Goal: Task Accomplishment & Management: Complete application form

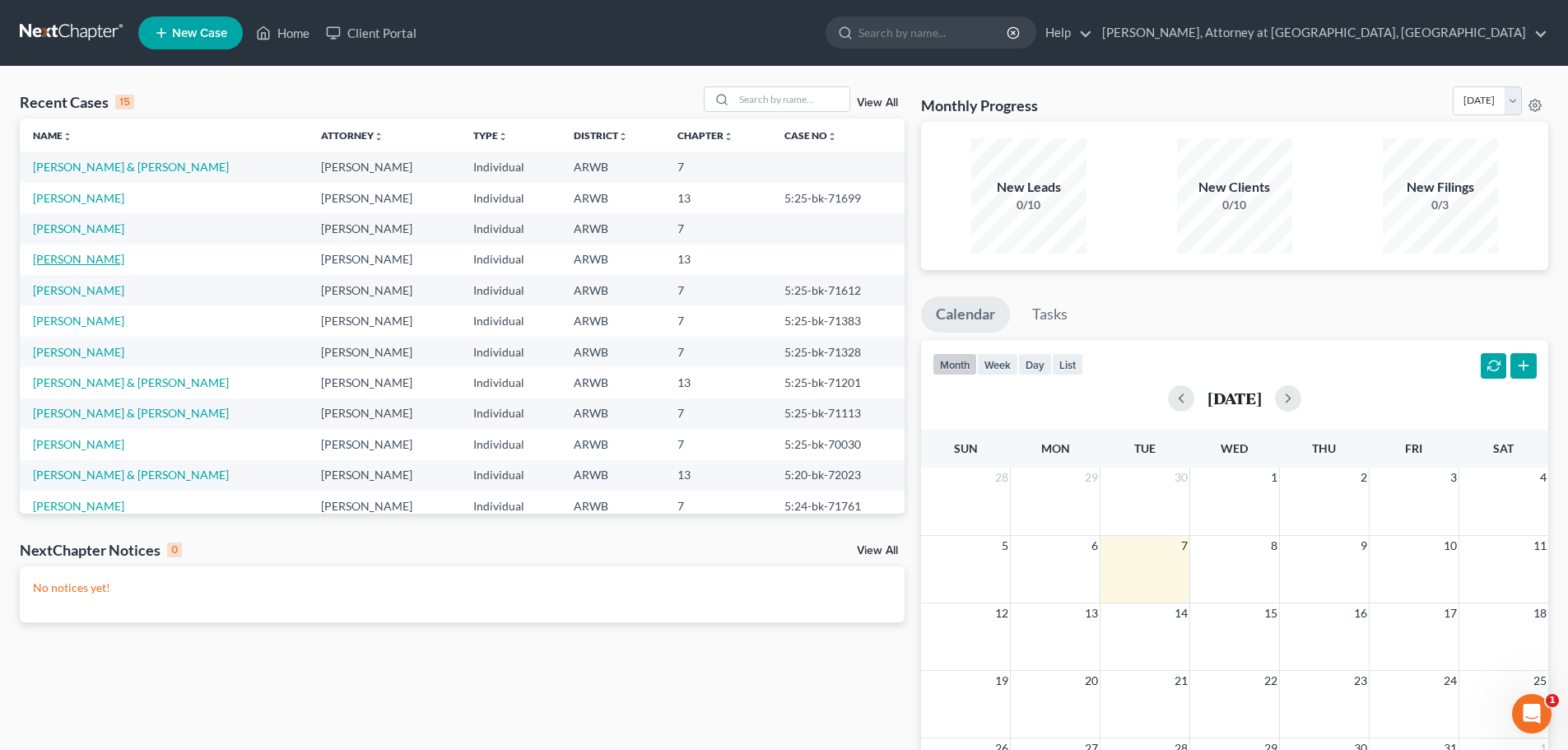
click at [63, 260] on link "[PERSON_NAME]" at bounding box center [78, 259] width 91 height 14
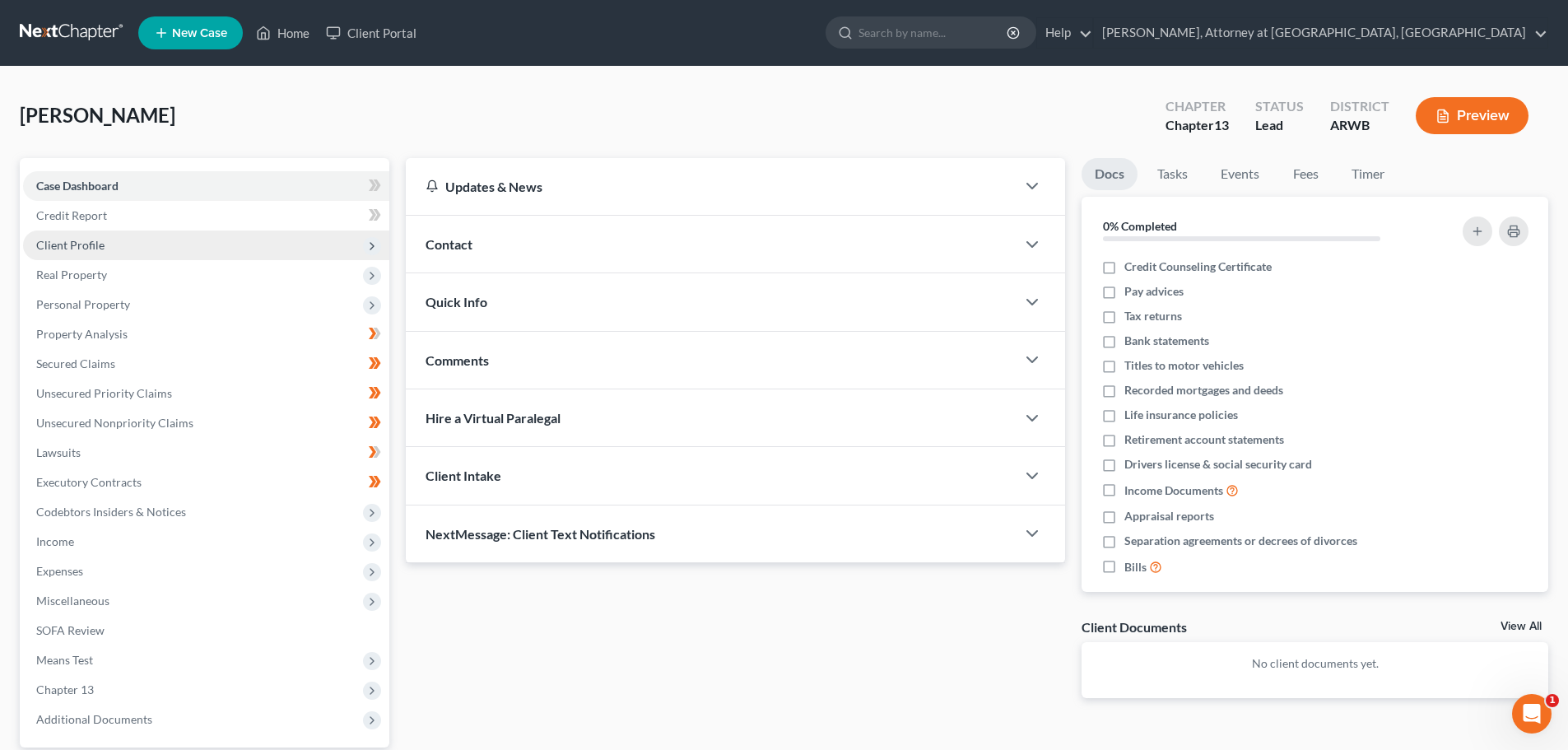
click at [74, 246] on span "Client Profile" at bounding box center [71, 245] width 69 height 14
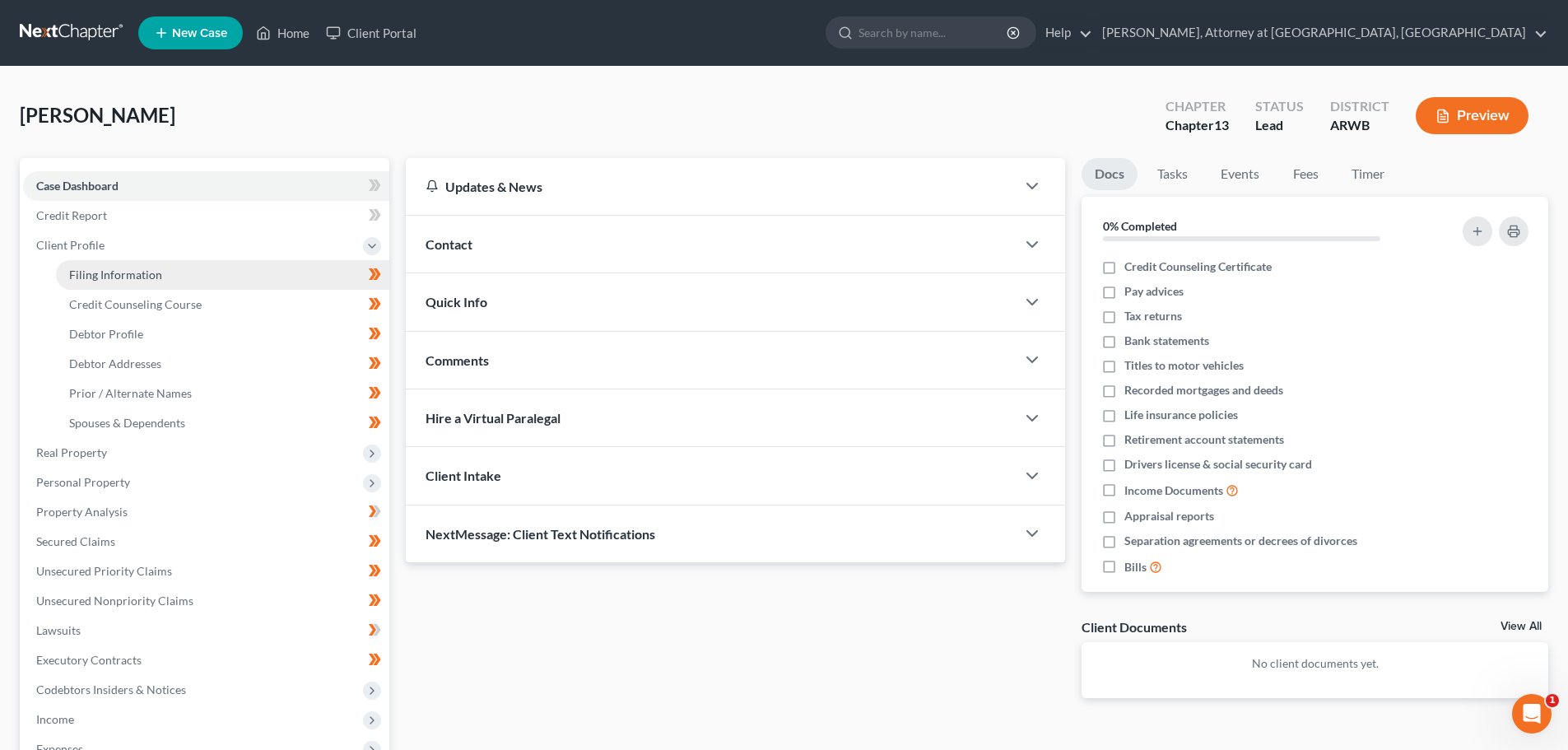
click at [119, 272] on span "Filing Information" at bounding box center [115, 274] width 93 height 14
select select "1"
select select "0"
select select "3"
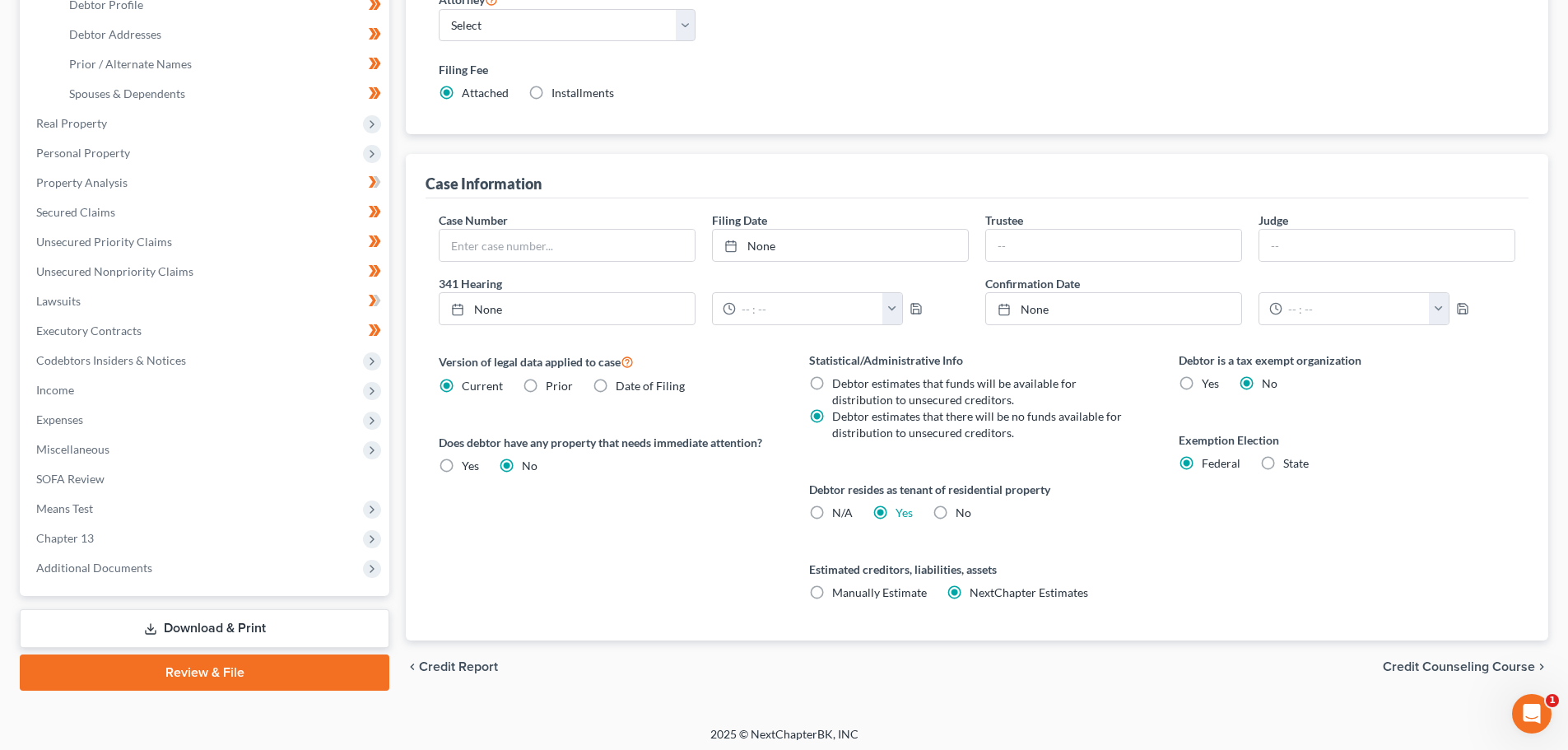
scroll to position [335, 0]
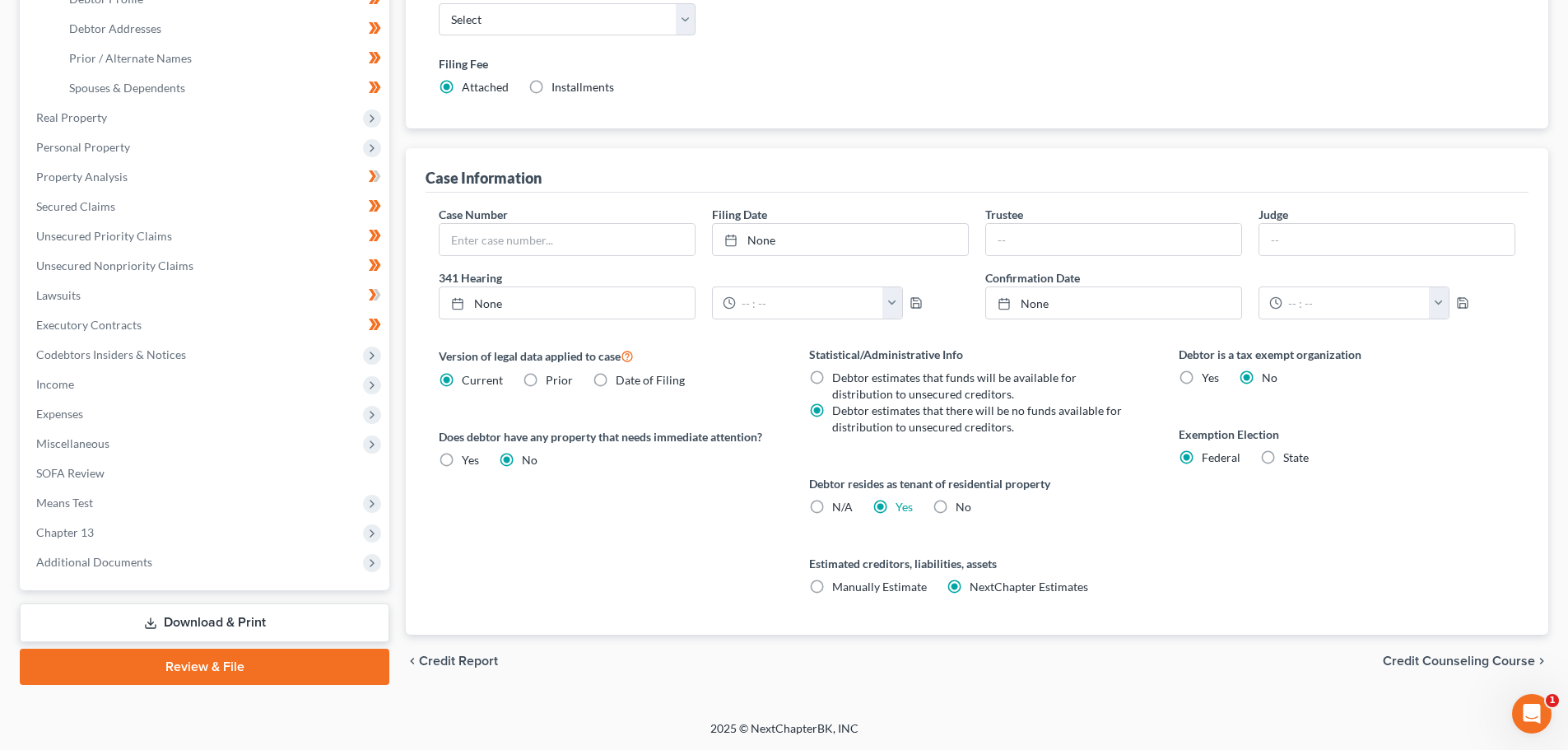
click at [956, 504] on label "No" at bounding box center [963, 506] width 16 height 17
click at [962, 504] on input "No" at bounding box center [967, 503] width 11 height 11
radio input "true"
radio input "false"
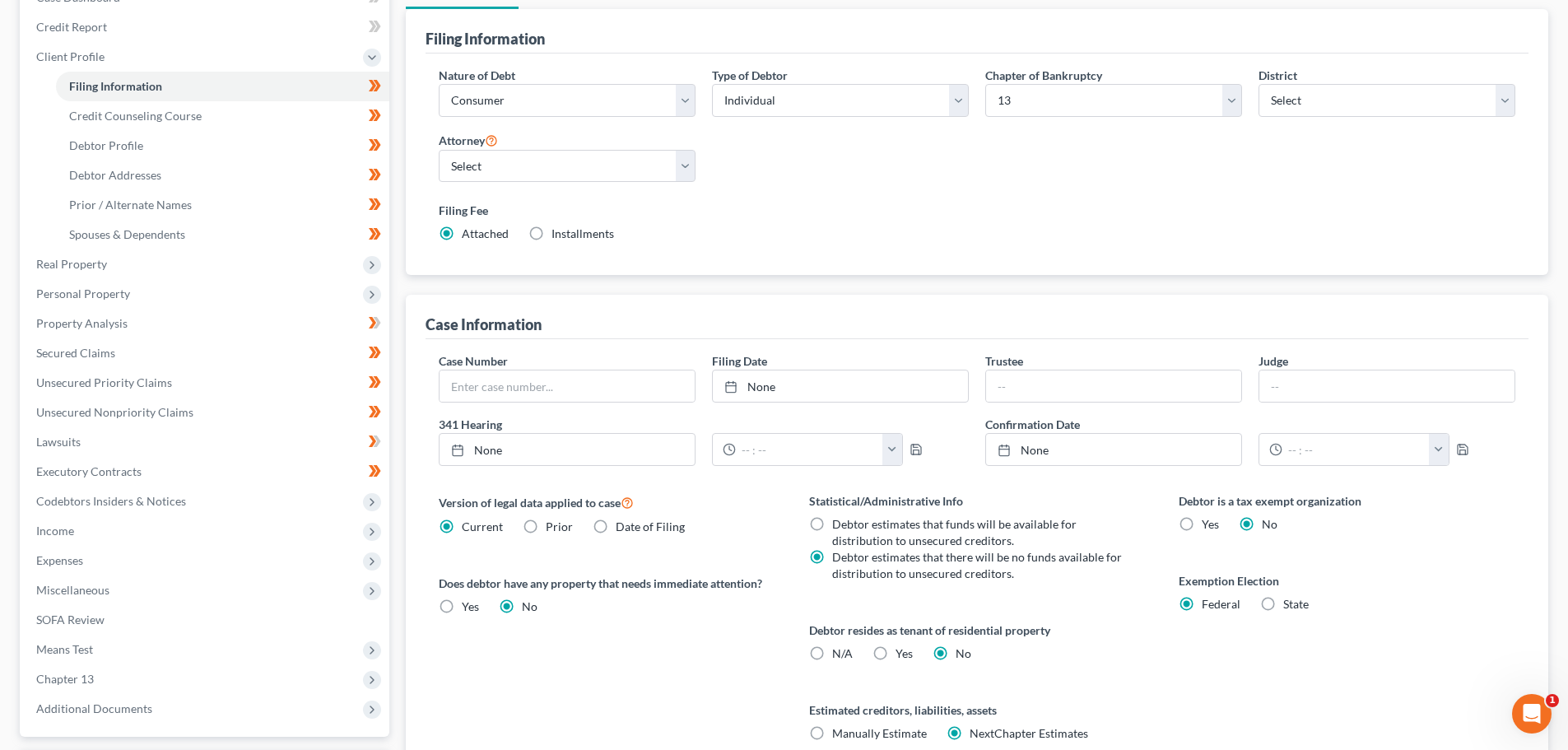
scroll to position [6, 0]
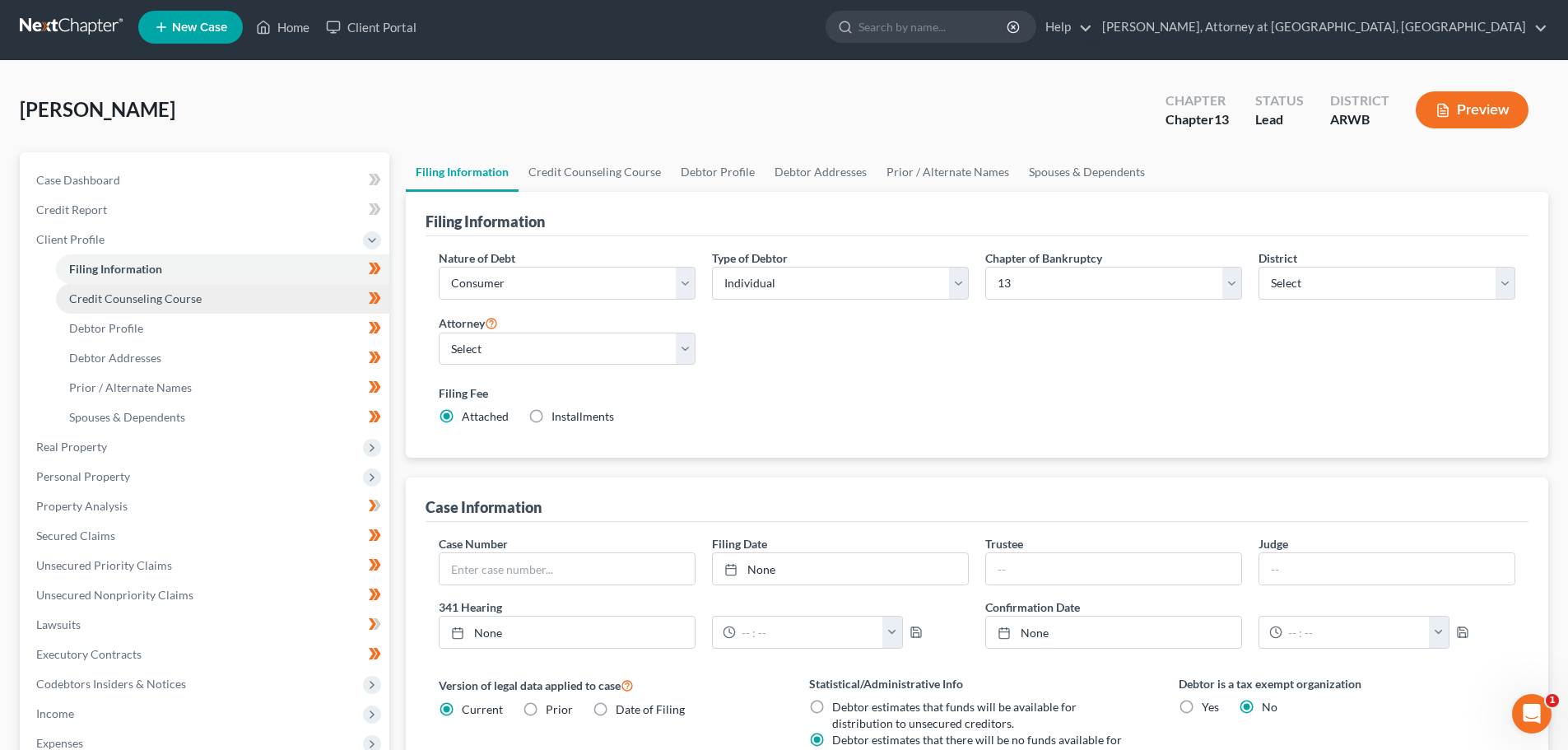
click at [160, 295] on span "Credit Counseling Course" at bounding box center [135, 298] width 133 height 14
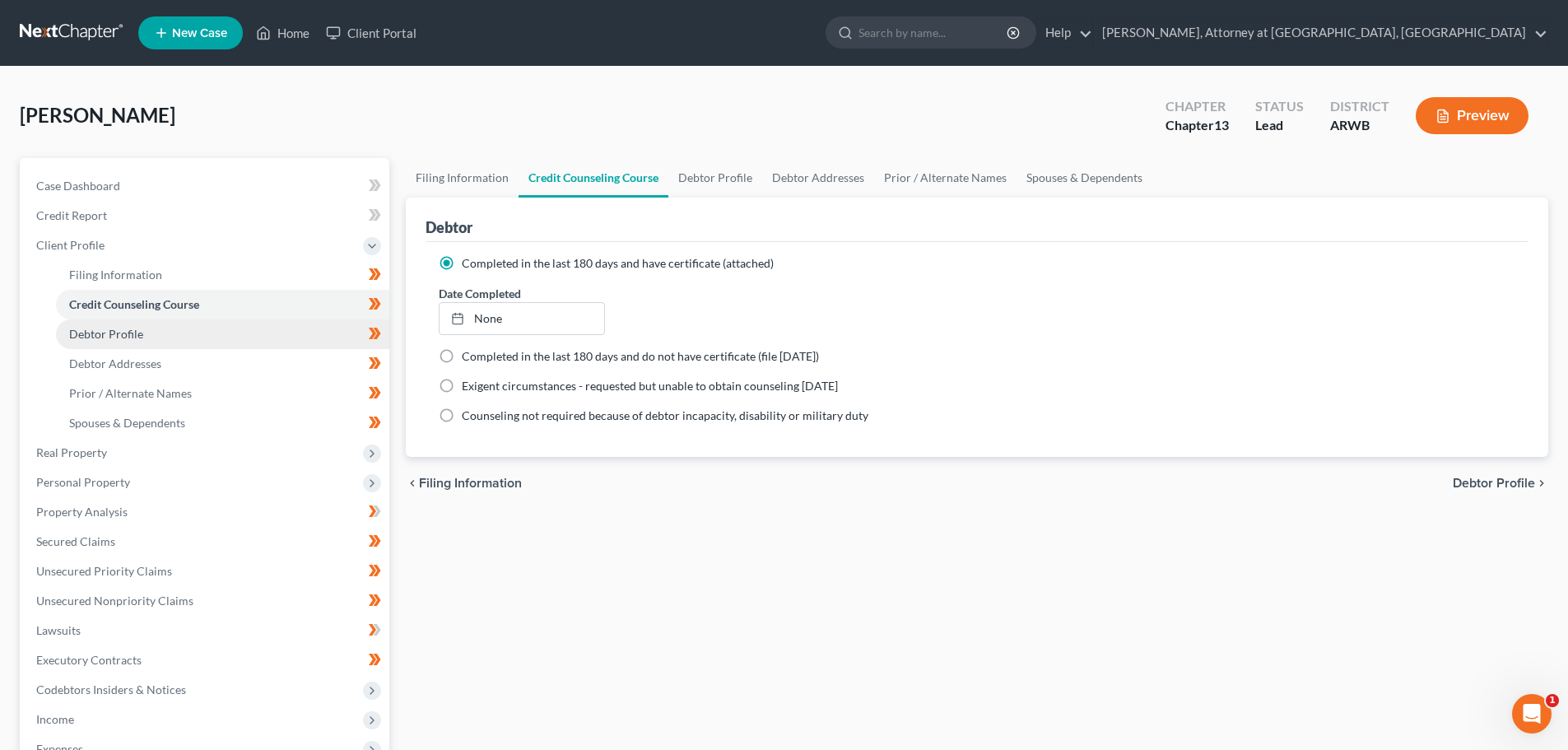
click at [121, 333] on span "Debtor Profile" at bounding box center [105, 333] width 74 height 14
select select "0"
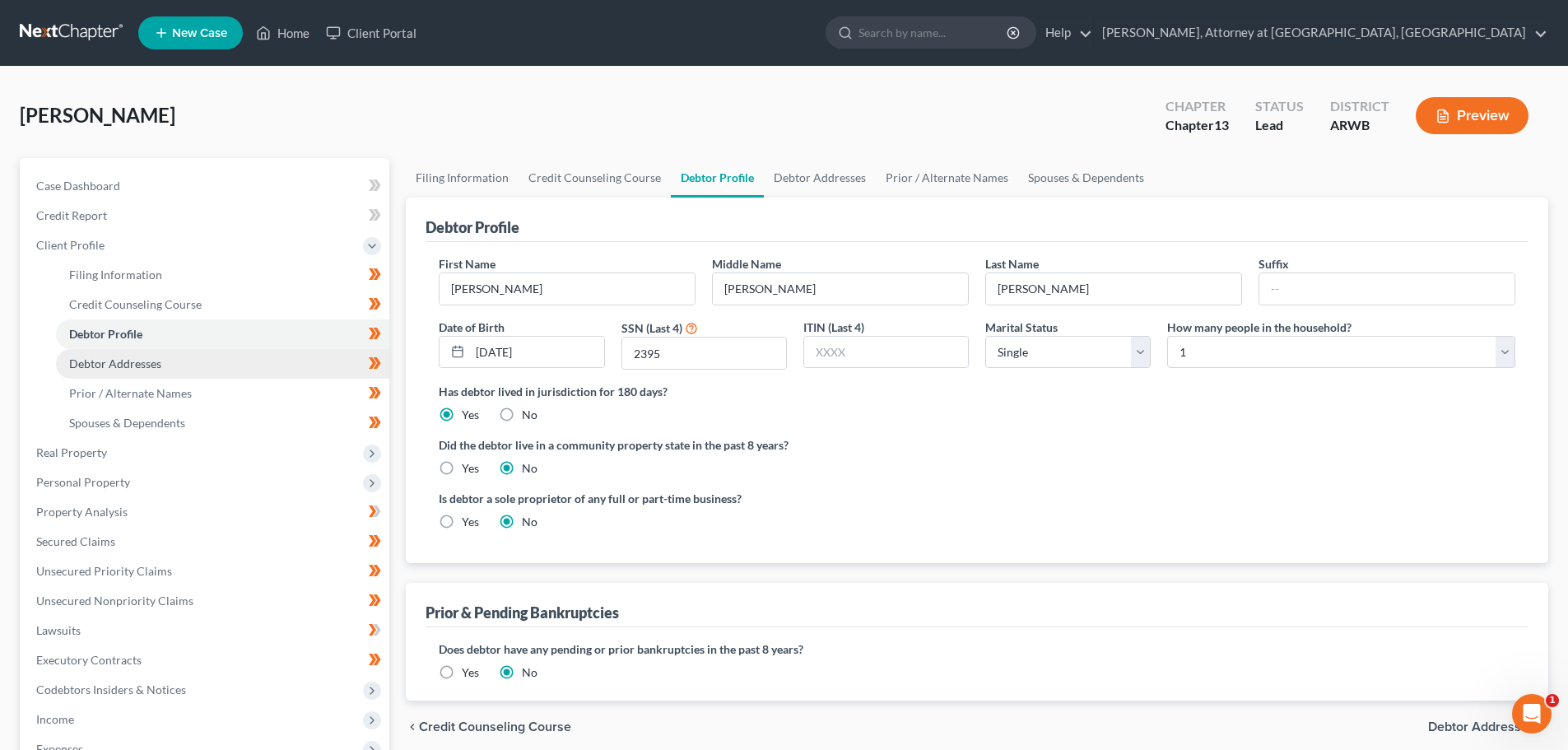
click at [95, 364] on span "Debtor Addresses" at bounding box center [115, 364] width 92 height 14
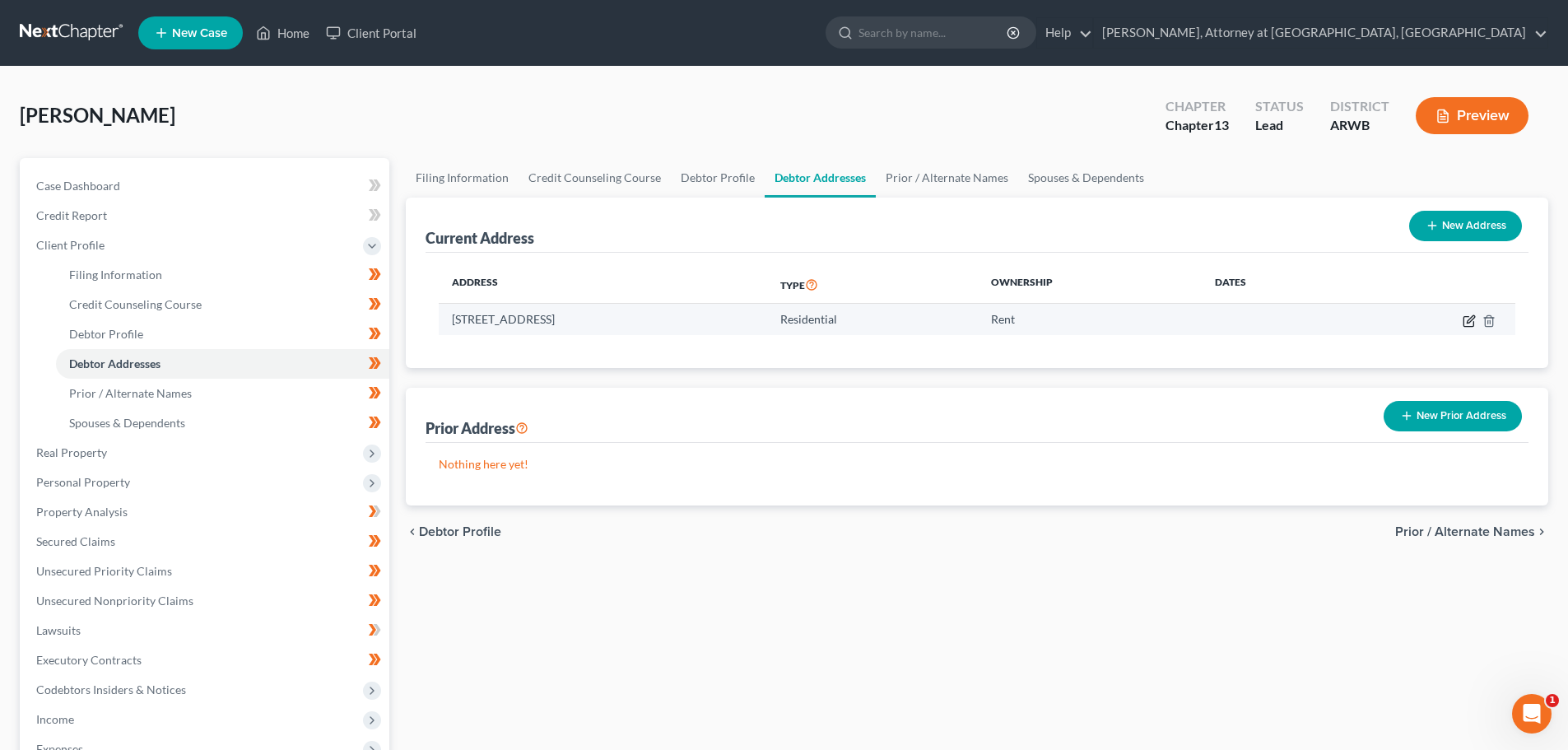
click at [1474, 317] on icon "button" at bounding box center [1471, 319] width 8 height 8
select select "2"
select select "0"
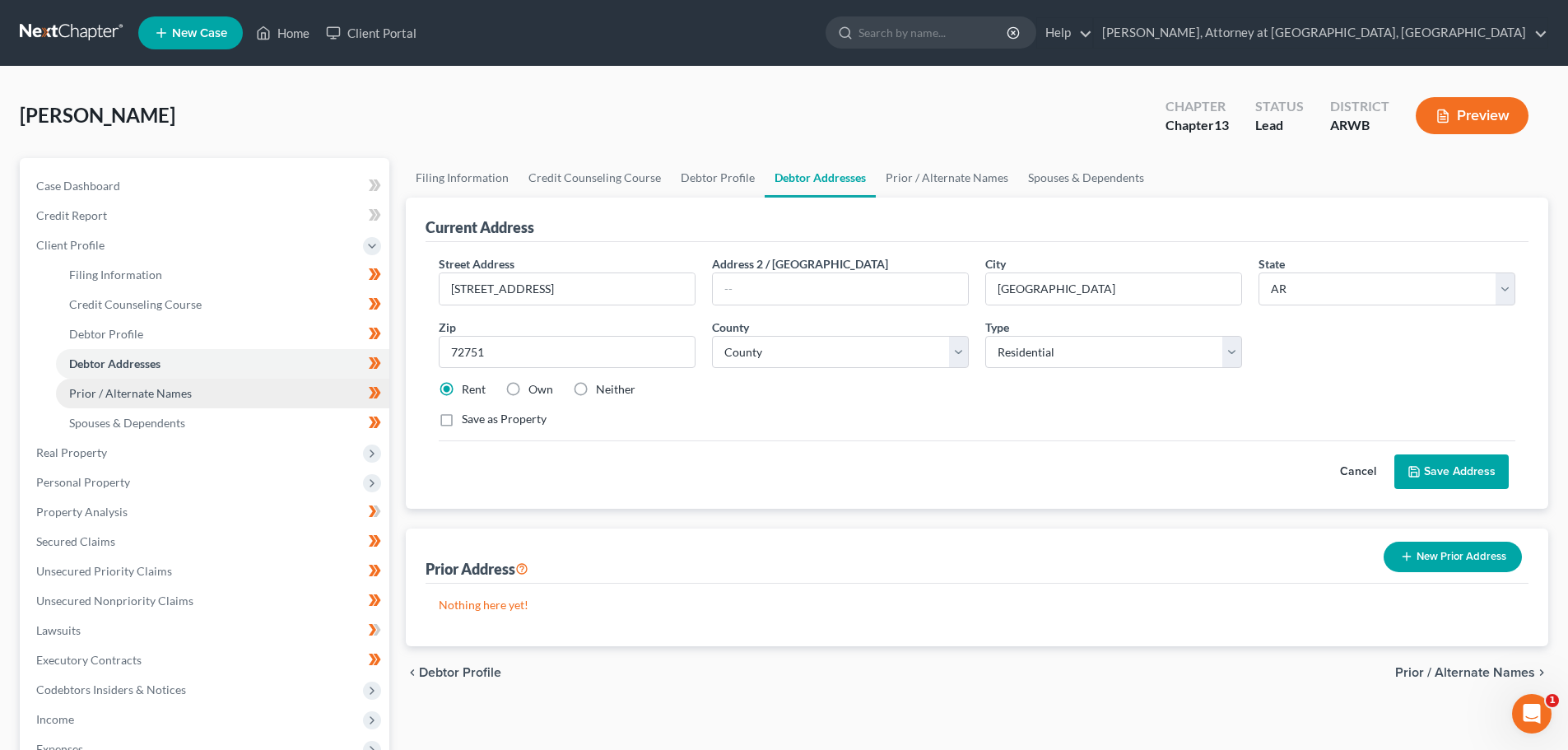
click at [140, 392] on span "Prior / Alternate Names" at bounding box center [130, 393] width 123 height 14
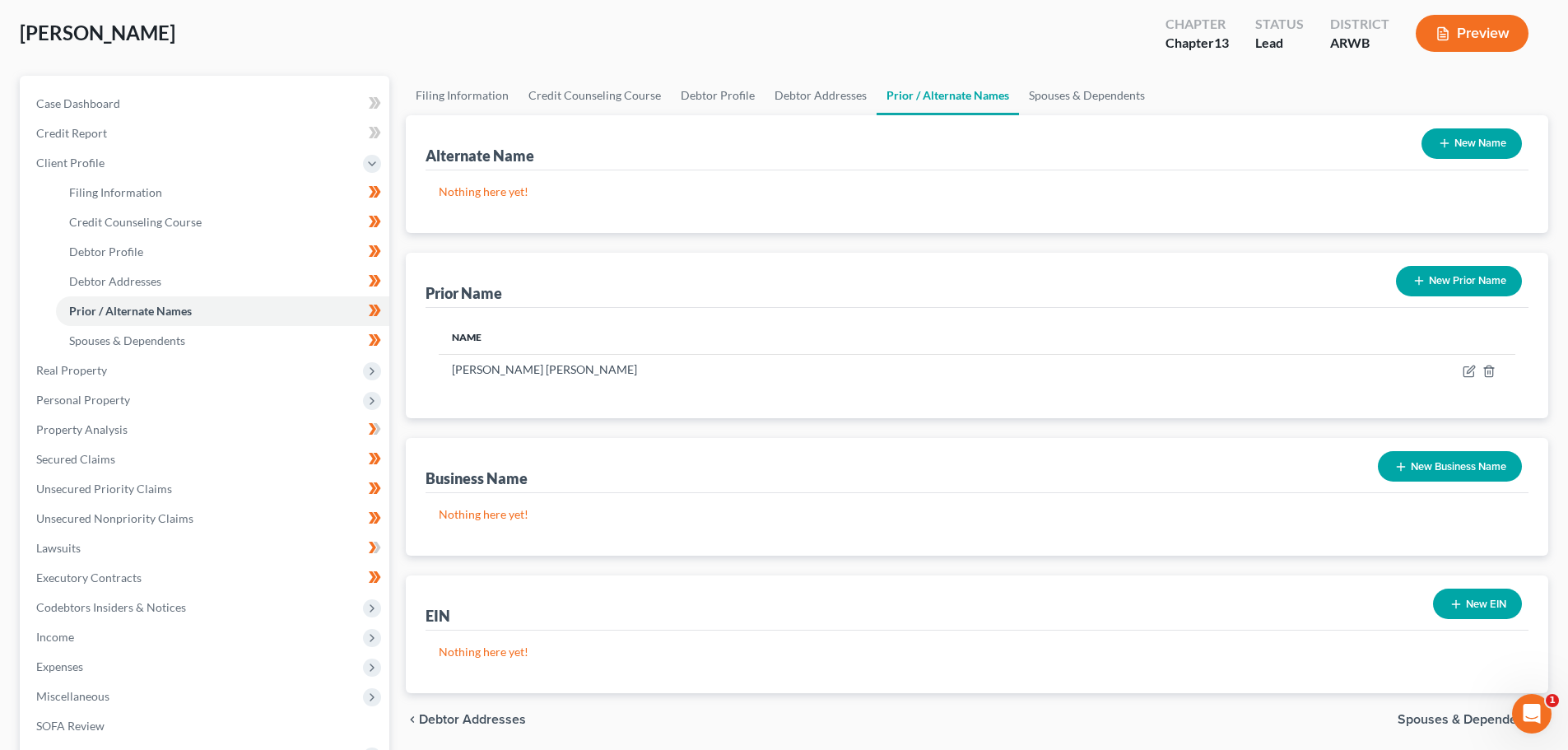
scroll to position [164, 0]
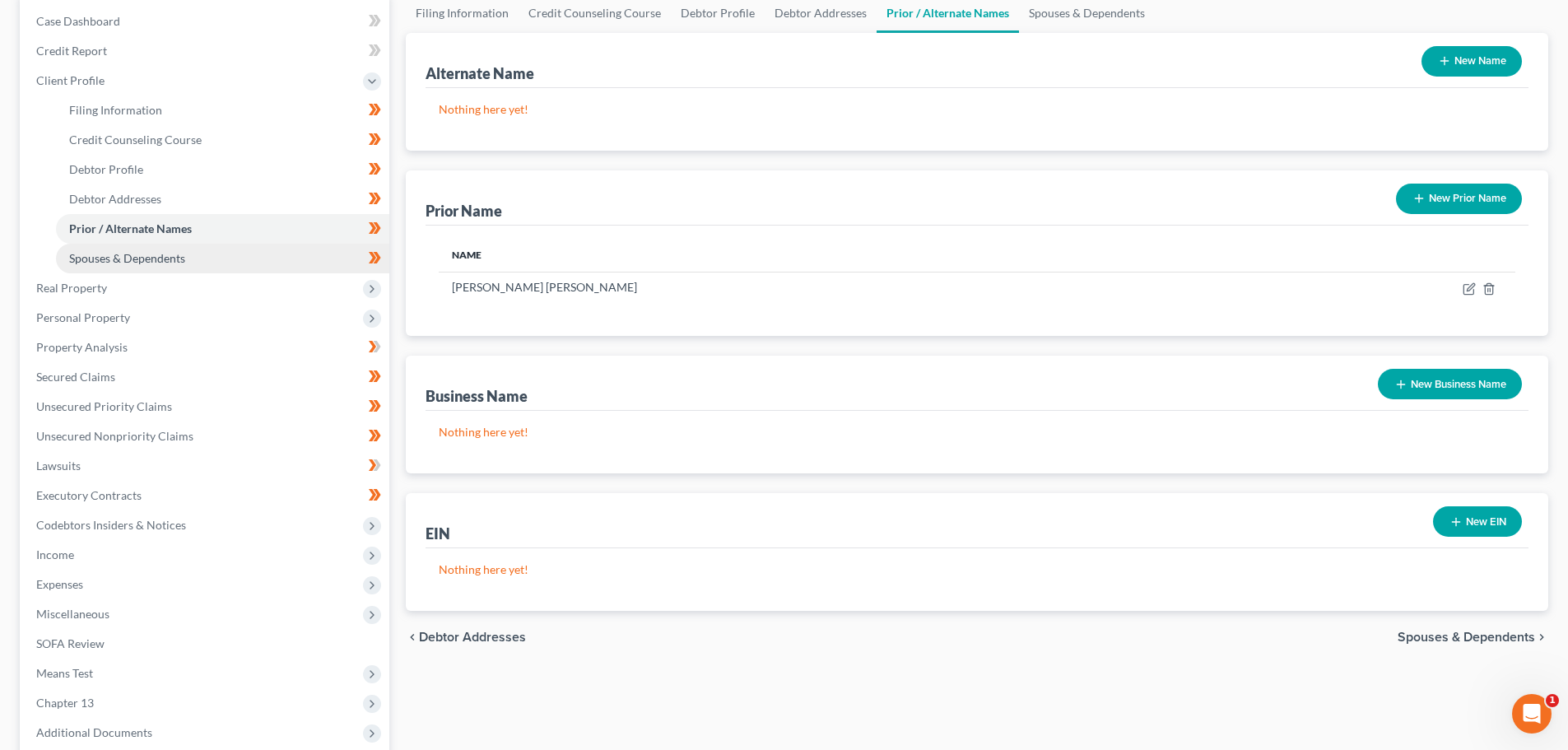
click at [114, 251] on span "Spouses & Dependents" at bounding box center [127, 258] width 116 height 14
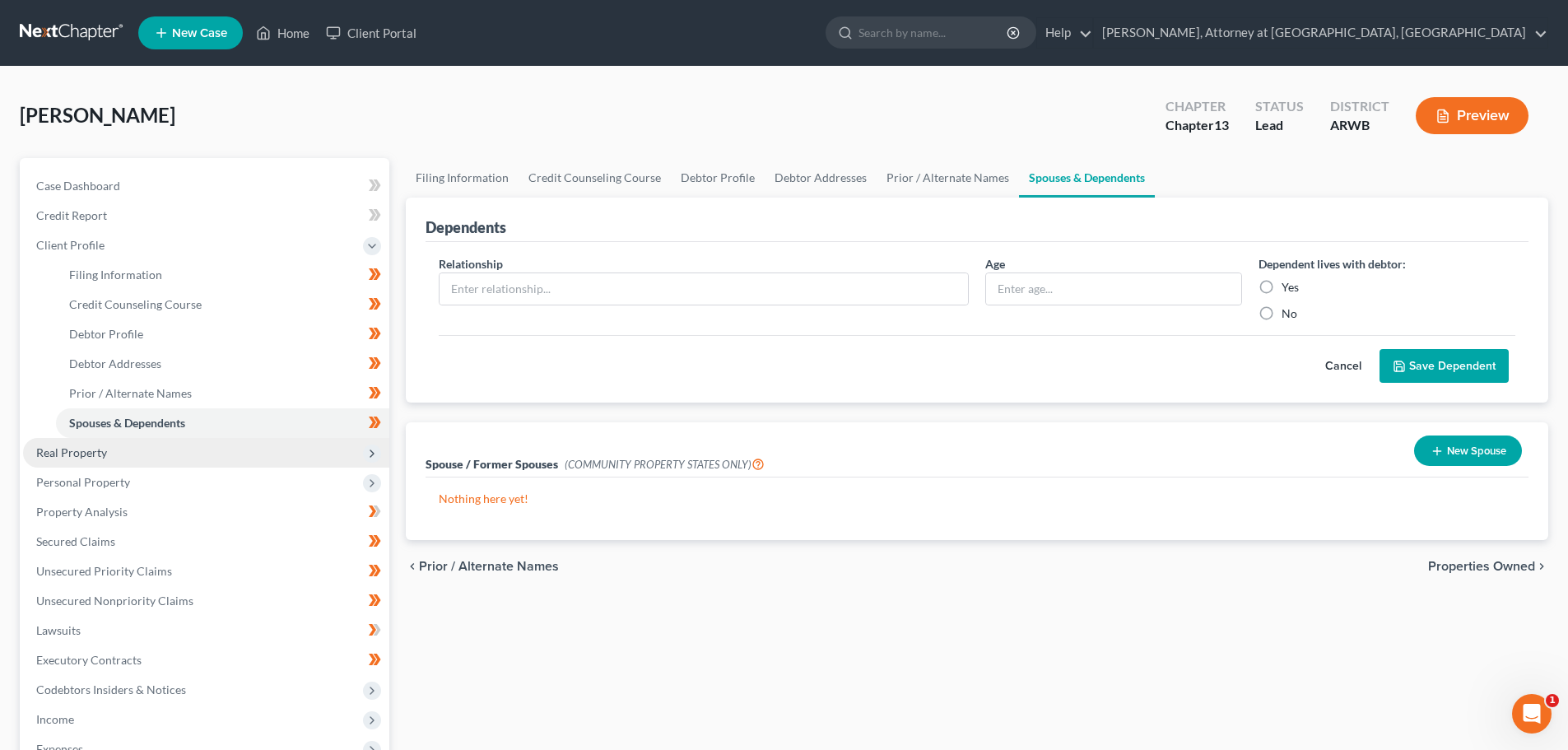
click at [78, 451] on span "Real Property" at bounding box center [72, 452] width 71 height 14
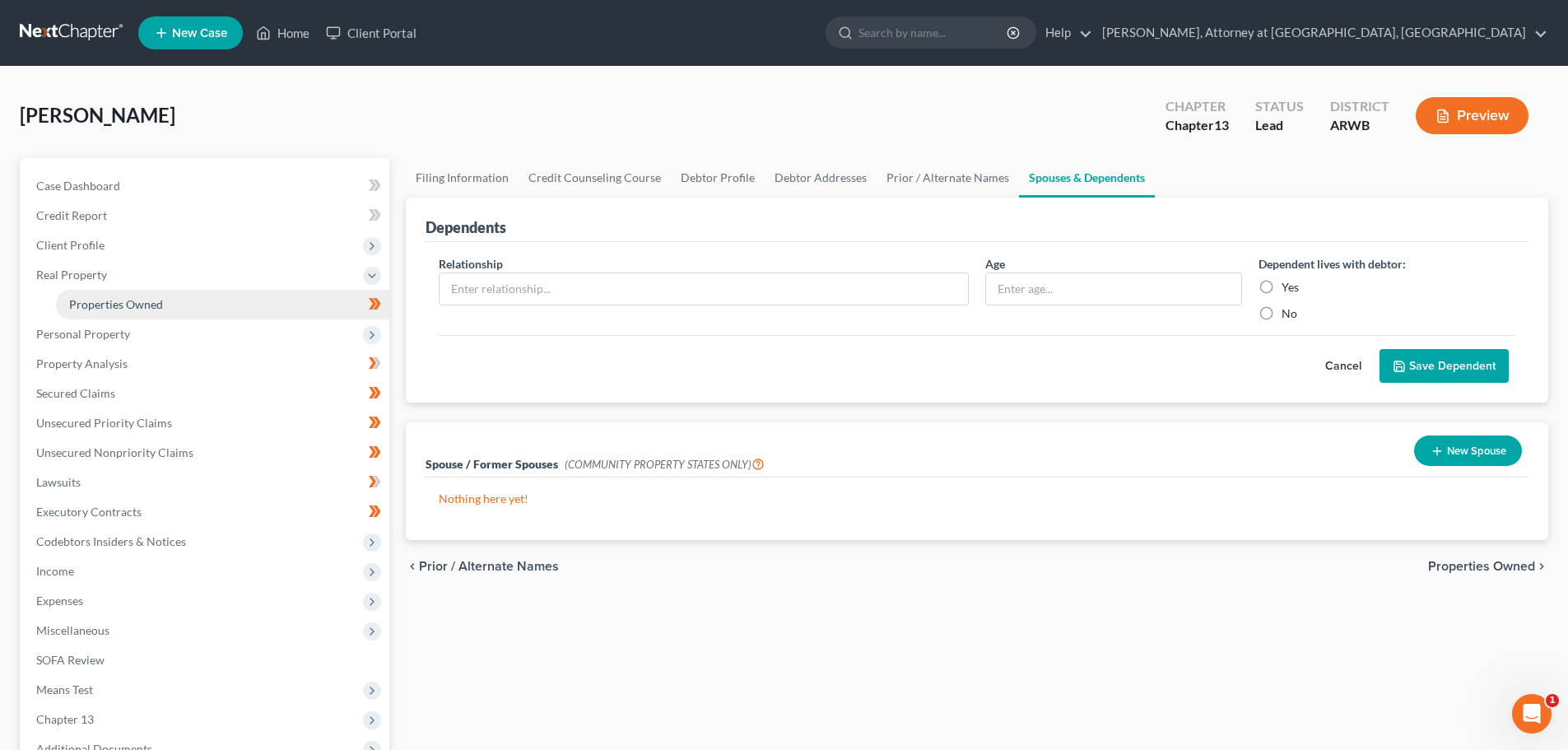
click at [120, 301] on span "Properties Owned" at bounding box center [115, 304] width 93 height 14
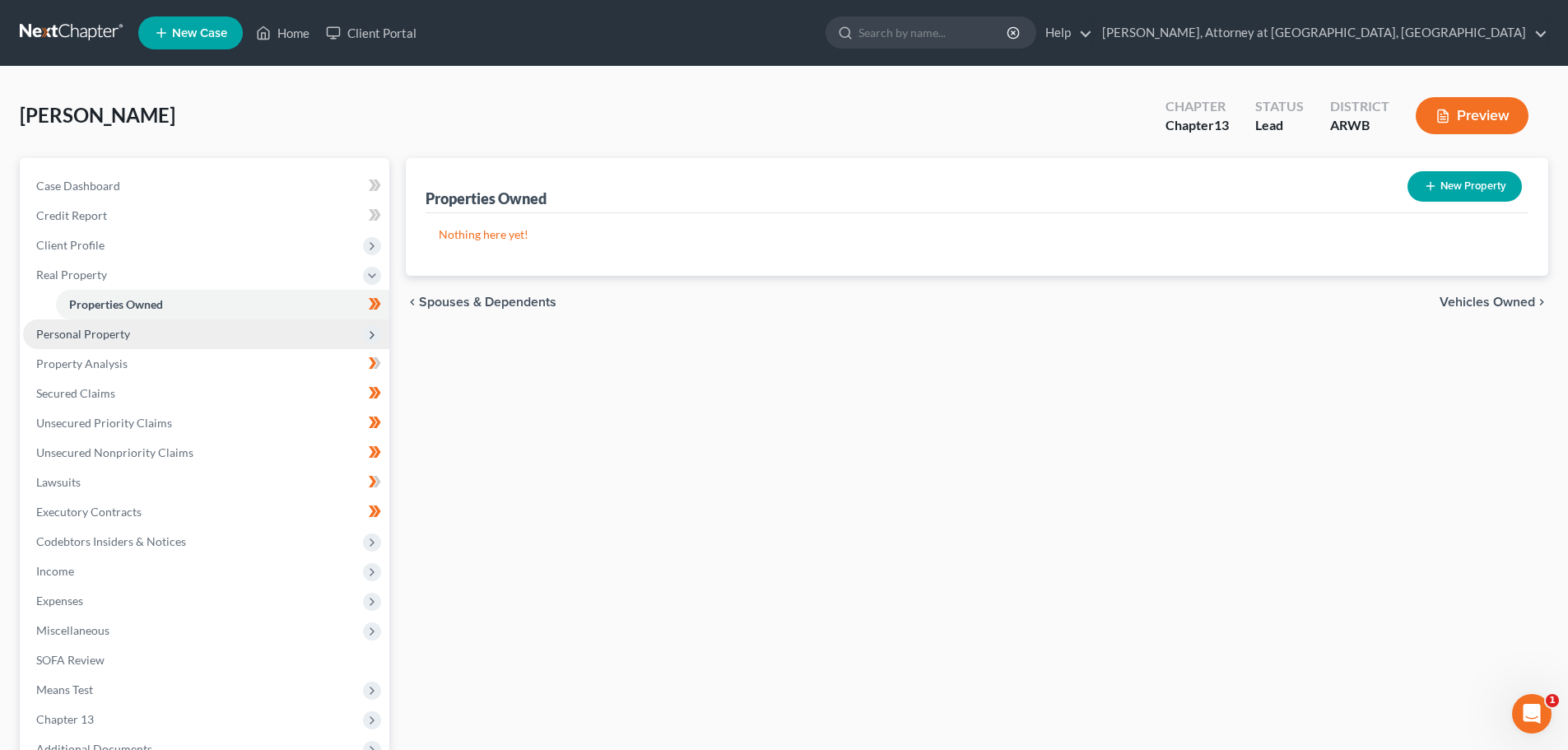
click at [98, 332] on span "Personal Property" at bounding box center [83, 333] width 93 height 14
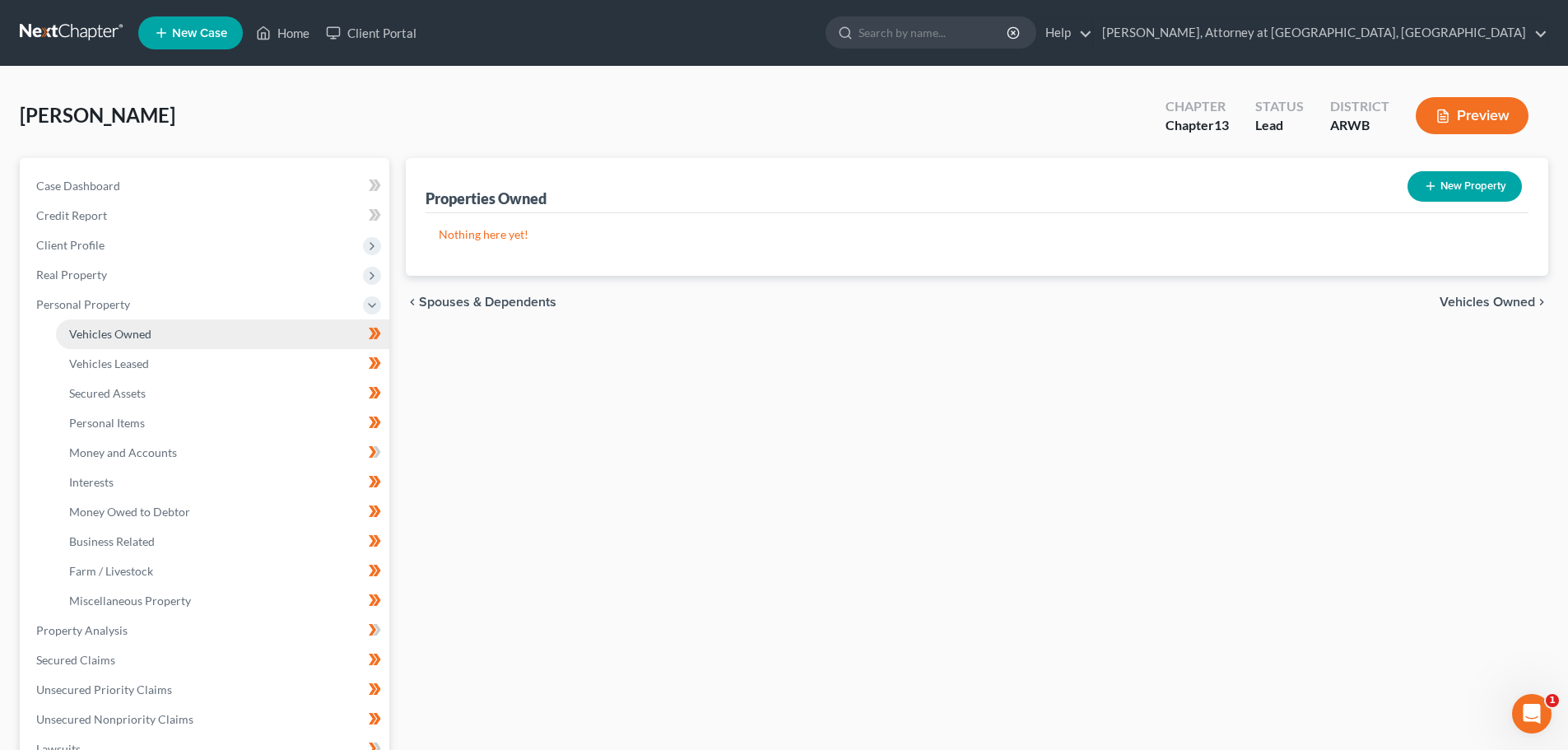
click at [109, 327] on span "Vehicles Owned" at bounding box center [110, 333] width 83 height 14
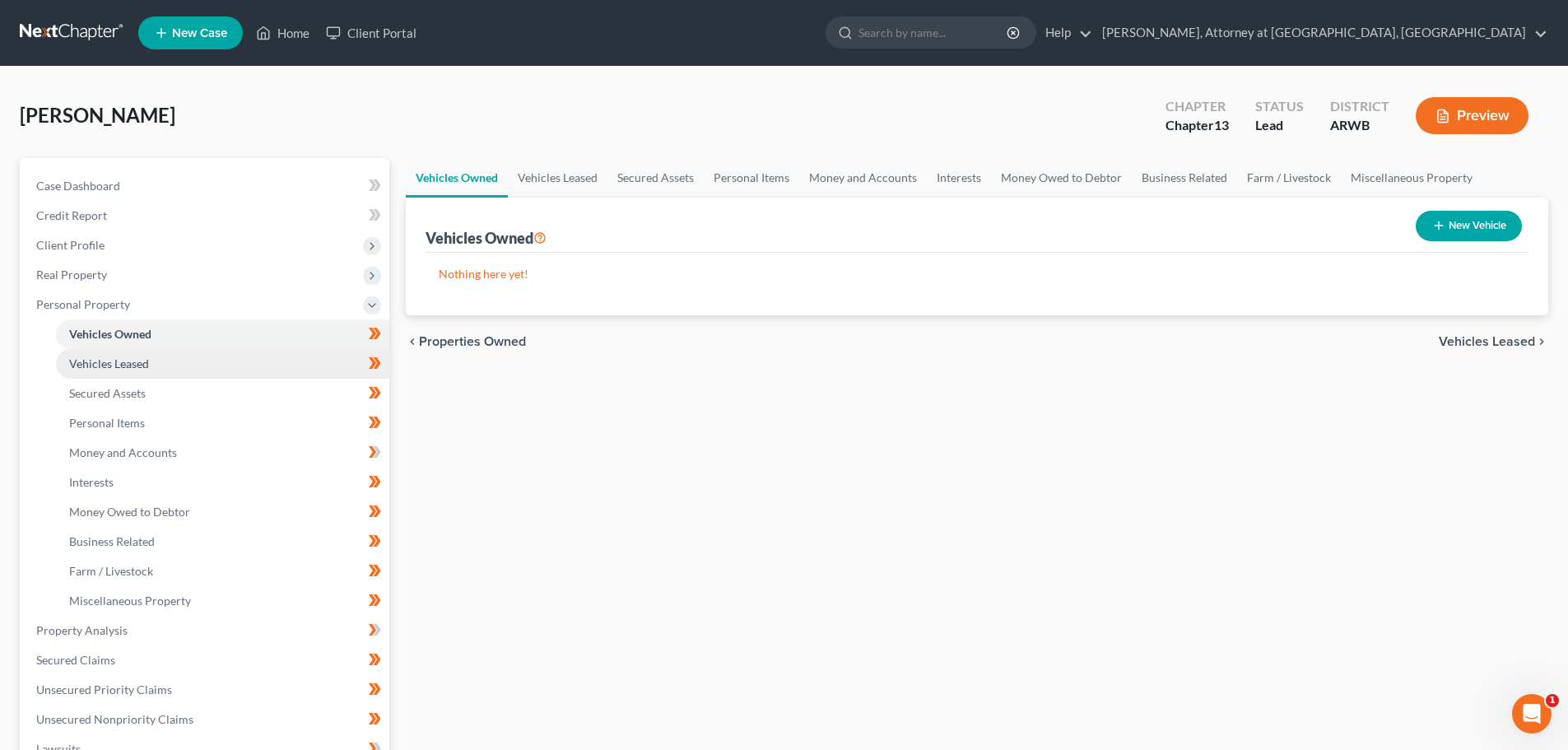
click at [117, 365] on span "Vehicles Leased" at bounding box center [108, 364] width 80 height 14
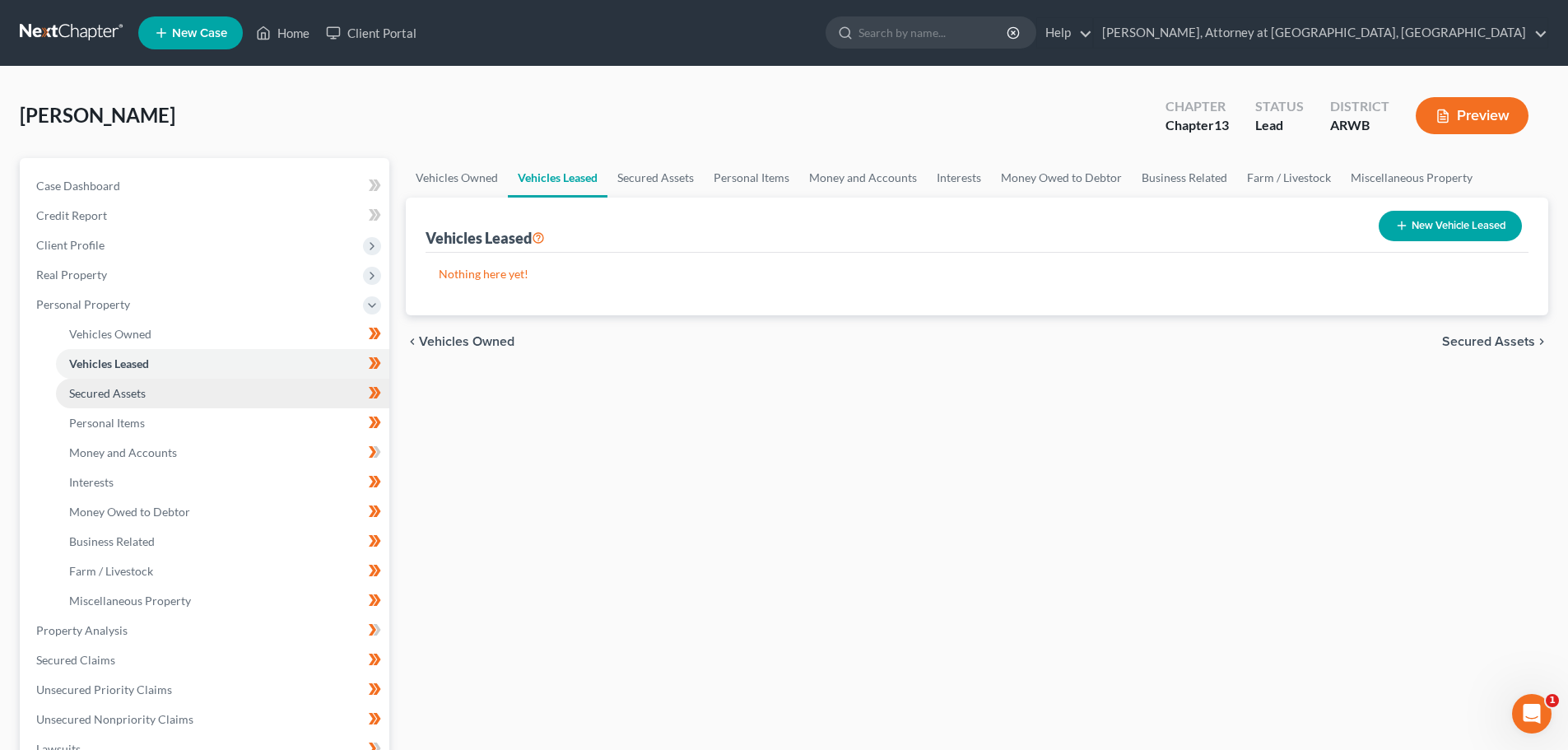
click at [108, 395] on span "Secured Assets" at bounding box center [107, 393] width 77 height 14
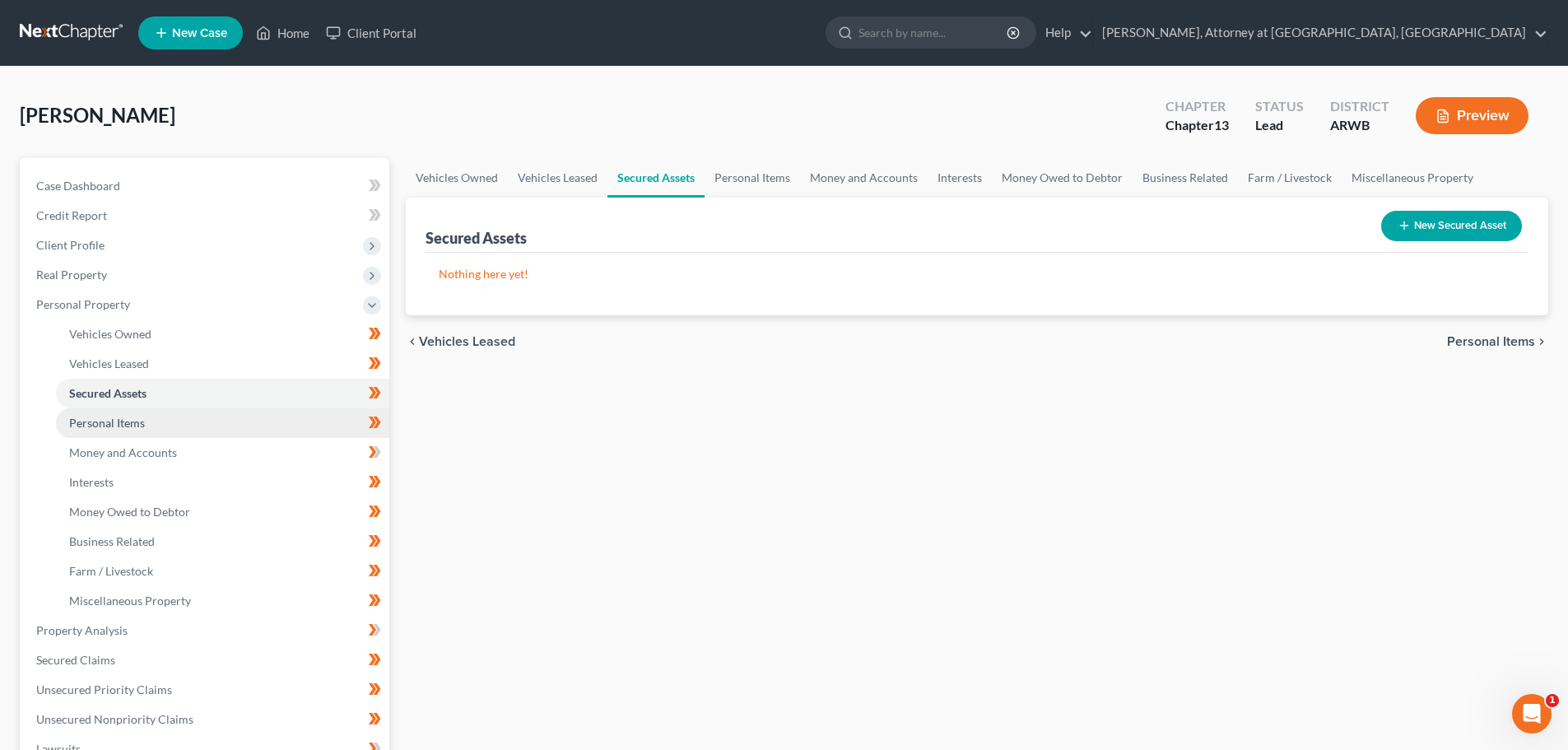
click at [113, 424] on span "Personal Items" at bounding box center [106, 423] width 76 height 14
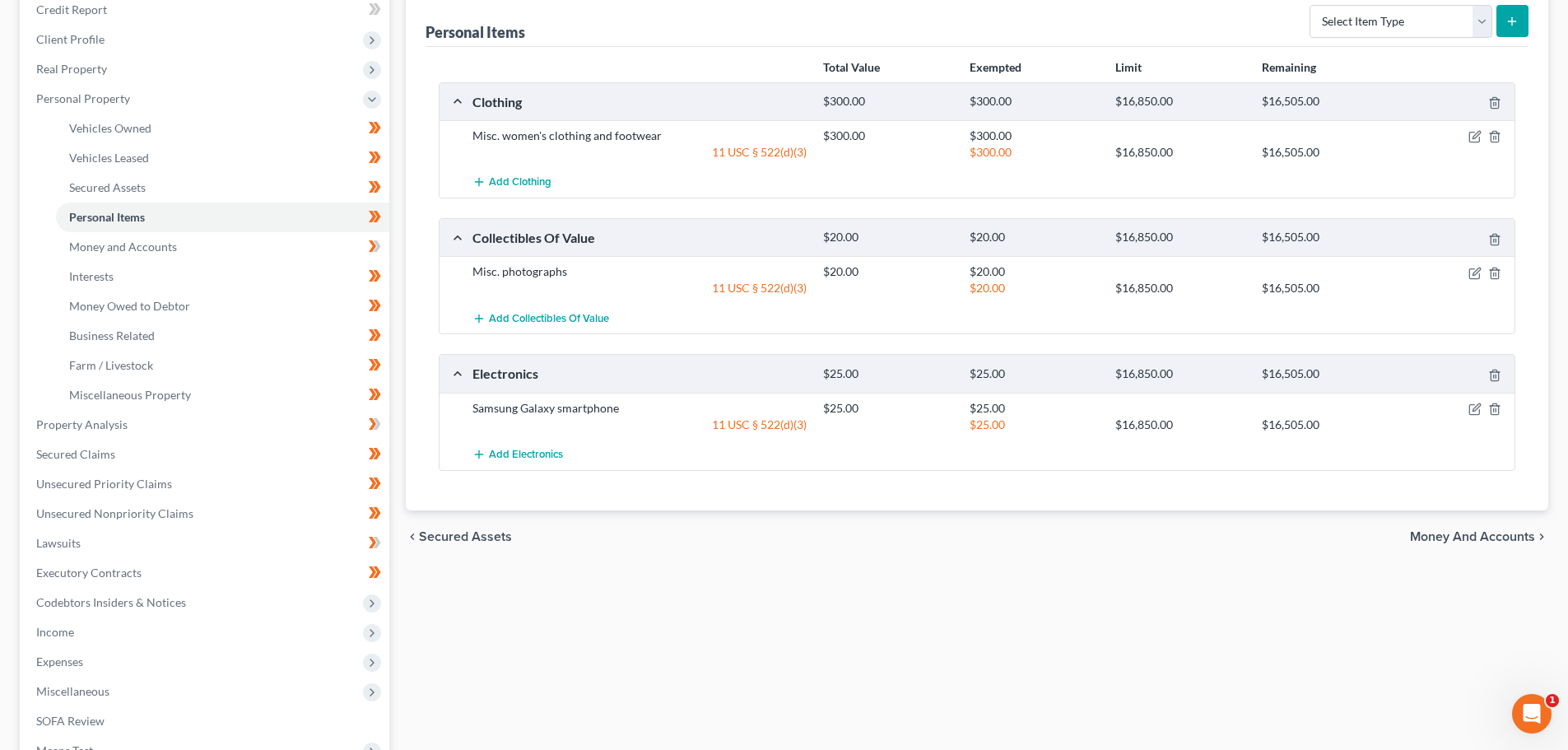
scroll to position [164, 0]
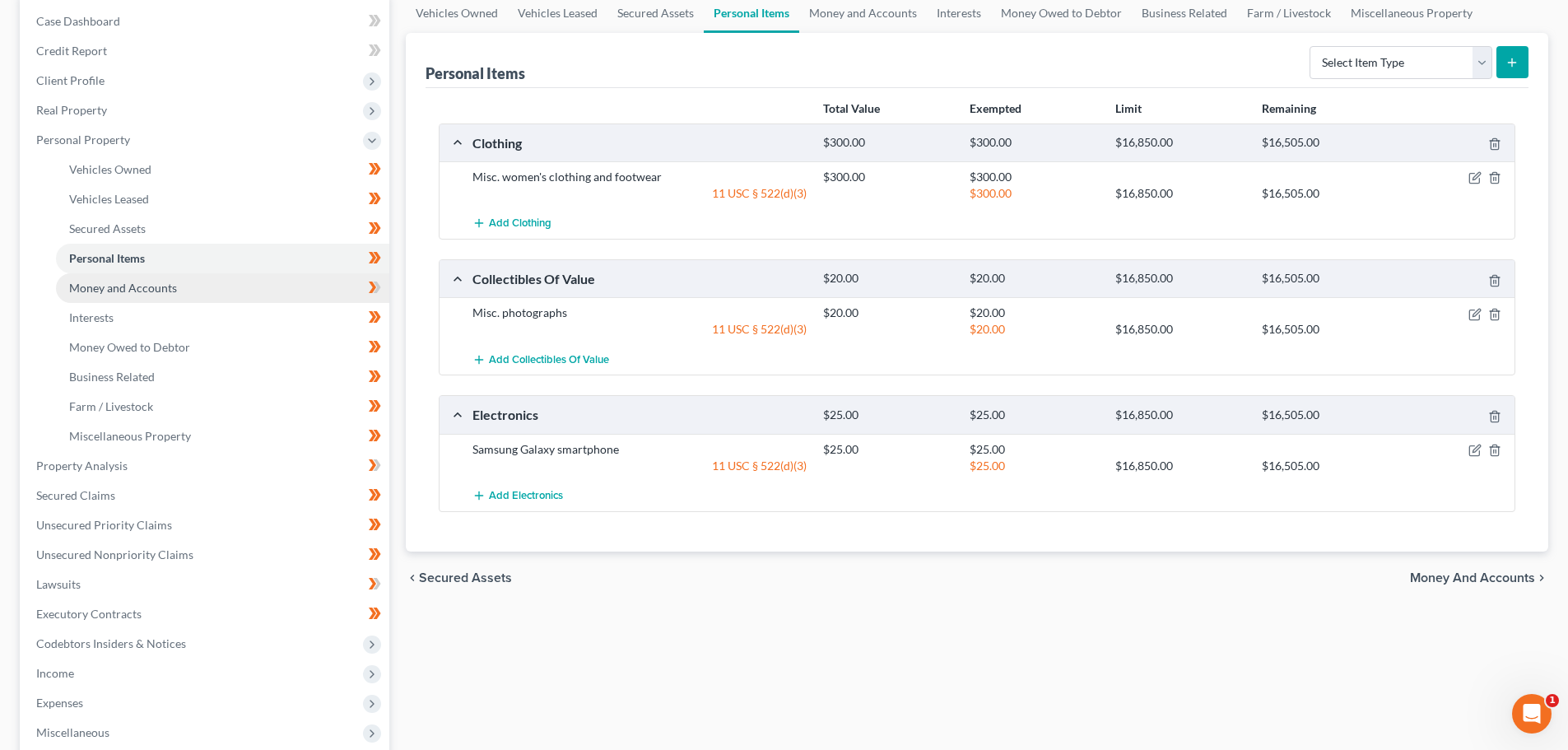
click at [93, 281] on span "Money and Accounts" at bounding box center [123, 288] width 108 height 14
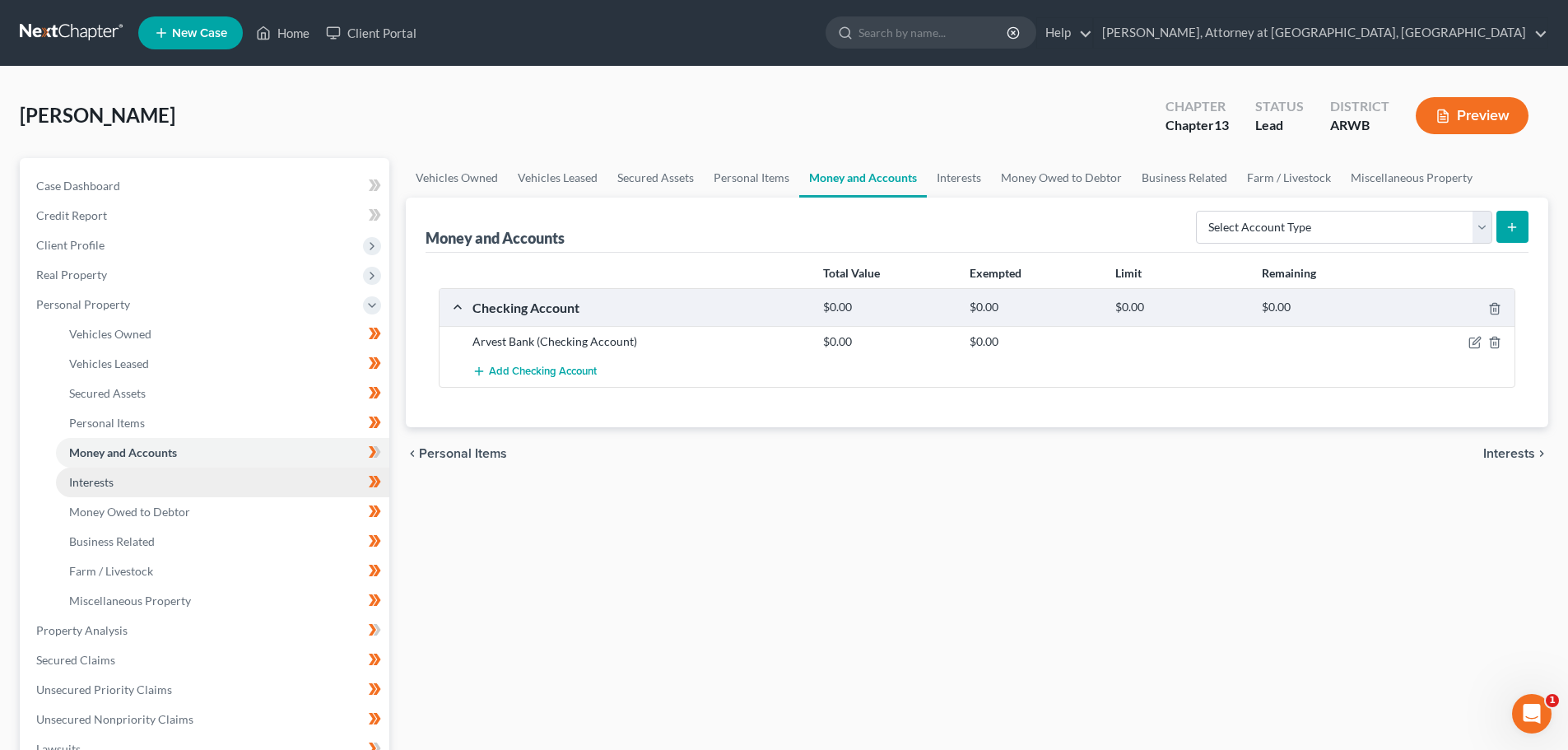
click at [86, 481] on span "Interests" at bounding box center [90, 482] width 44 height 14
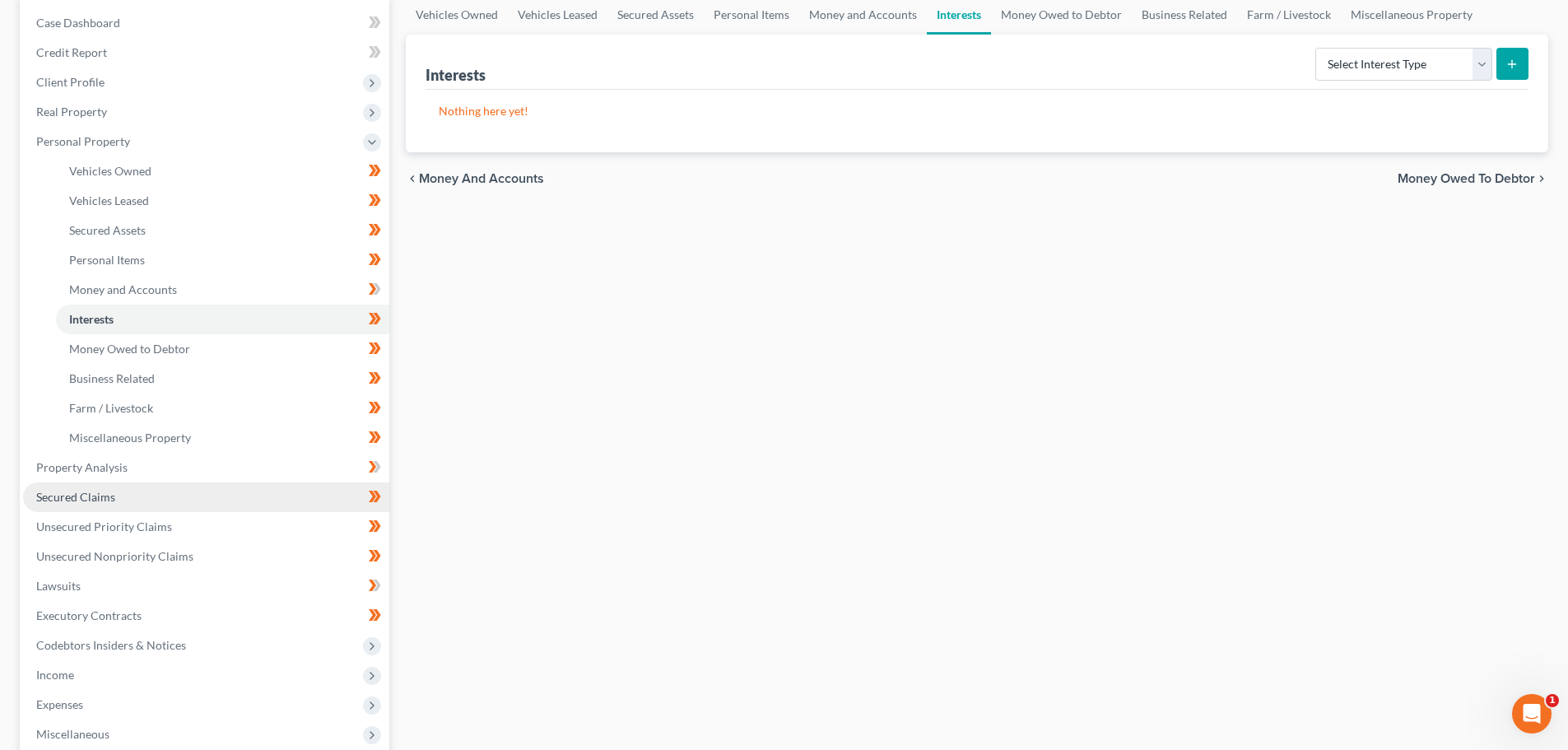
scroll to position [164, 0]
click at [98, 336] on link "Money Owed to Debtor" at bounding box center [222, 347] width 333 height 29
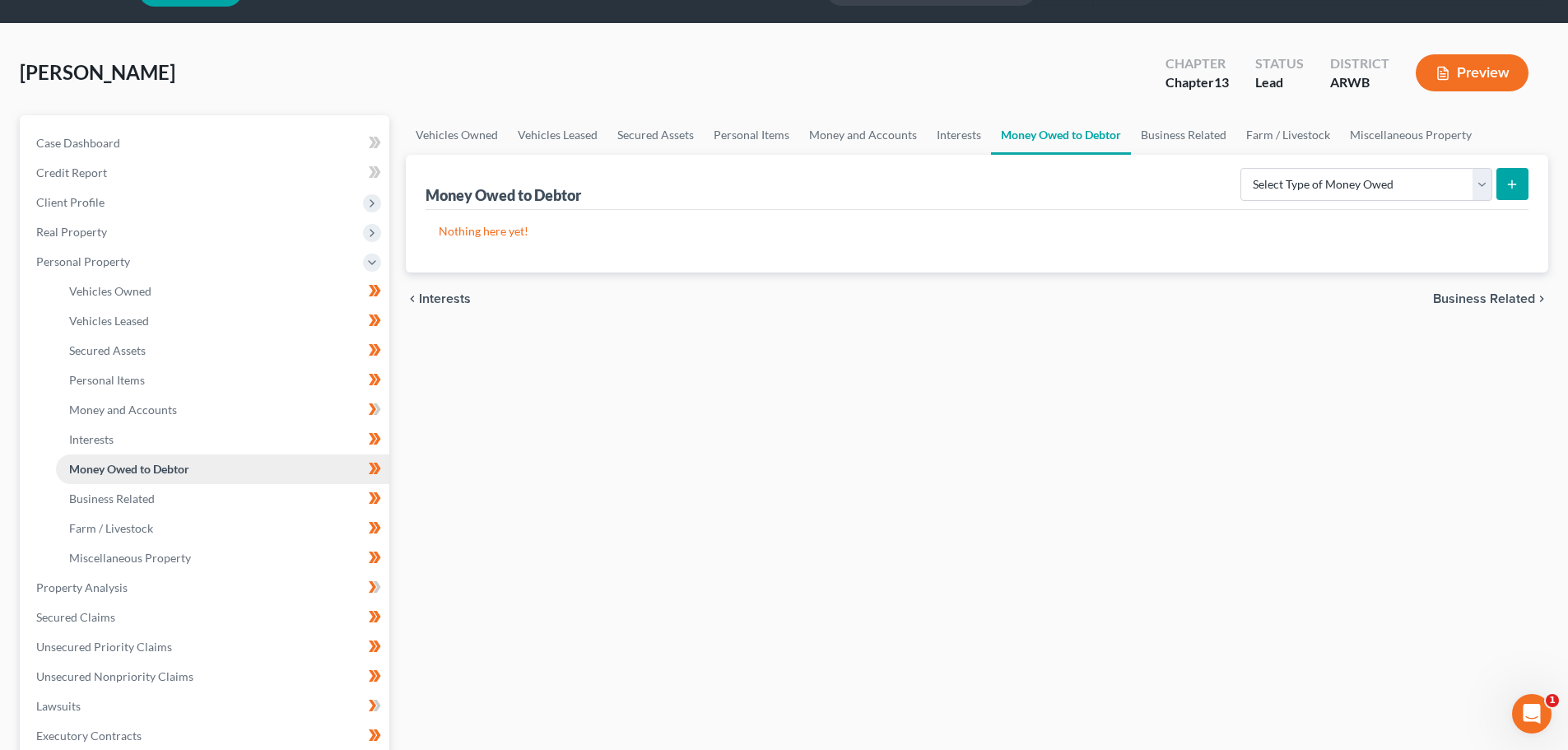
scroll to position [83, 0]
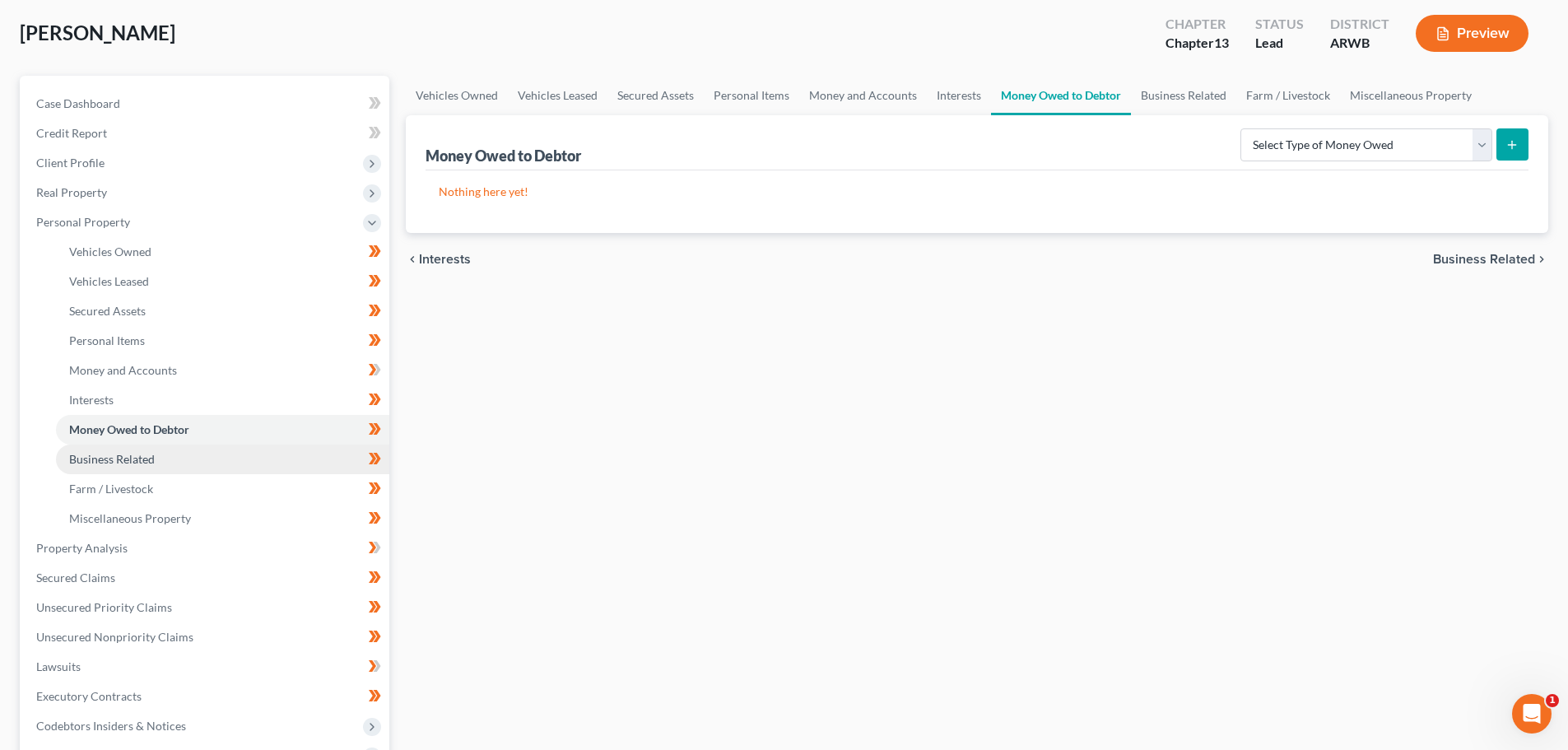
click at [120, 457] on span "Business Related" at bounding box center [111, 459] width 86 height 14
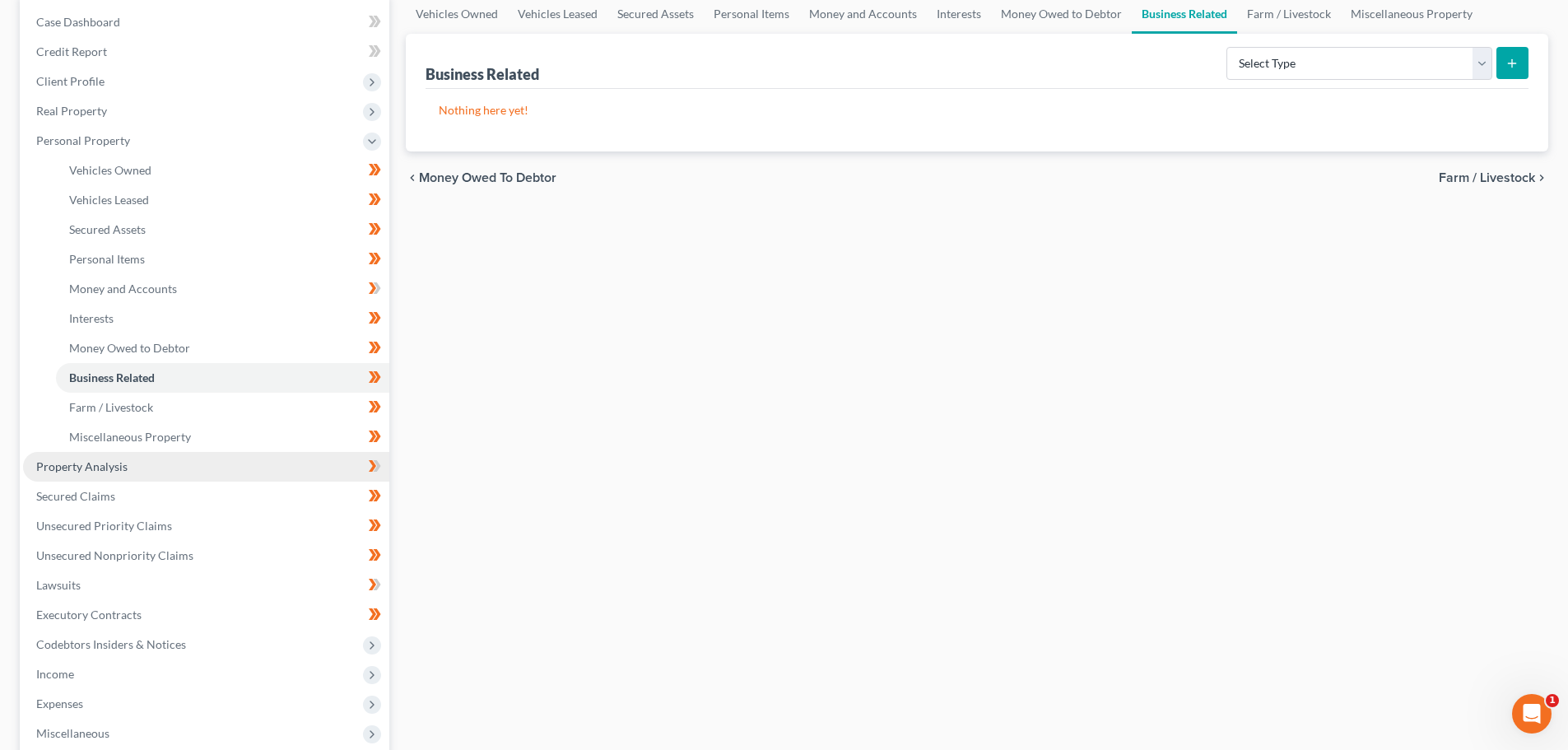
scroll to position [164, 0]
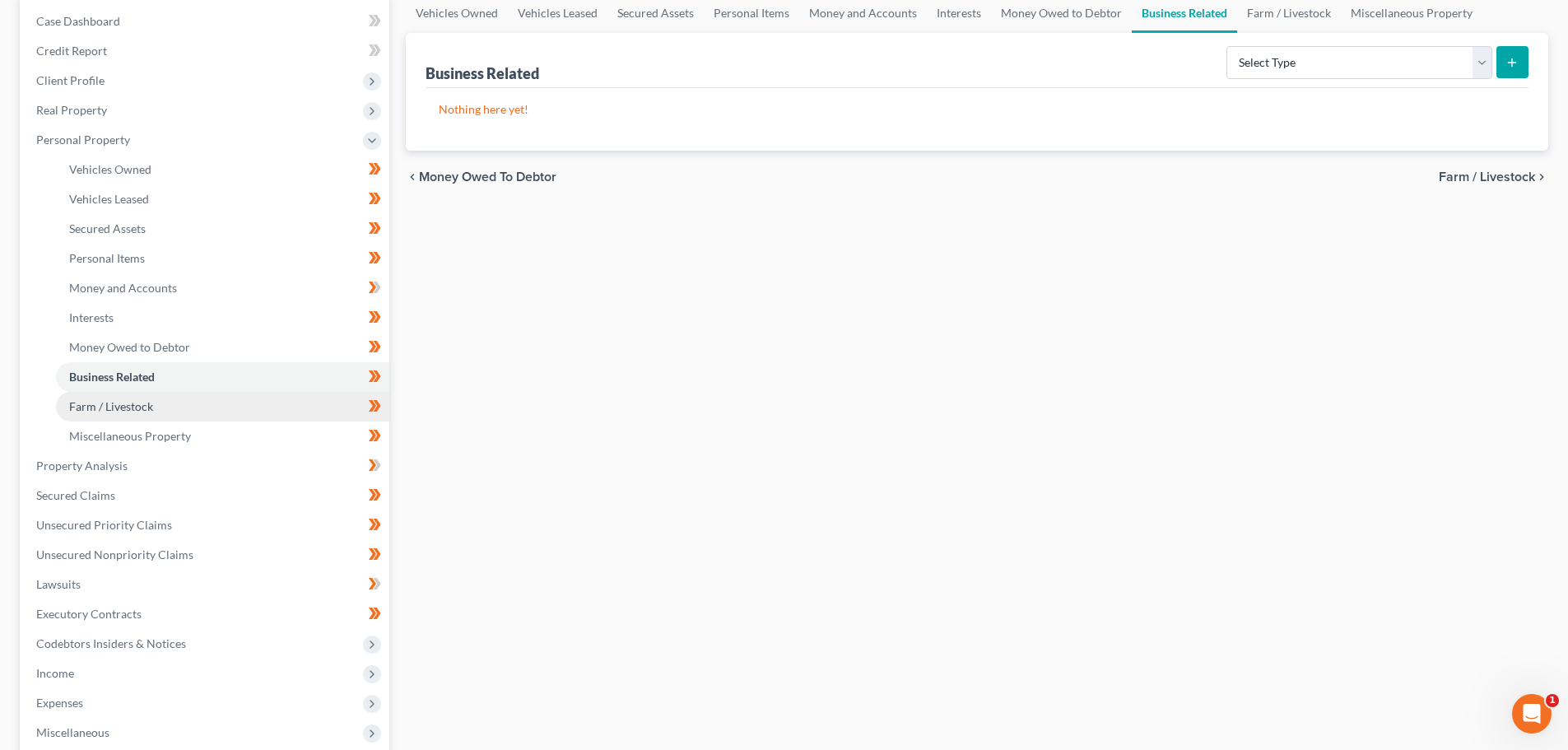
click at [104, 403] on span "Farm / Livestock" at bounding box center [110, 406] width 84 height 14
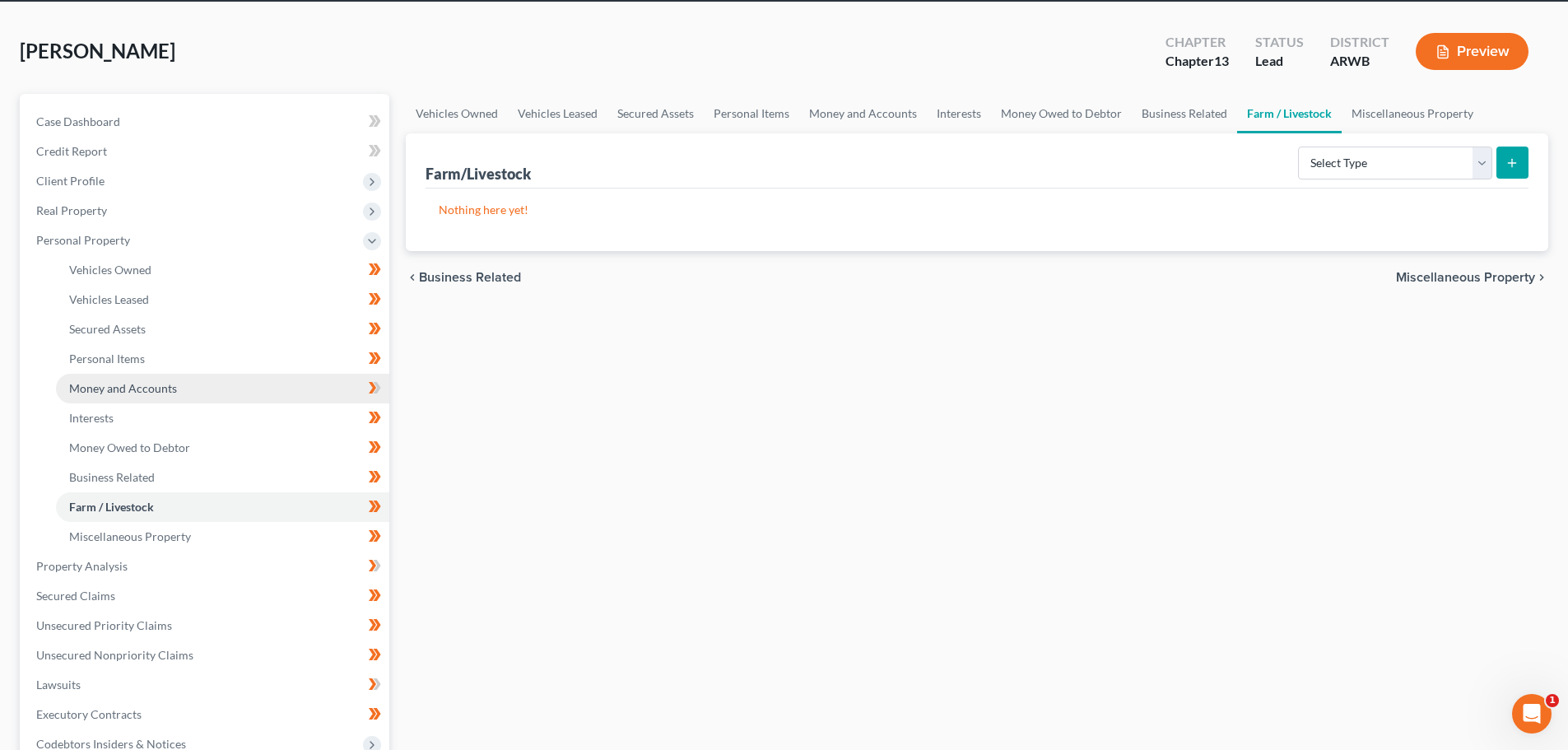
scroll to position [164, 0]
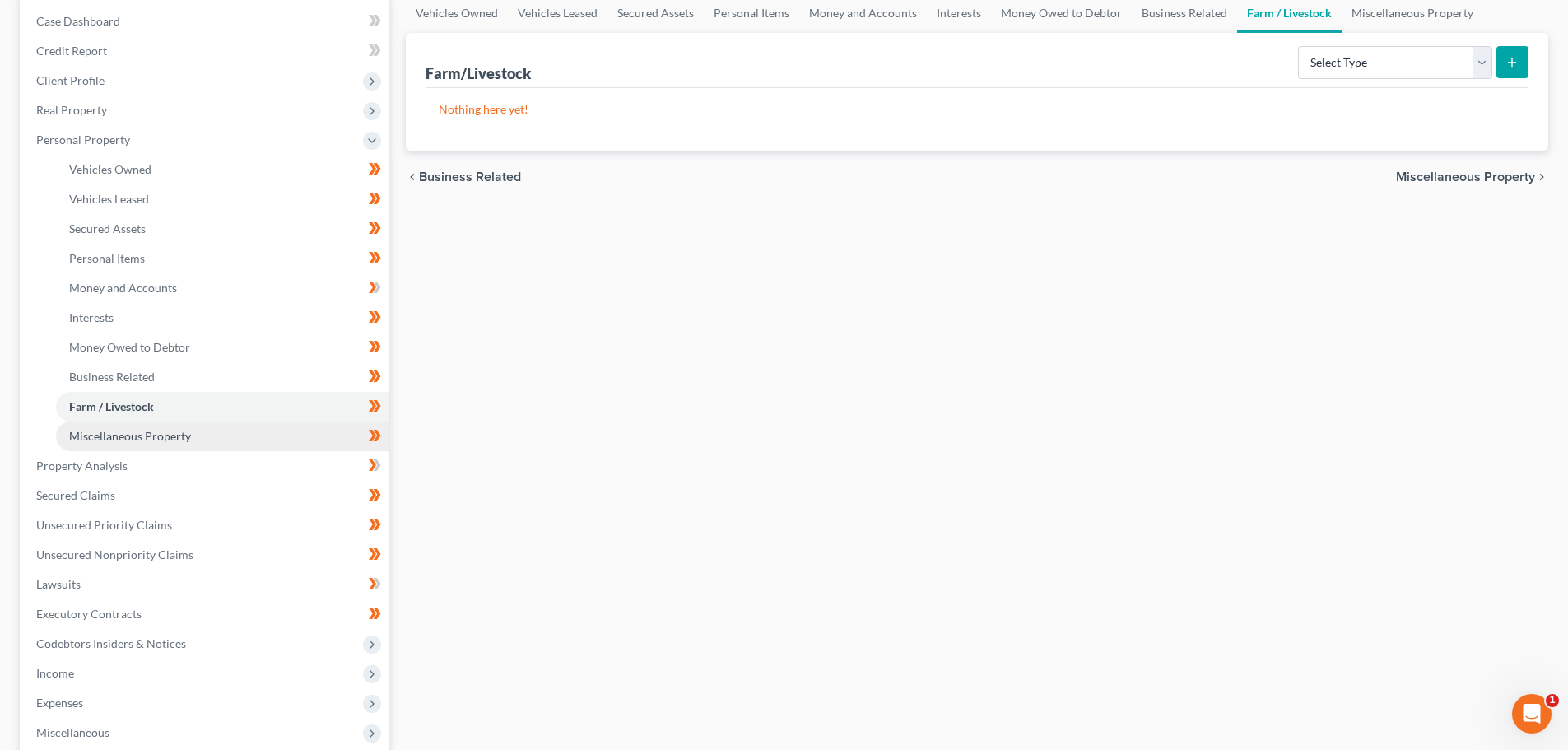
click at [121, 432] on span "Miscellaneous Property" at bounding box center [130, 435] width 122 height 14
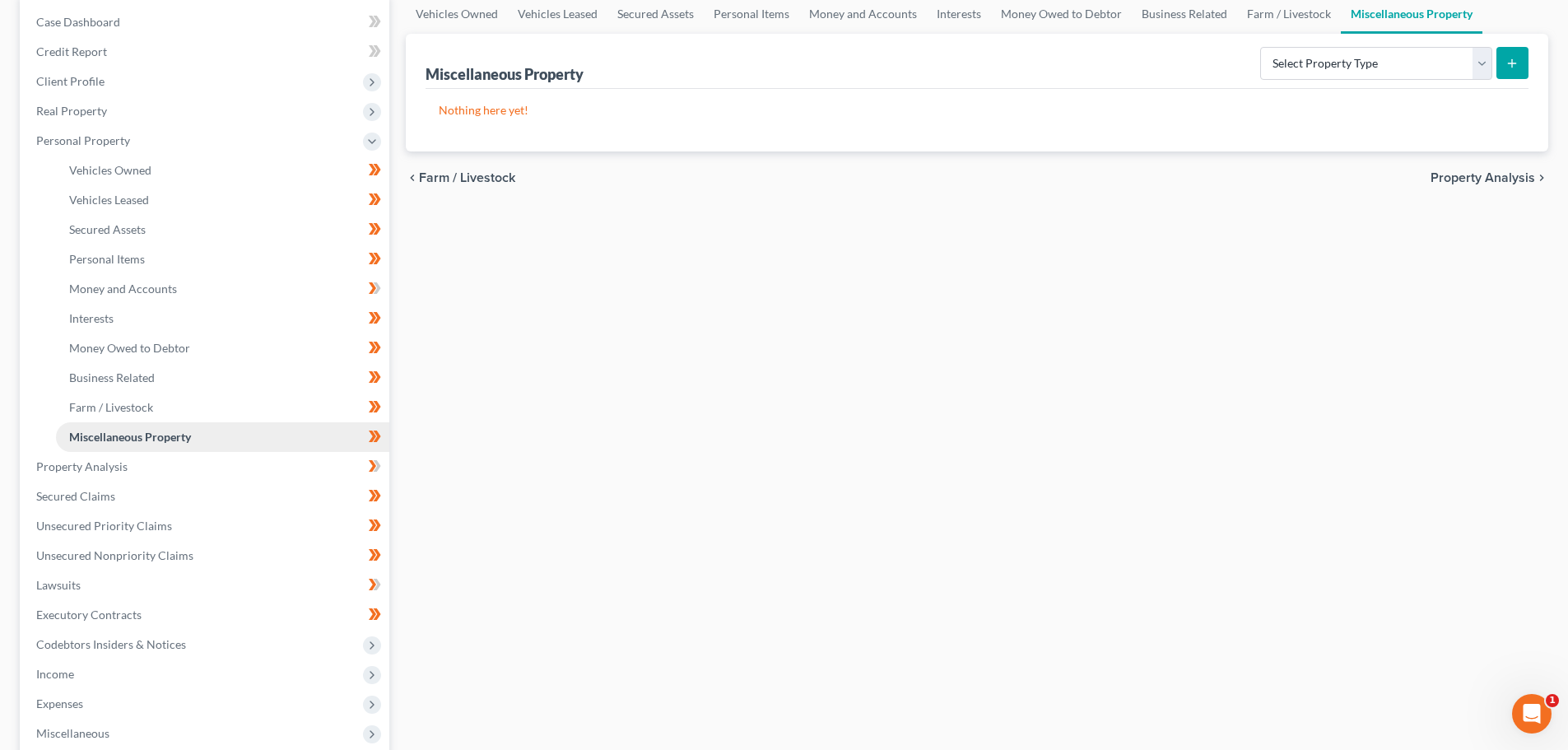
scroll to position [164, 0]
click at [97, 466] on span "Property Analysis" at bounding box center [82, 465] width 91 height 14
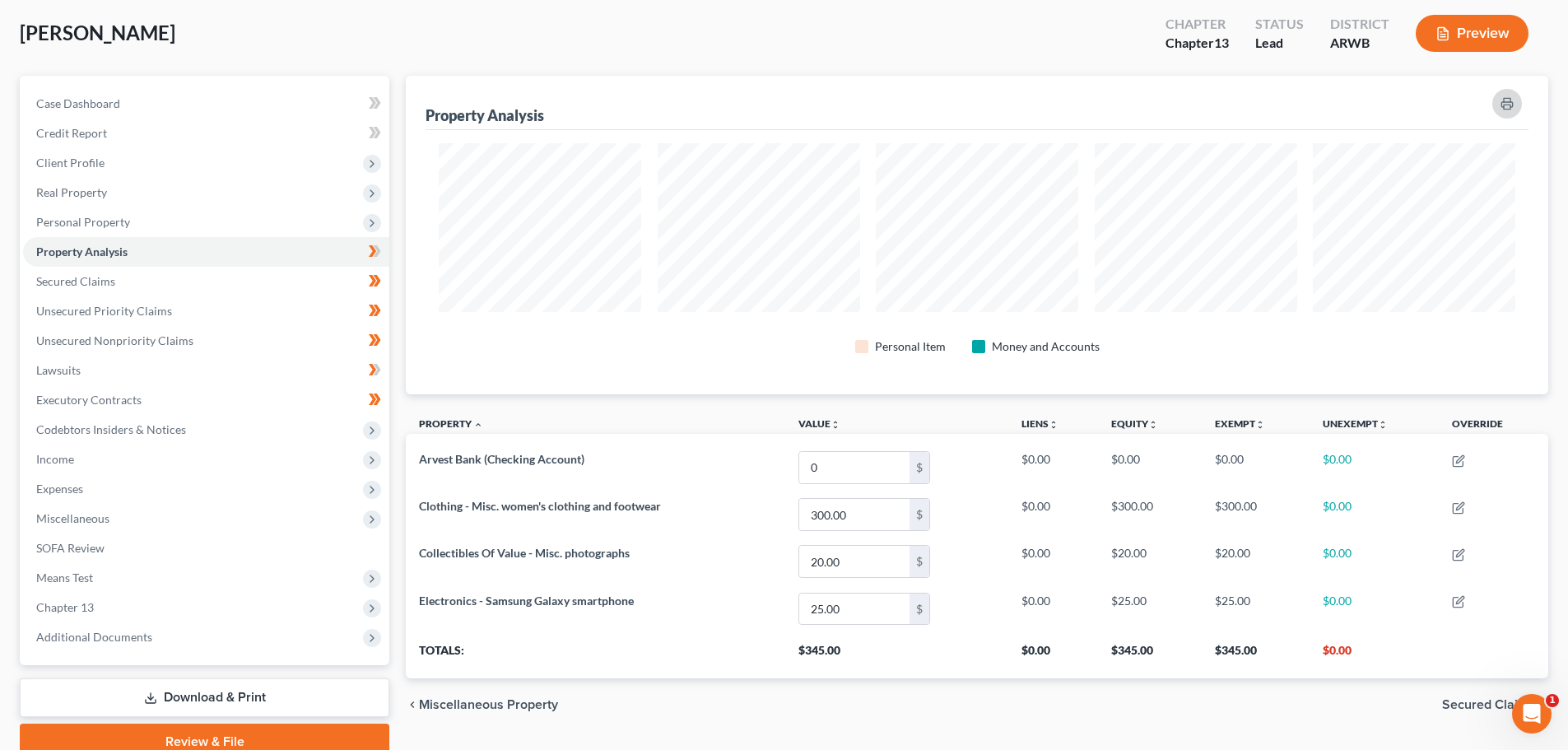
click at [1507, 97] on icon "button" at bounding box center [1507, 103] width 13 height 13
click at [87, 215] on span "Personal Property" at bounding box center [83, 222] width 93 height 14
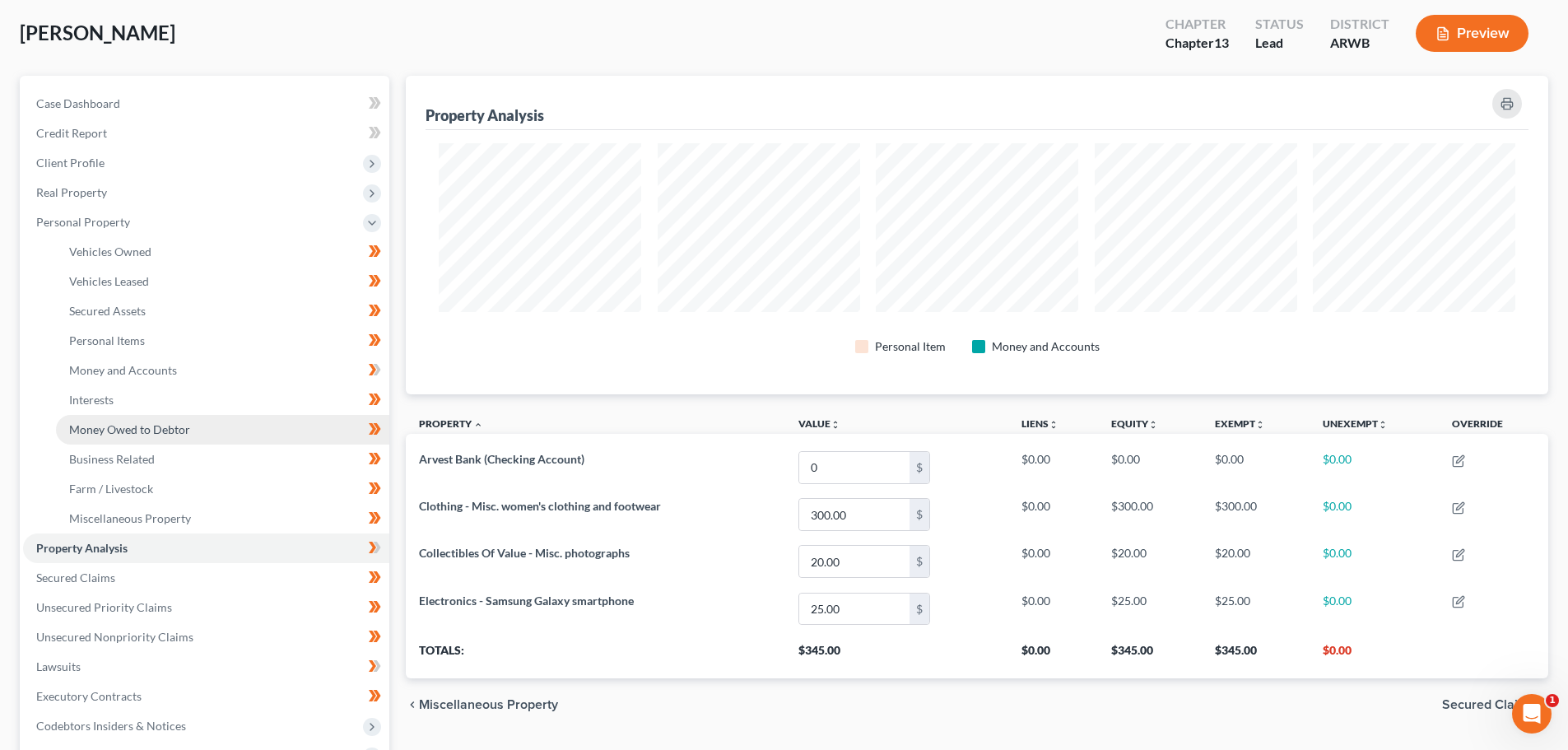
click at [134, 430] on span "Money Owed to Debtor" at bounding box center [129, 430] width 121 height 14
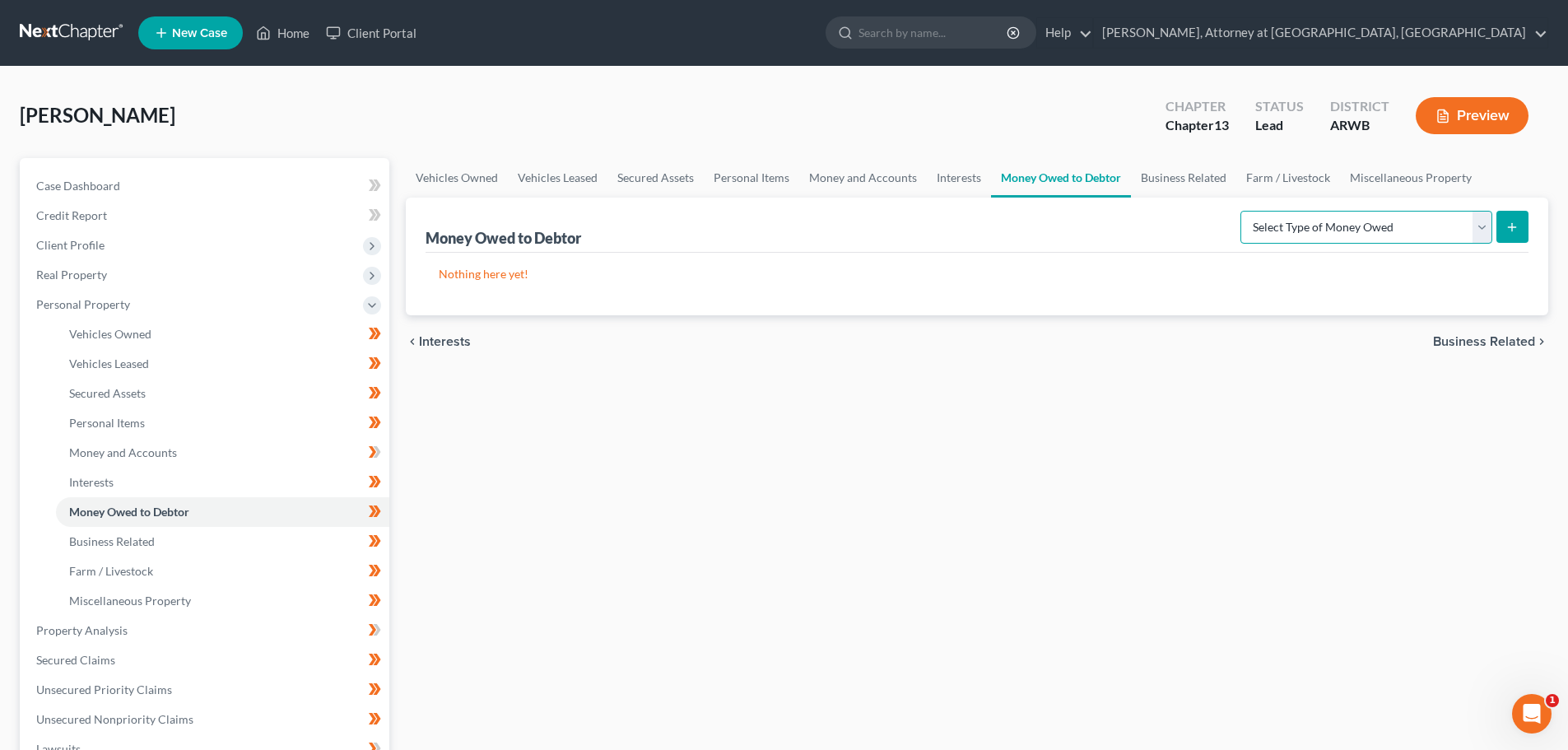
click at [1482, 221] on select "Select Type of Money Owed Accounts Receivable Alimony Child Support Claims Agai…" at bounding box center [1366, 226] width 252 height 32
click at [84, 475] on span "Interests" at bounding box center [90, 482] width 44 height 14
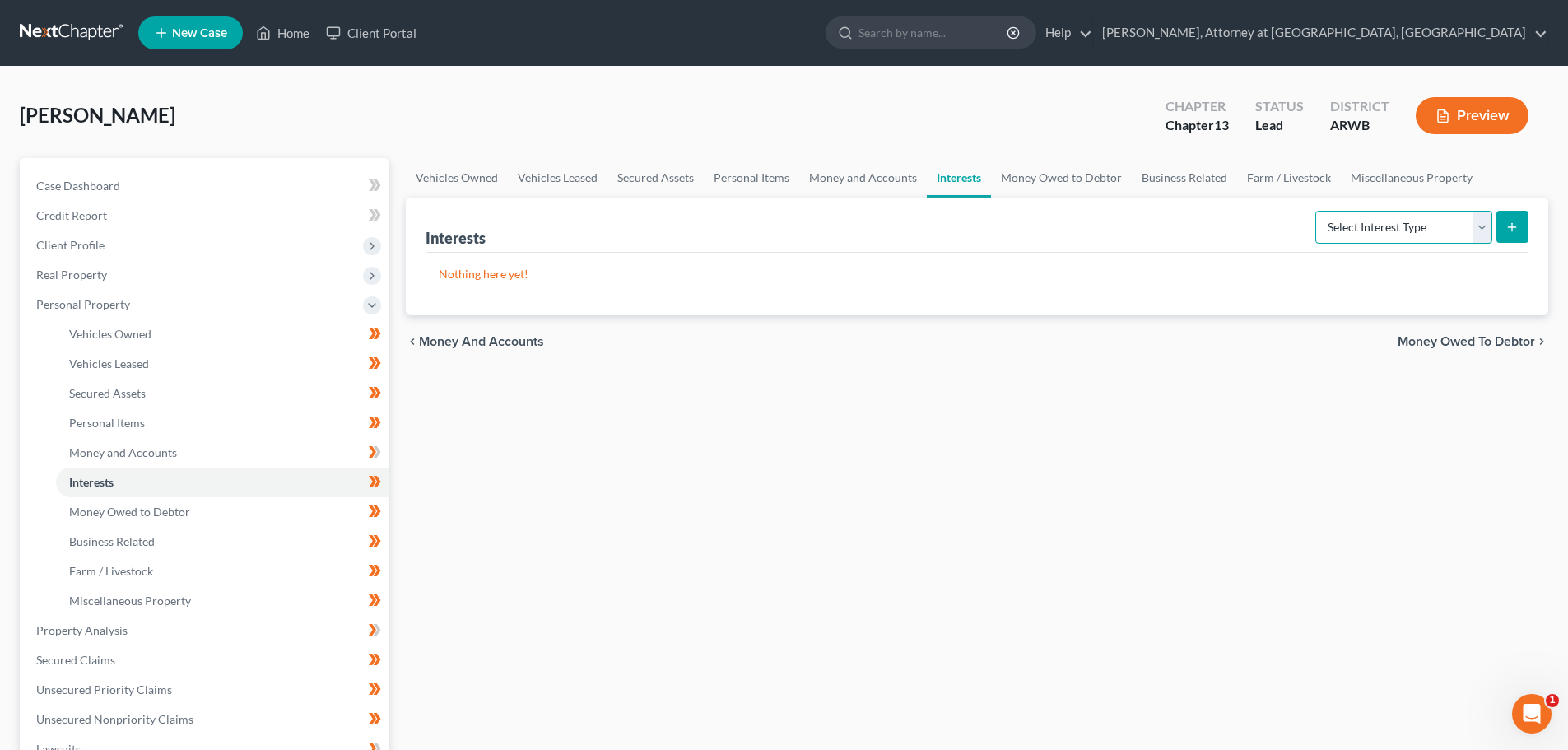
click at [1483, 223] on select "Select Interest Type 401K Annuity Bond Education IRA Government Bond Government…" at bounding box center [1404, 226] width 177 height 32
click at [837, 653] on div "Vehicles Owned Vehicles Leased Secured Assets Personal Items Money and Accounts…" at bounding box center [976, 648] width 1159 height 980
click at [118, 510] on span "Money Owed to Debtor" at bounding box center [129, 511] width 121 height 14
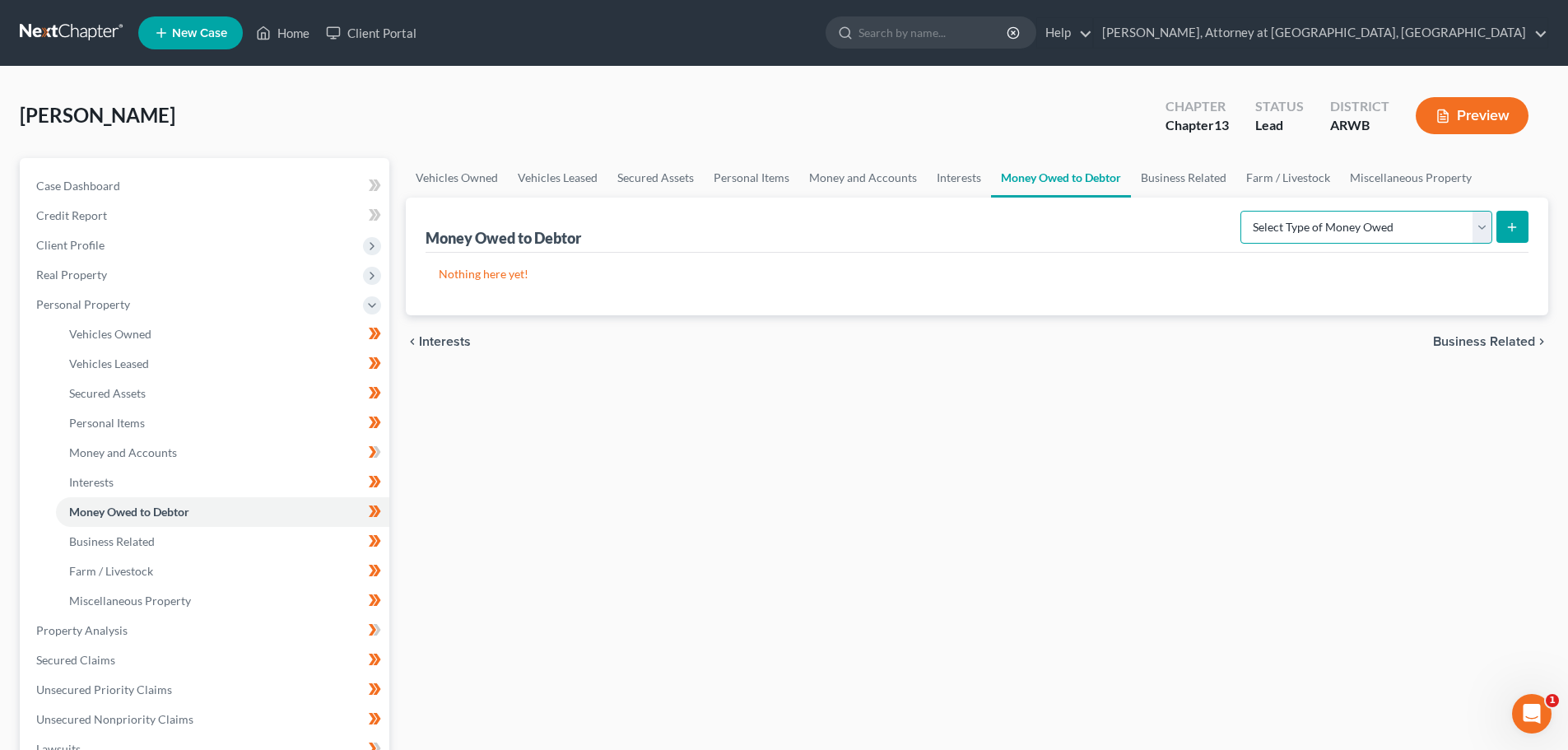
click at [1486, 226] on select "Select Type of Money Owed Accounts Receivable Alimony Child Support Claims Agai…" at bounding box center [1366, 226] width 252 height 32
click at [98, 422] on span "Personal Items" at bounding box center [106, 423] width 76 height 14
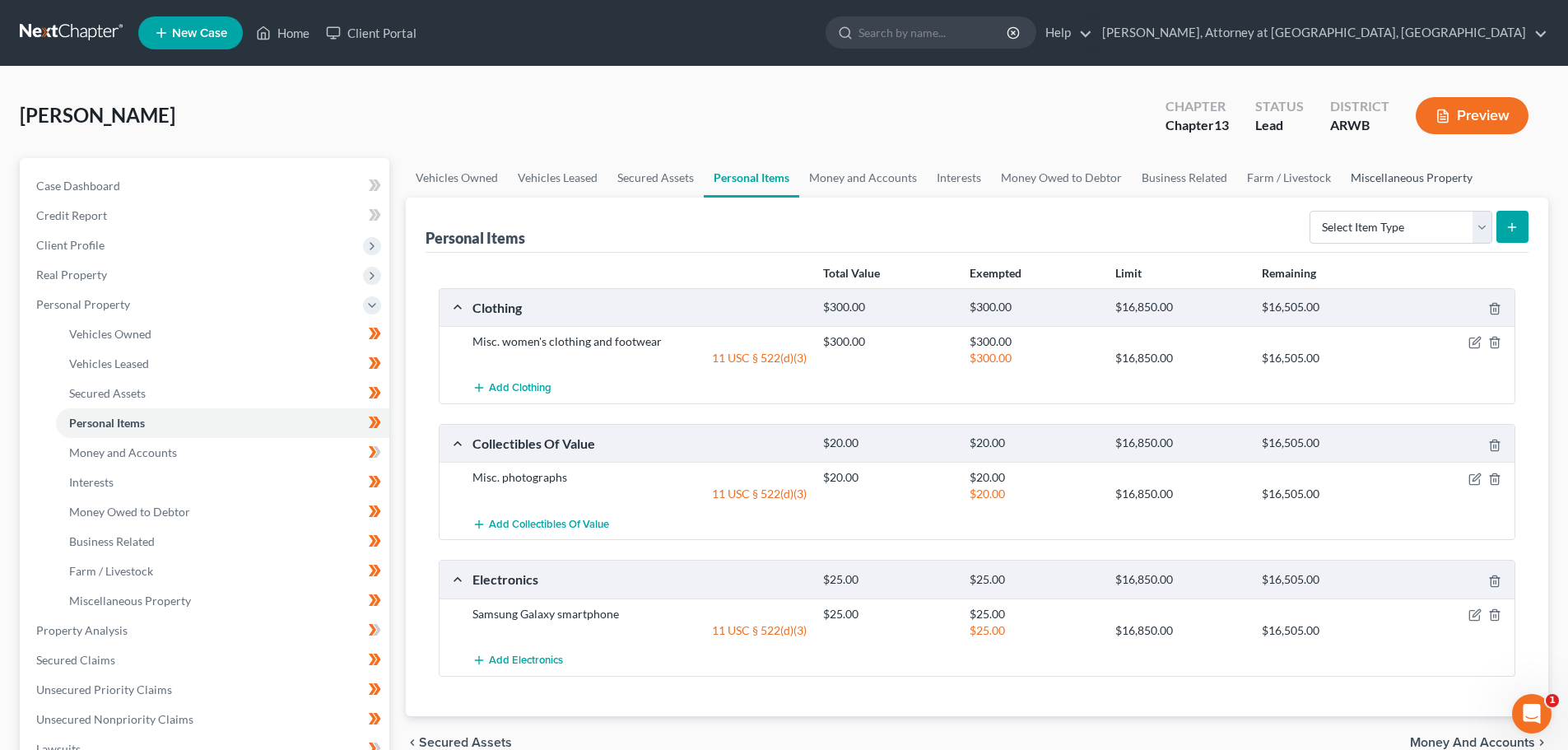
click at [1386, 174] on link "Miscellaneous Property" at bounding box center [1412, 178] width 142 height 39
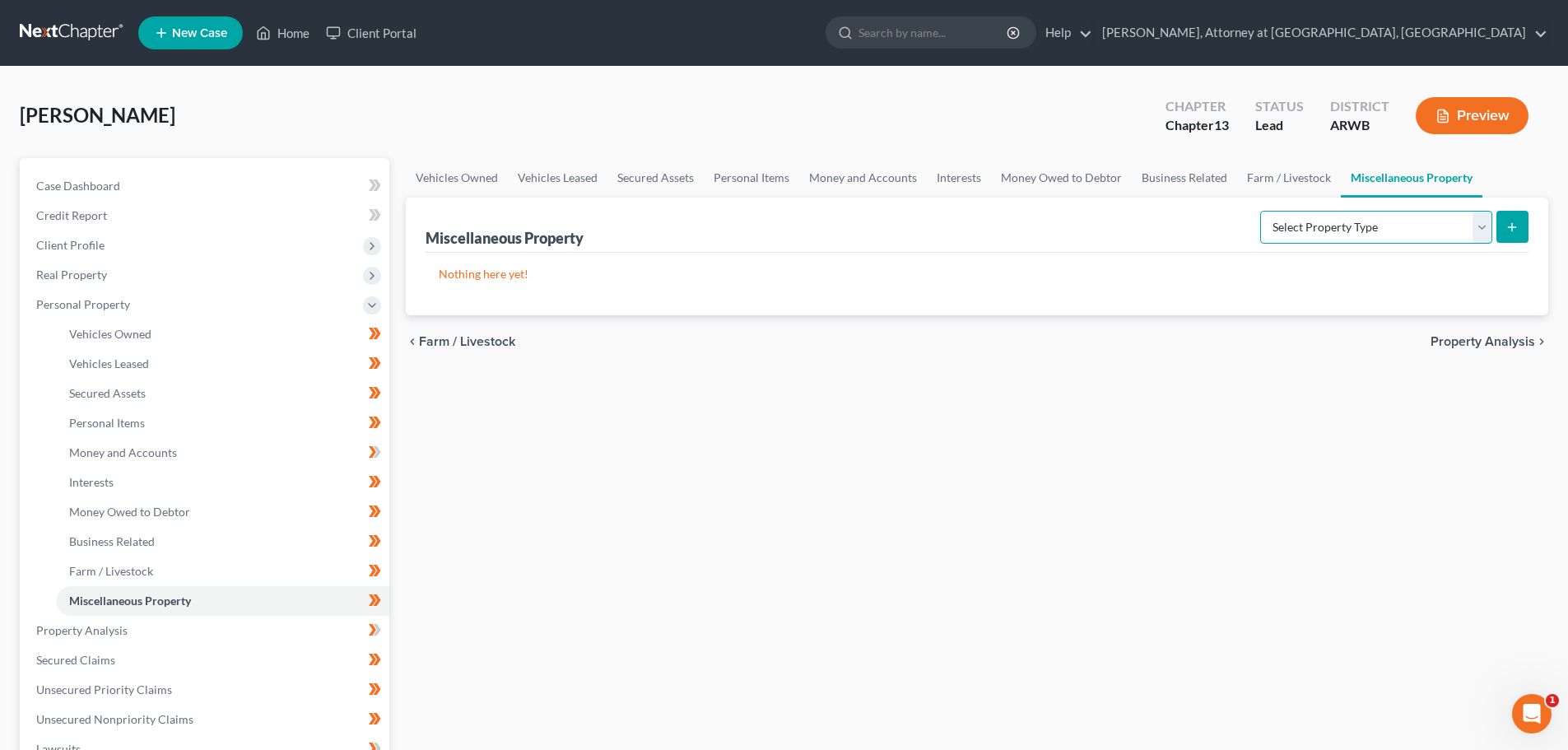
click at [1484, 222] on select "Select Property Type Assigned for Creditor Benefit [DATE] Holding for Another N…" at bounding box center [1376, 226] width 232 height 32
click at [290, 31] on link "Home" at bounding box center [282, 32] width 70 height 29
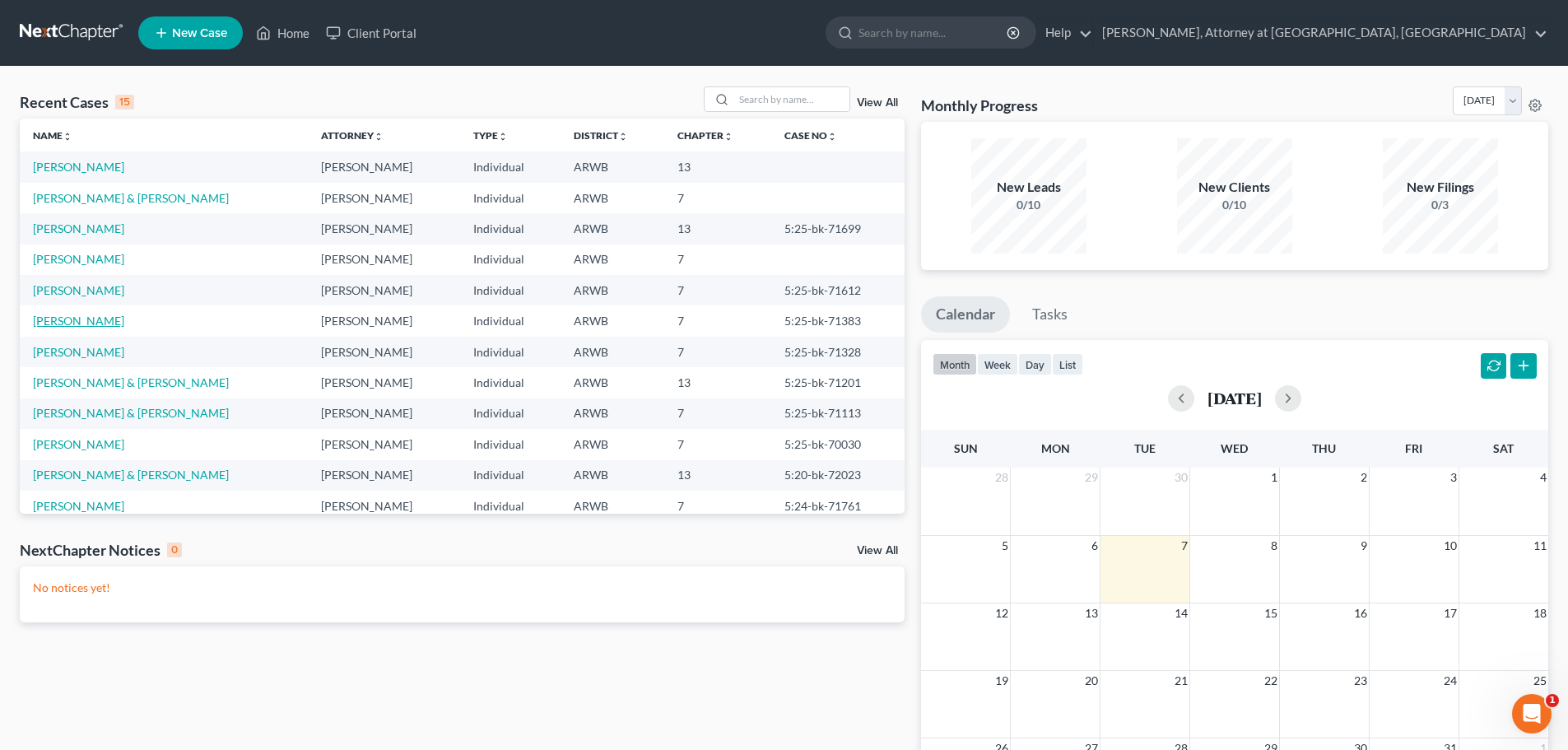
click at [68, 319] on link "[PERSON_NAME]" at bounding box center [78, 320] width 91 height 14
click at [68, 320] on link "[PERSON_NAME]" at bounding box center [78, 320] width 91 height 14
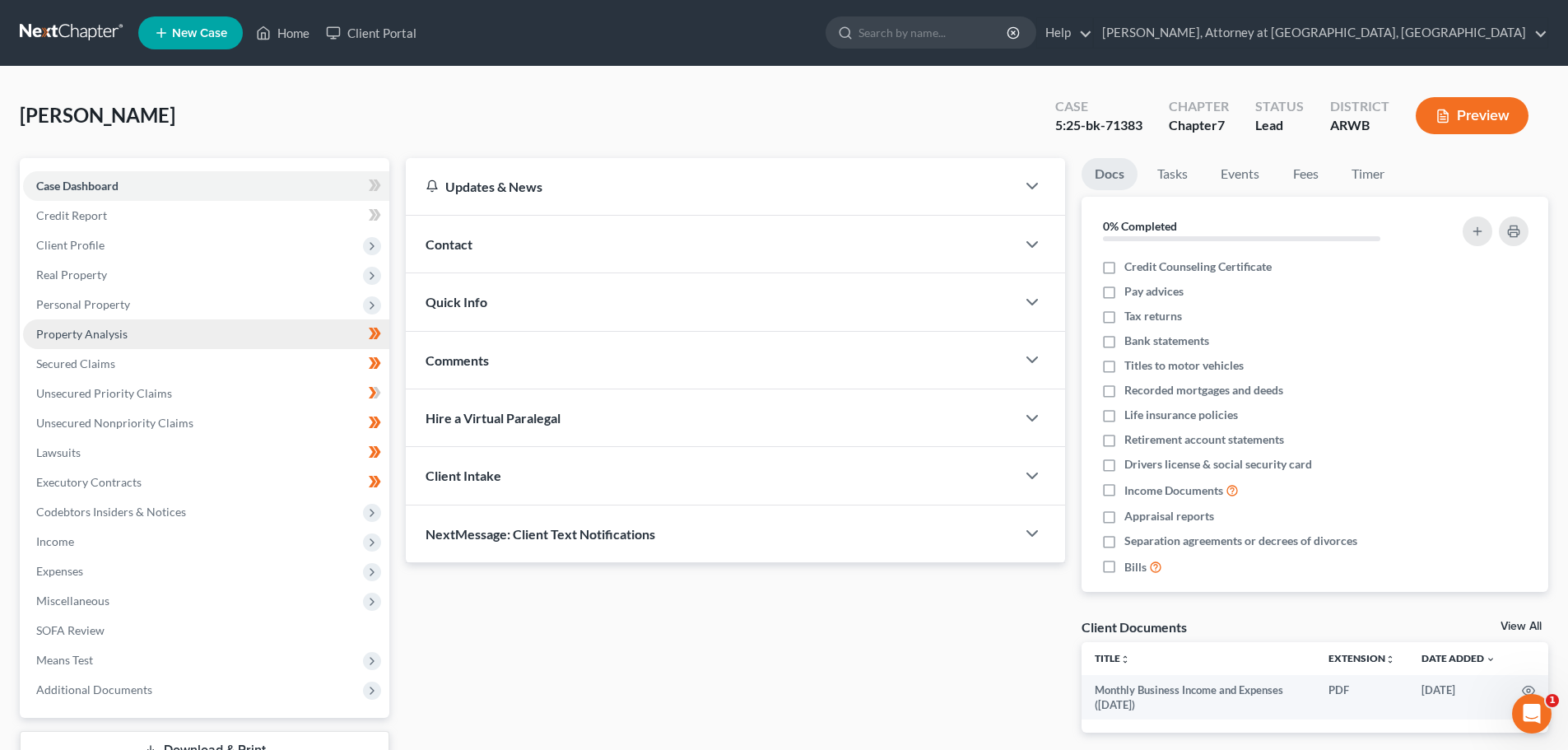
click at [85, 326] on span "Property Analysis" at bounding box center [82, 333] width 91 height 14
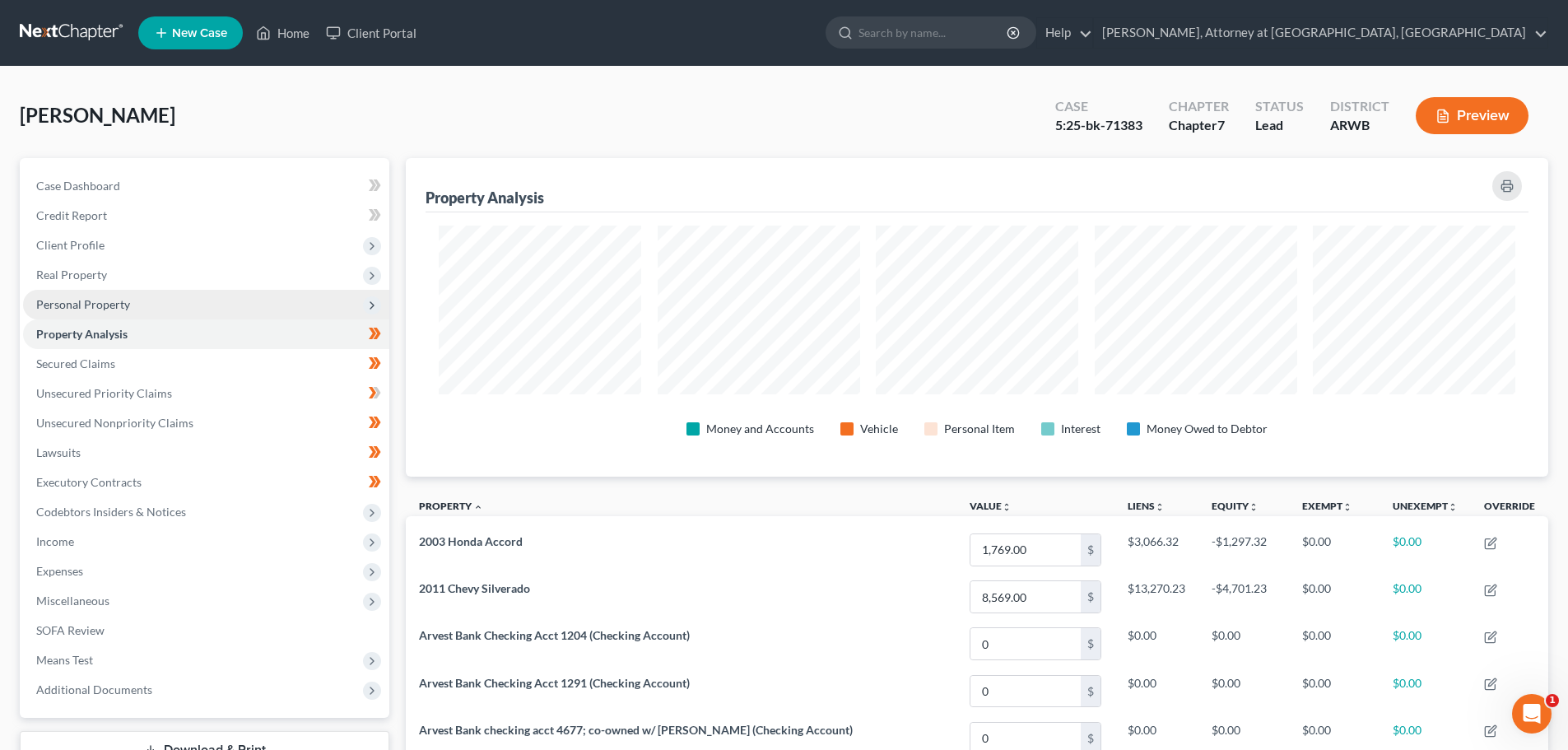
click at [78, 301] on span "Personal Property" at bounding box center [83, 304] width 93 height 14
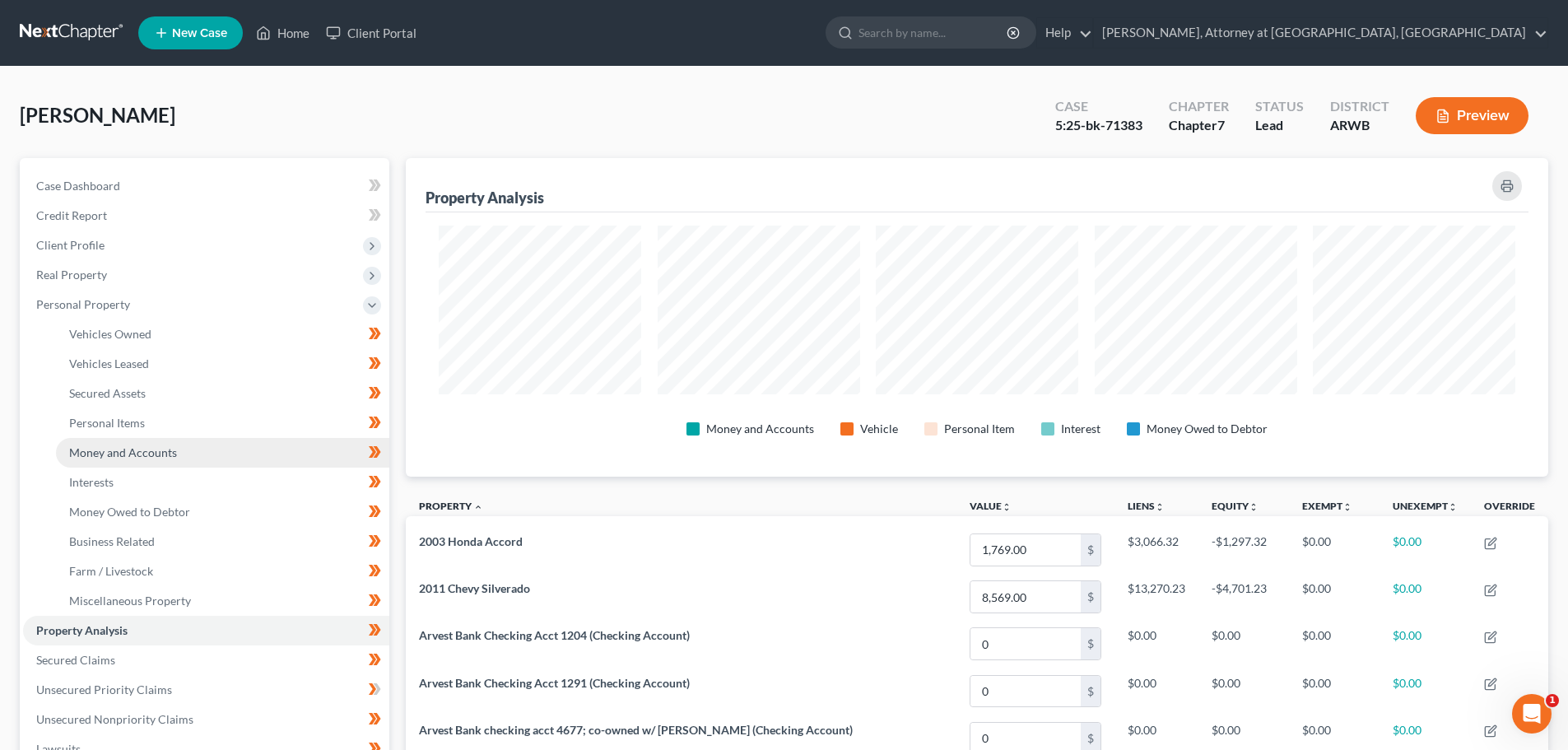
click at [106, 451] on span "Money and Accounts" at bounding box center [123, 452] width 108 height 14
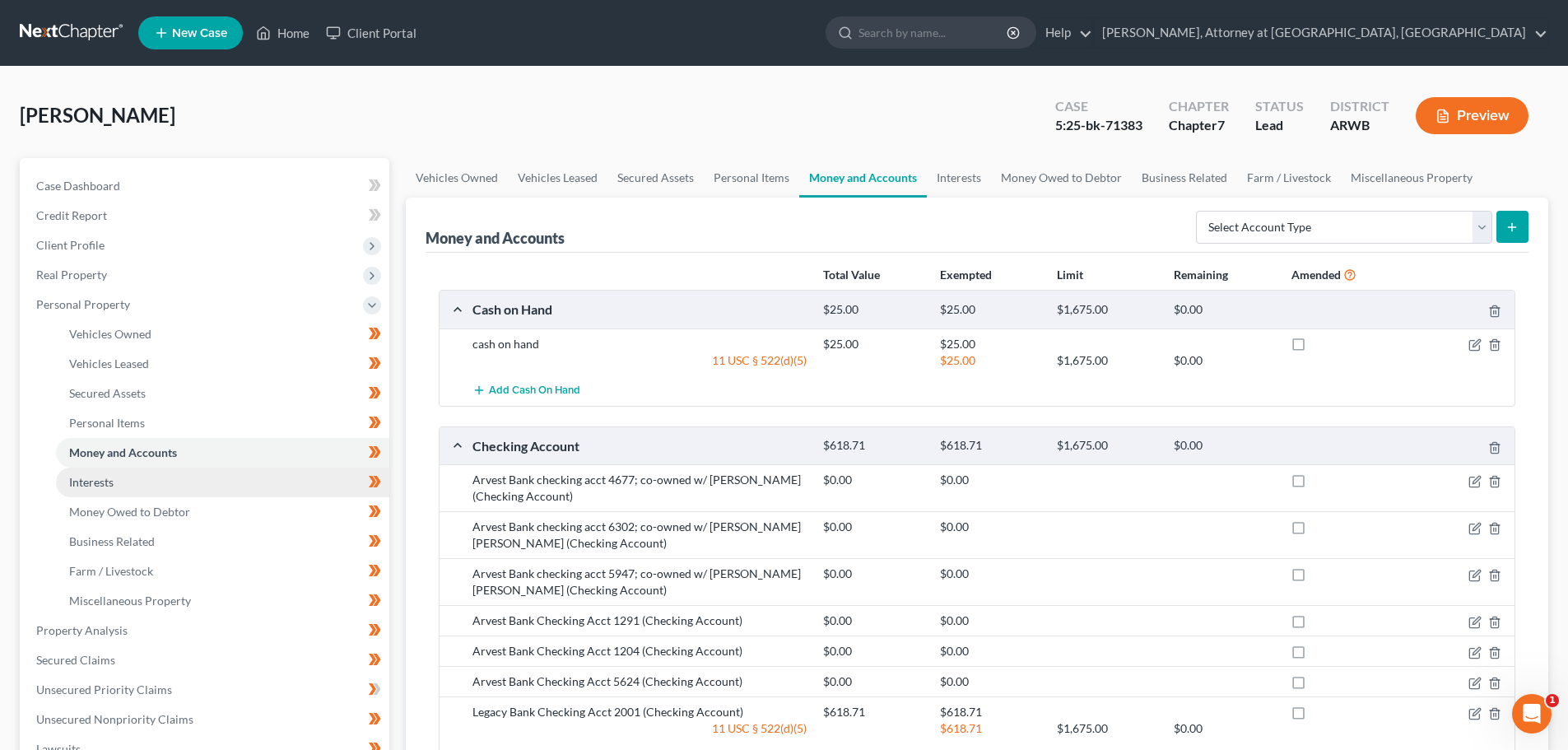
click at [87, 479] on span "Interests" at bounding box center [90, 482] width 44 height 14
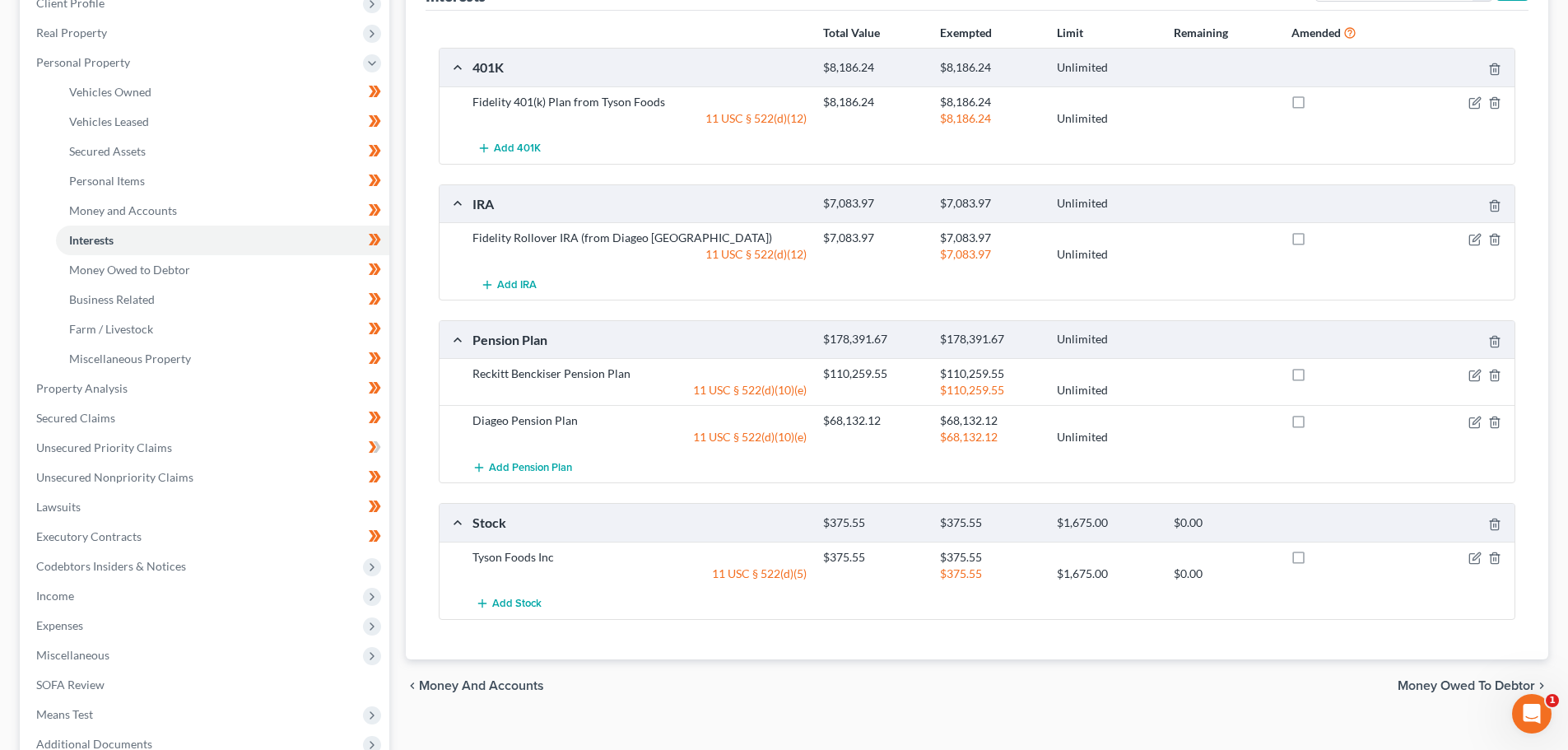
scroll to position [257, 0]
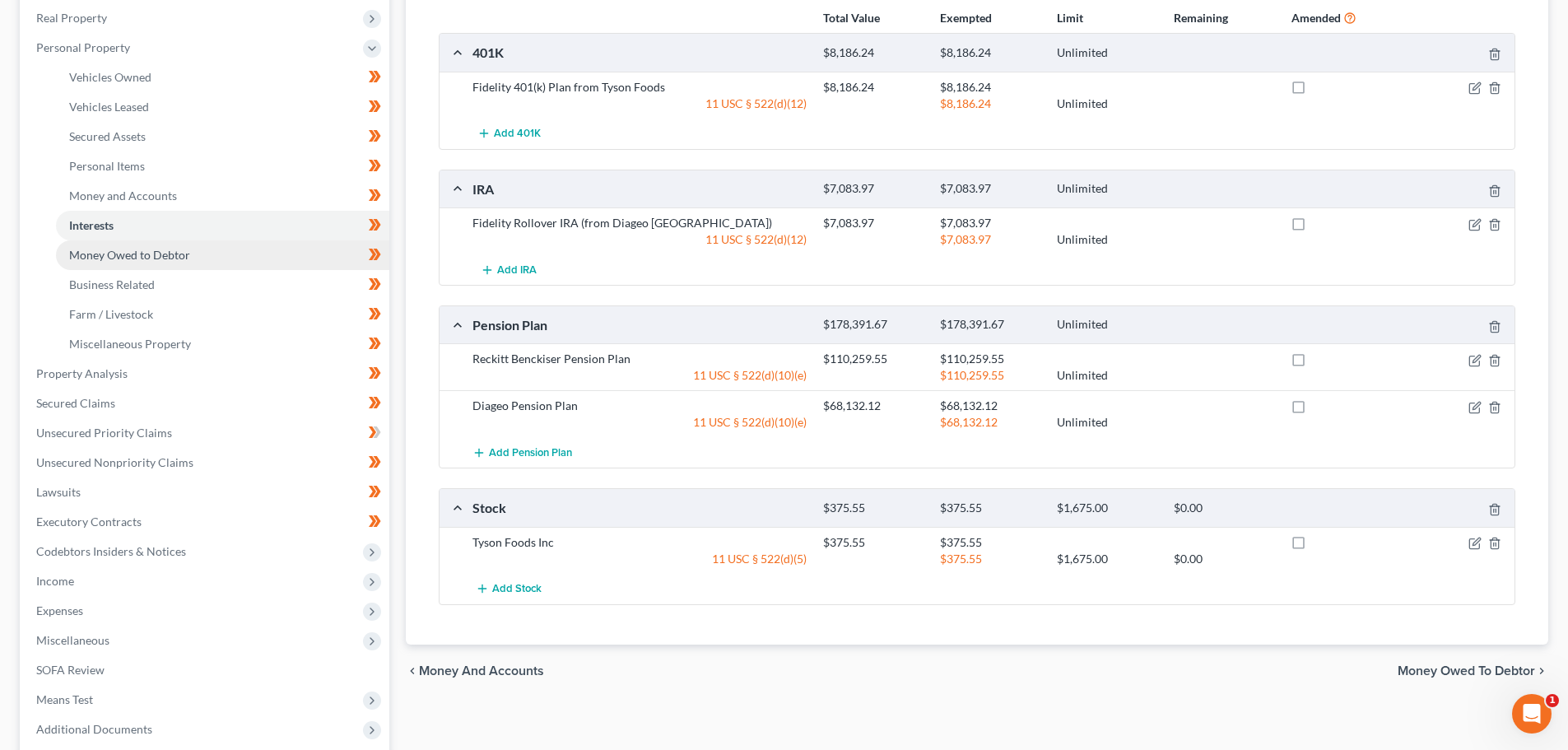
click at [123, 257] on span "Money Owed to Debtor" at bounding box center [129, 255] width 121 height 14
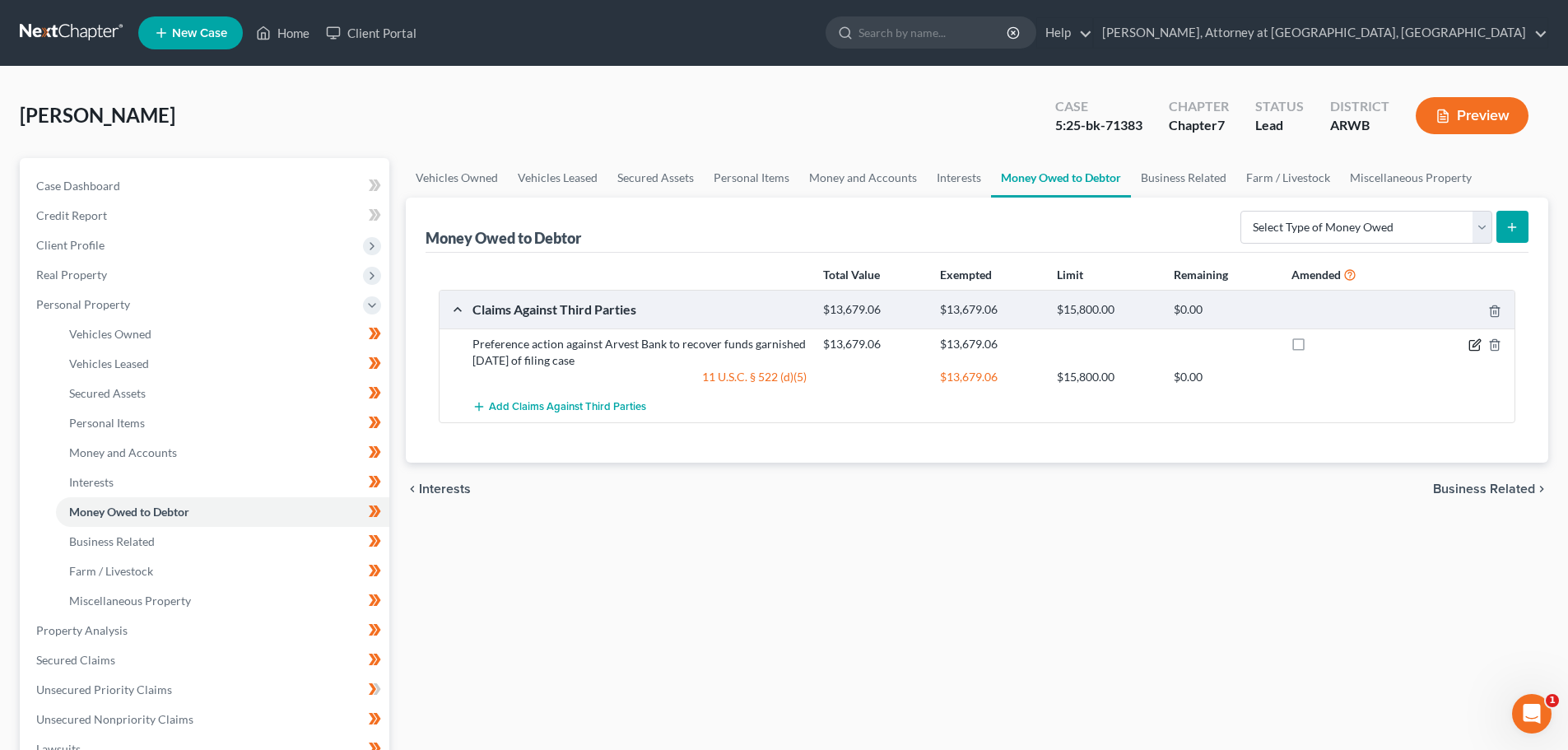
click at [1481, 343] on icon "button" at bounding box center [1475, 344] width 13 height 13
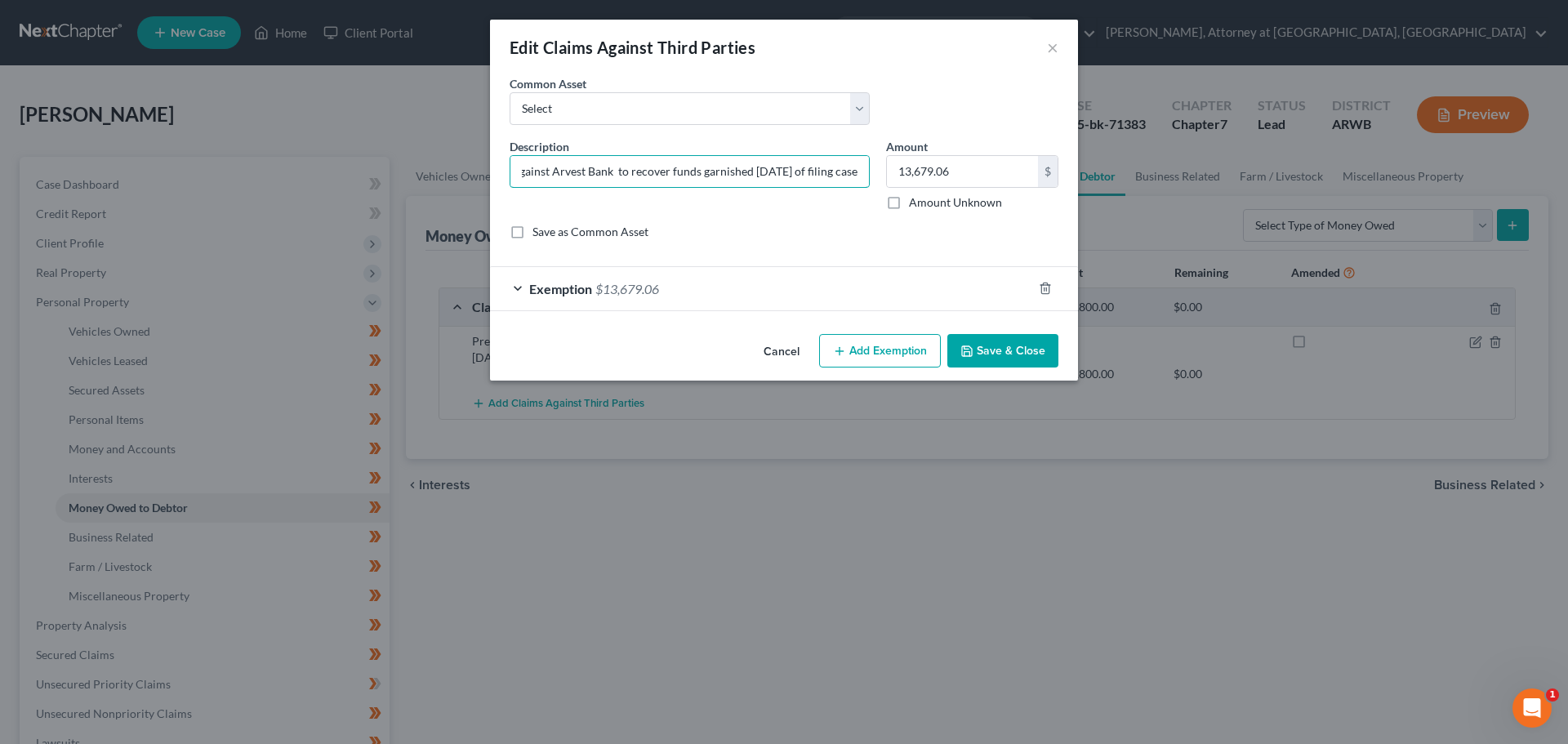
scroll to position [0, 133]
drag, startPoint x: 518, startPoint y: 172, endPoint x: 883, endPoint y: 184, distance: 365.2
click at [883, 184] on div "Description * Preference action against Arvest Bank to recover funds garnished …" at bounding box center [783, 196] width 565 height 115
click at [999, 353] on button "Save & Close" at bounding box center [1002, 350] width 111 height 34
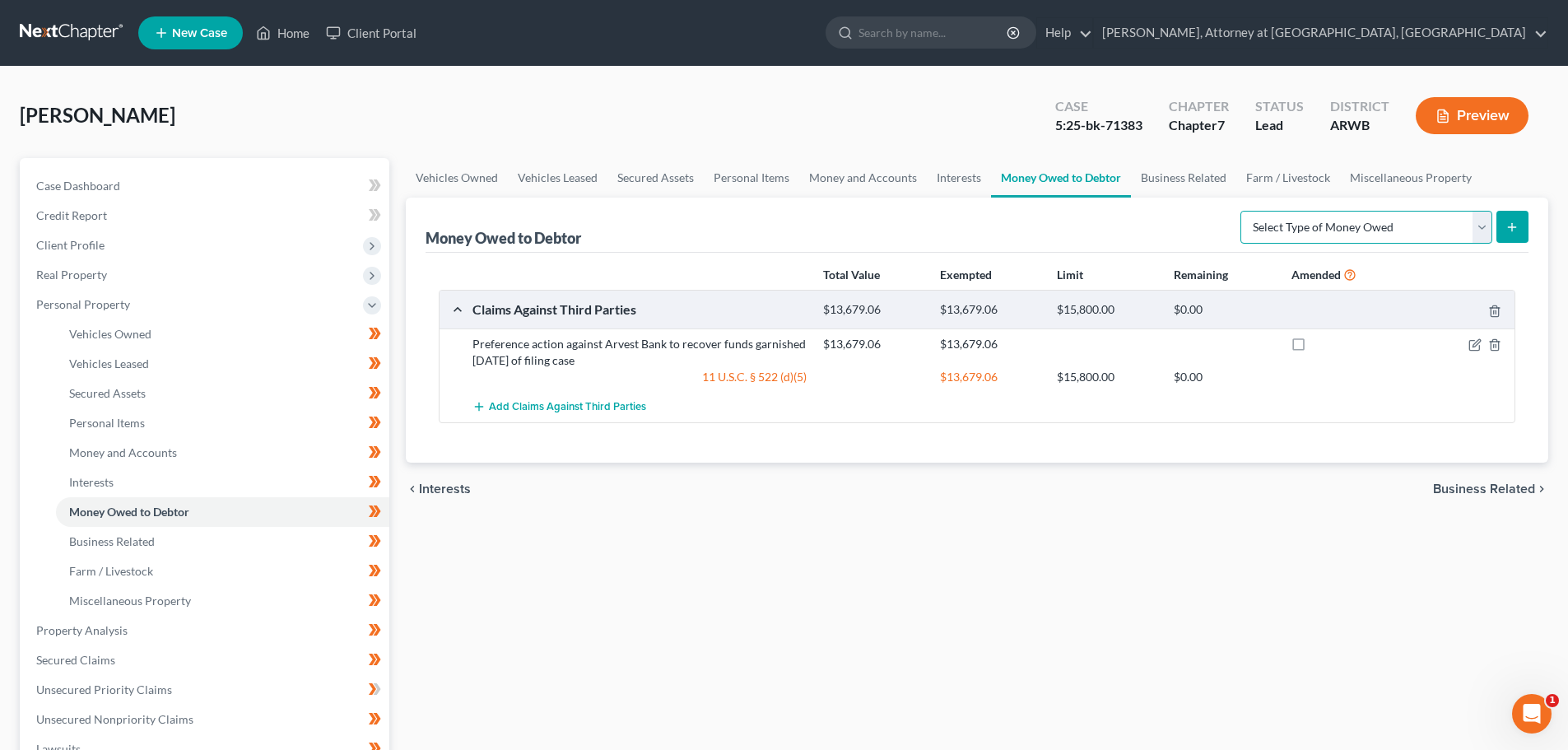
click at [1483, 224] on select "Select Type of Money Owed Accounts Receivable Alimony Child Support Claims Agai…" at bounding box center [1366, 226] width 252 height 32
click at [1075, 585] on div "Vehicles Owned Vehicles Leased Secured Assets Personal Items Money and Accounts…" at bounding box center [976, 633] width 1159 height 951
click at [280, 29] on link "Home" at bounding box center [282, 32] width 70 height 29
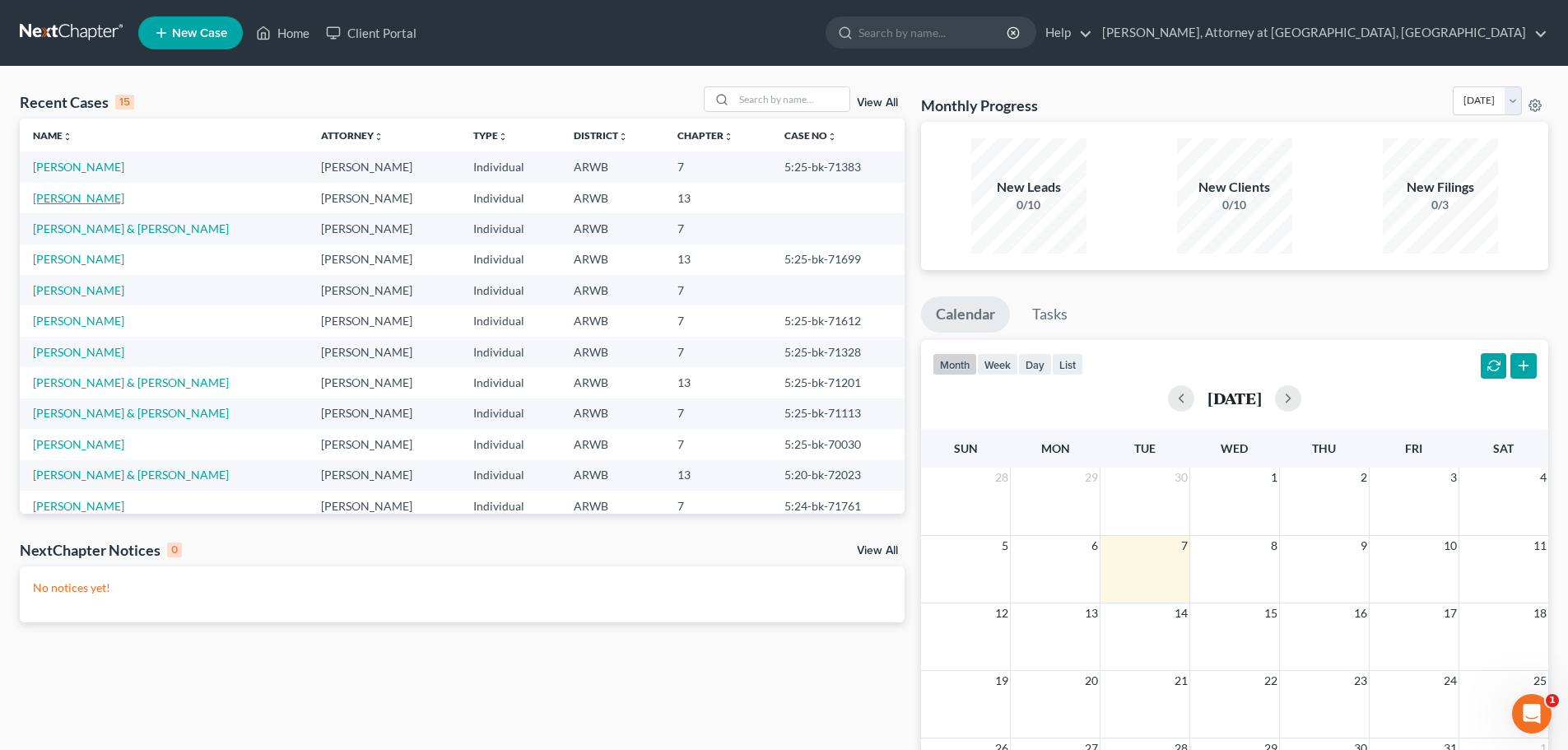
click at [86, 195] on link "[PERSON_NAME]" at bounding box center [78, 198] width 91 height 14
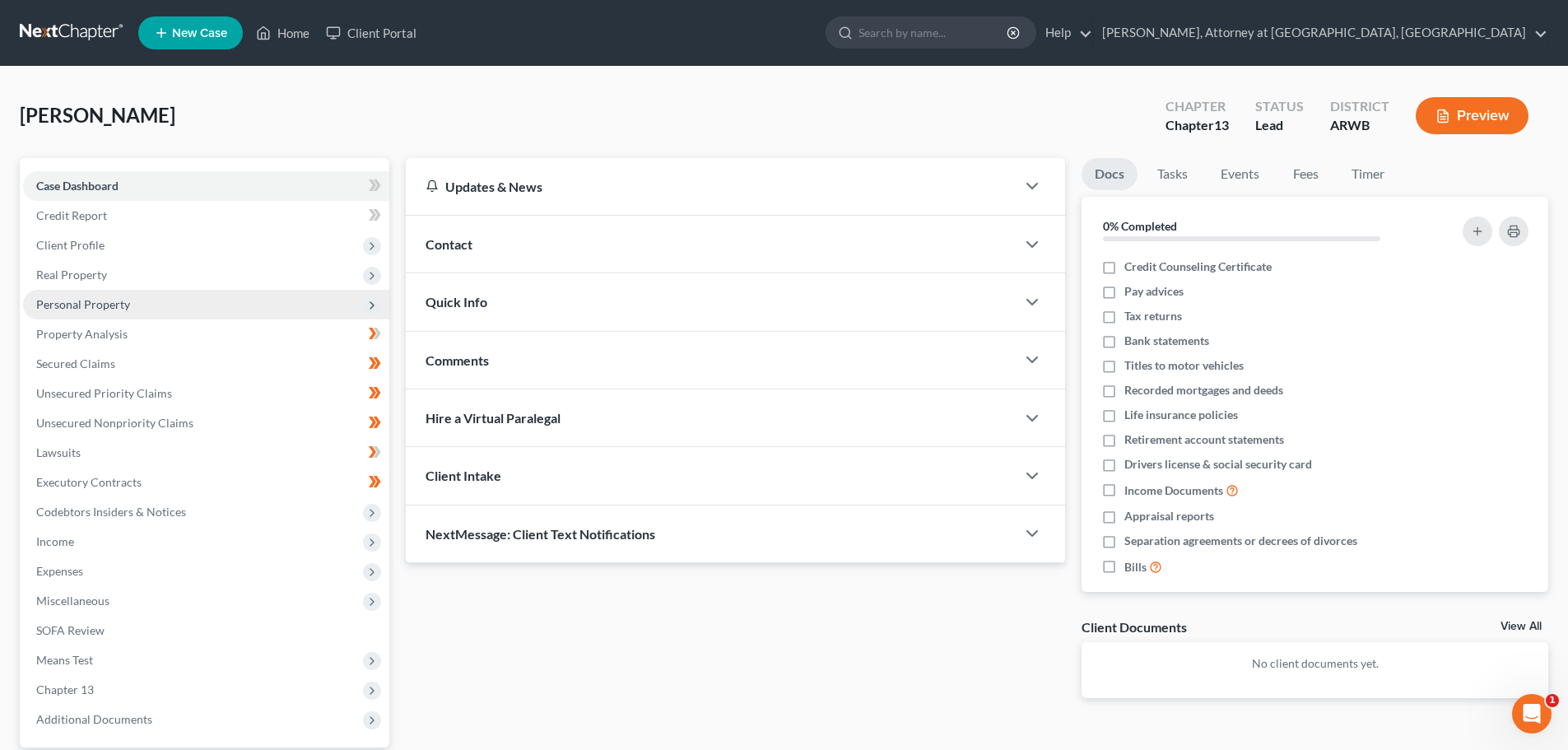
click at [87, 299] on span "Personal Property" at bounding box center [83, 304] width 93 height 14
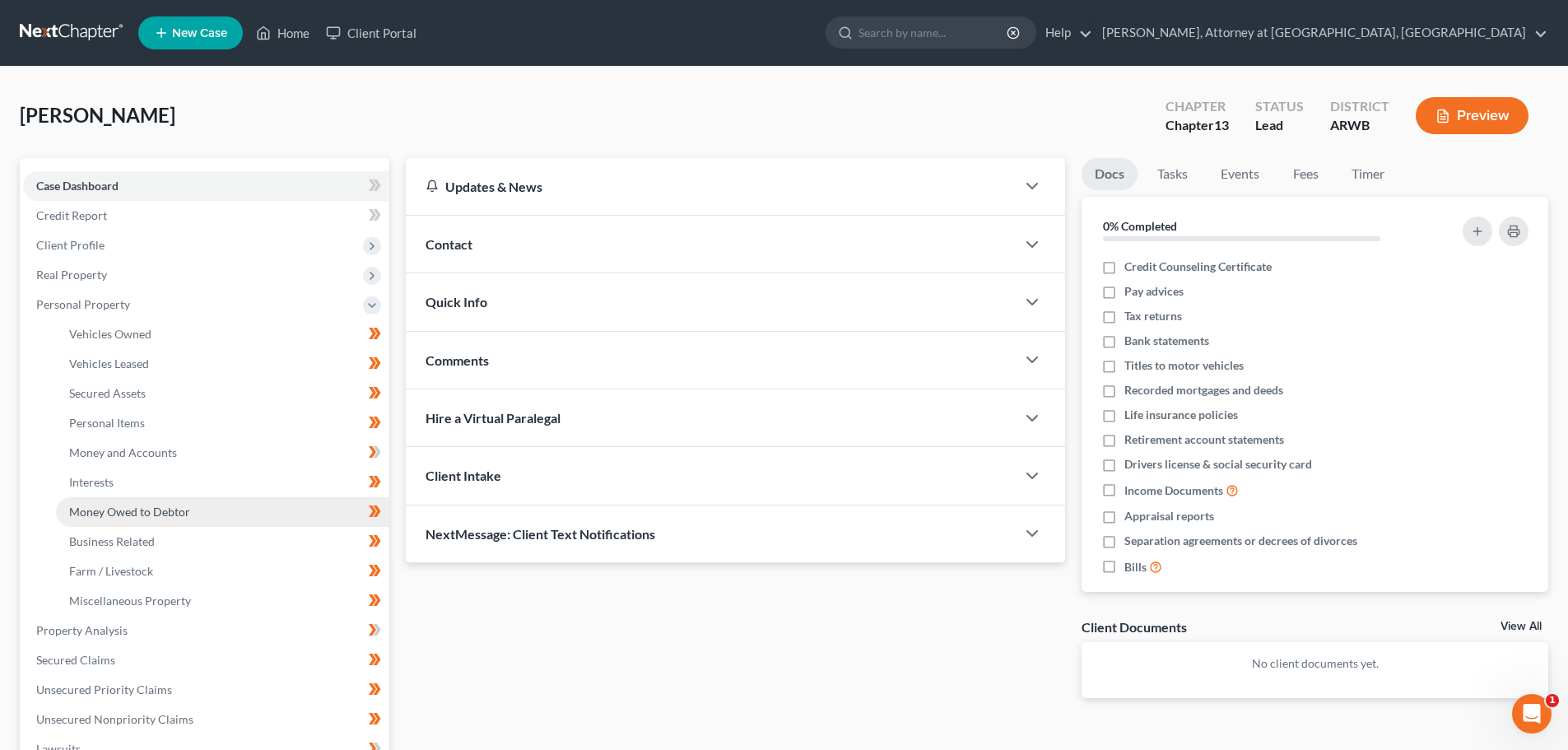
click at [137, 509] on span "Money Owed to Debtor" at bounding box center [129, 511] width 121 height 14
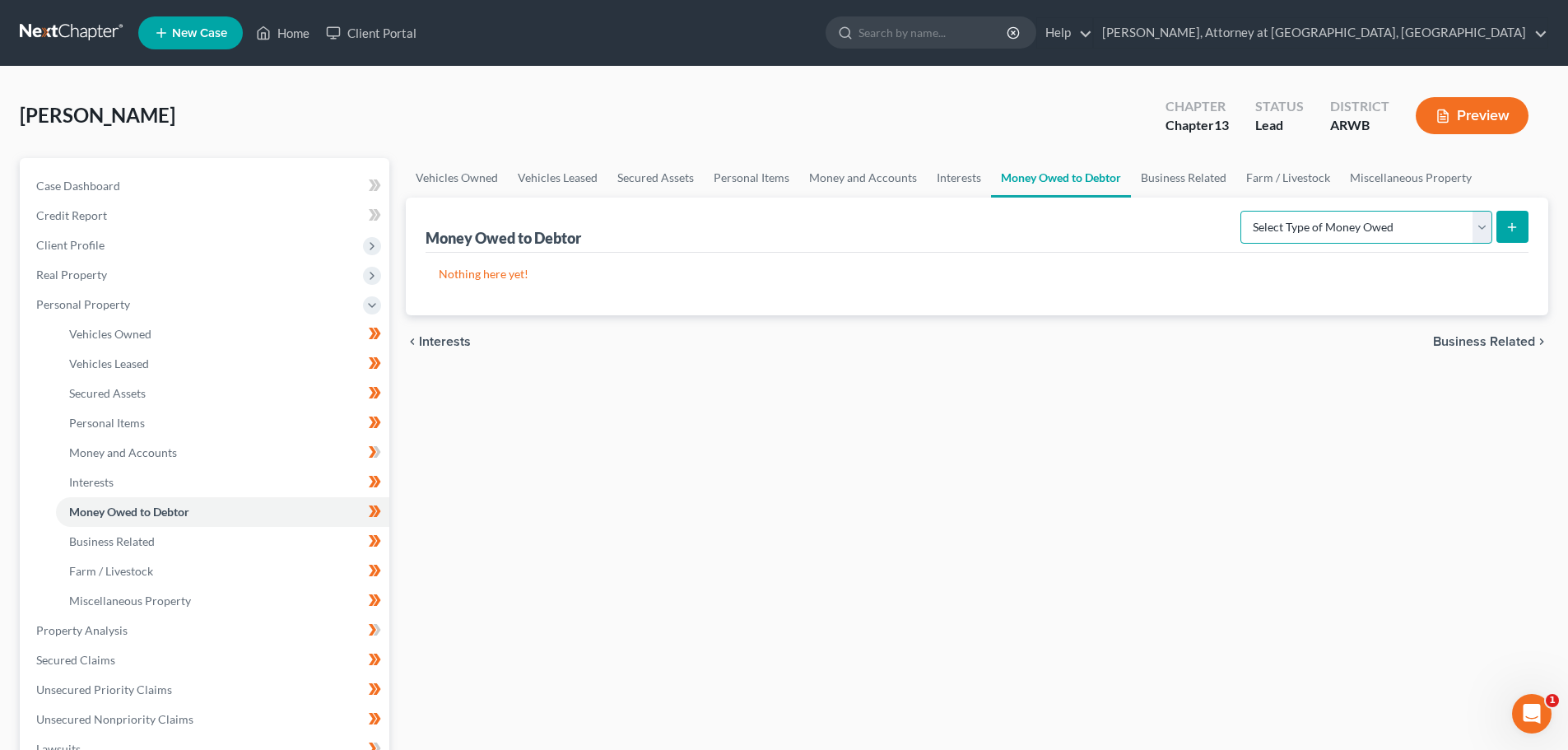
click at [1482, 230] on select "Select Type of Money Owed Accounts Receivable Alimony Child Support Claims Agai…" at bounding box center [1366, 226] width 252 height 32
select select "claims_against_third_parties"
click at [1243, 210] on select "Select Type of Money Owed Accounts Receivable Alimony Child Support Claims Agai…" at bounding box center [1366, 226] width 252 height 32
click at [1517, 222] on icon "submit" at bounding box center [1512, 226] width 13 height 13
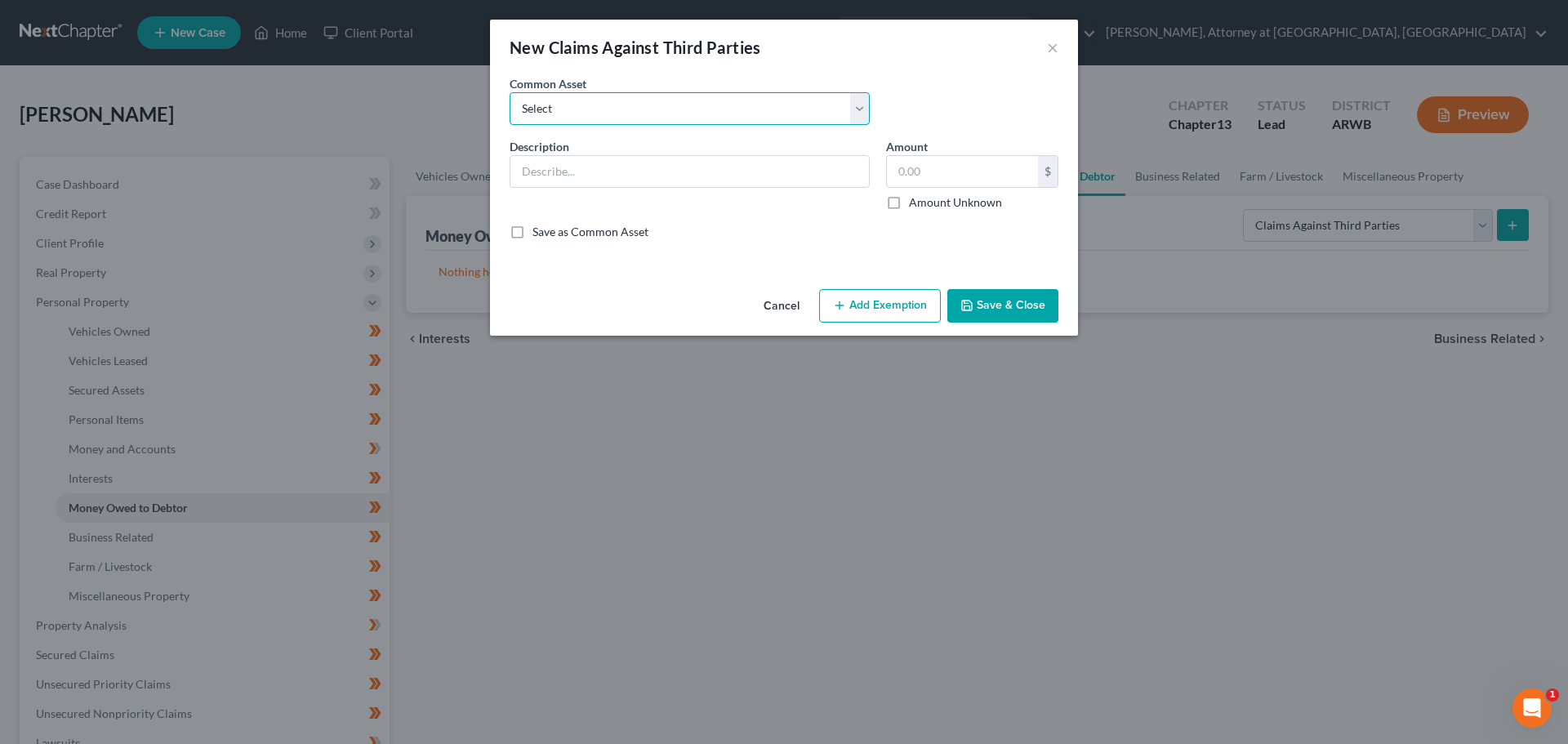
click at [856, 111] on select "Select Preference action against Arvest Bank to recover funds garnished [DATE] …" at bounding box center [689, 108] width 360 height 32
select select "0"
click at [510, 93] on select "Select Preference action against Arvest Bank to recover funds garnished [DATE] …" at bounding box center [689, 108] width 360 height 32
type input "Preference action against Arvest Bank to recover funds garnished [DATE] of fili…"
type input "13,679.06"
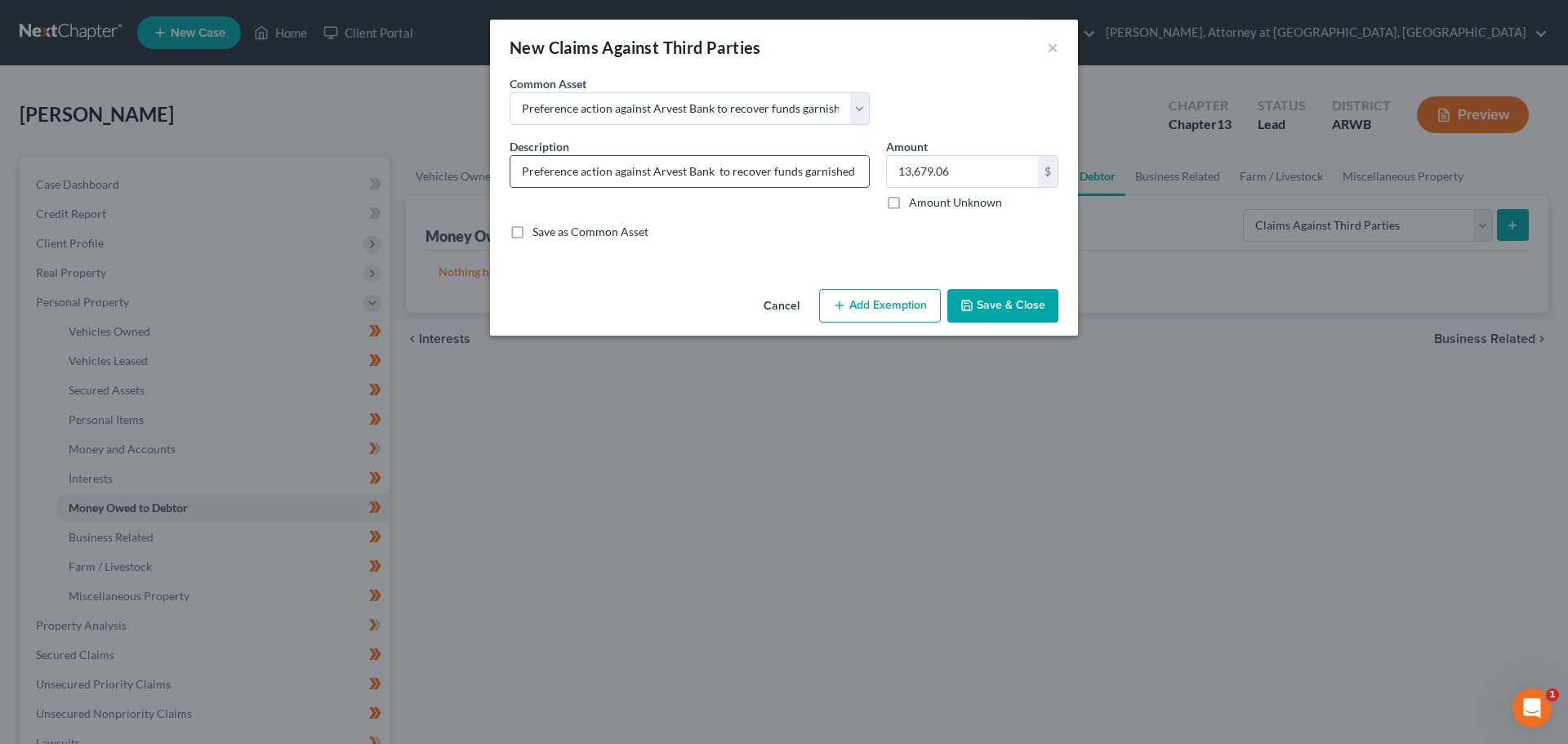
click at [710, 171] on input "Preference action against Arvest Bank to recover funds garnished [DATE] of fili…" at bounding box center [689, 172] width 359 height 31
type input "Preference action against Jorja Trading, Inc., to recover funds garnished [DATE…"
click at [966, 176] on input "13,679.06" at bounding box center [961, 172] width 151 height 31
drag, startPoint x: 959, startPoint y: 174, endPoint x: 904, endPoint y: 263, distance: 104.6
click at [898, 174] on input "13,679.06" at bounding box center [961, 172] width 151 height 31
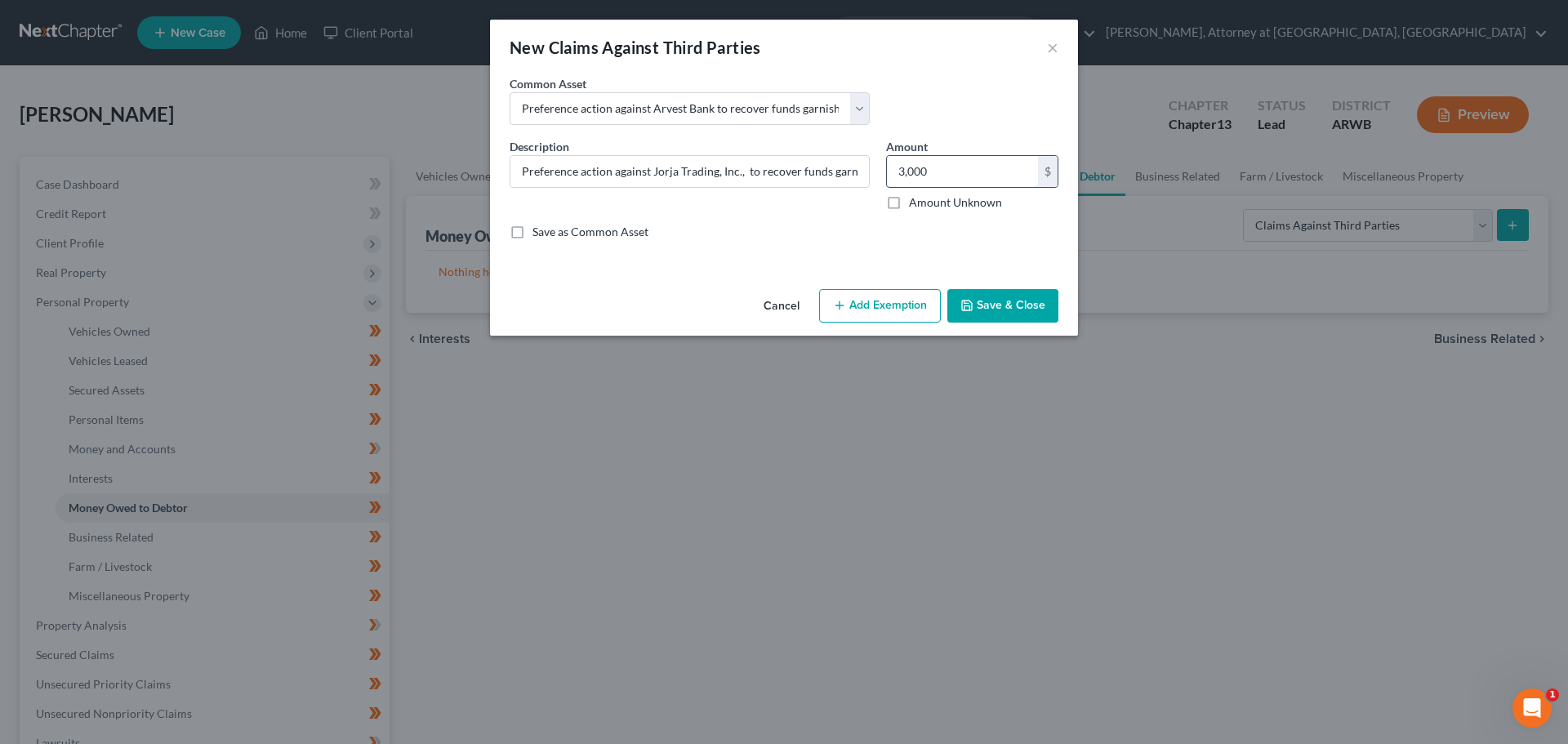
drag, startPoint x: 942, startPoint y: 171, endPoint x: 891, endPoint y: 169, distance: 51.0
click at [891, 169] on input "3,000" at bounding box center [961, 172] width 151 height 31
type input "4,500.00"
click at [851, 300] on button "Add Exemption" at bounding box center [880, 305] width 122 height 34
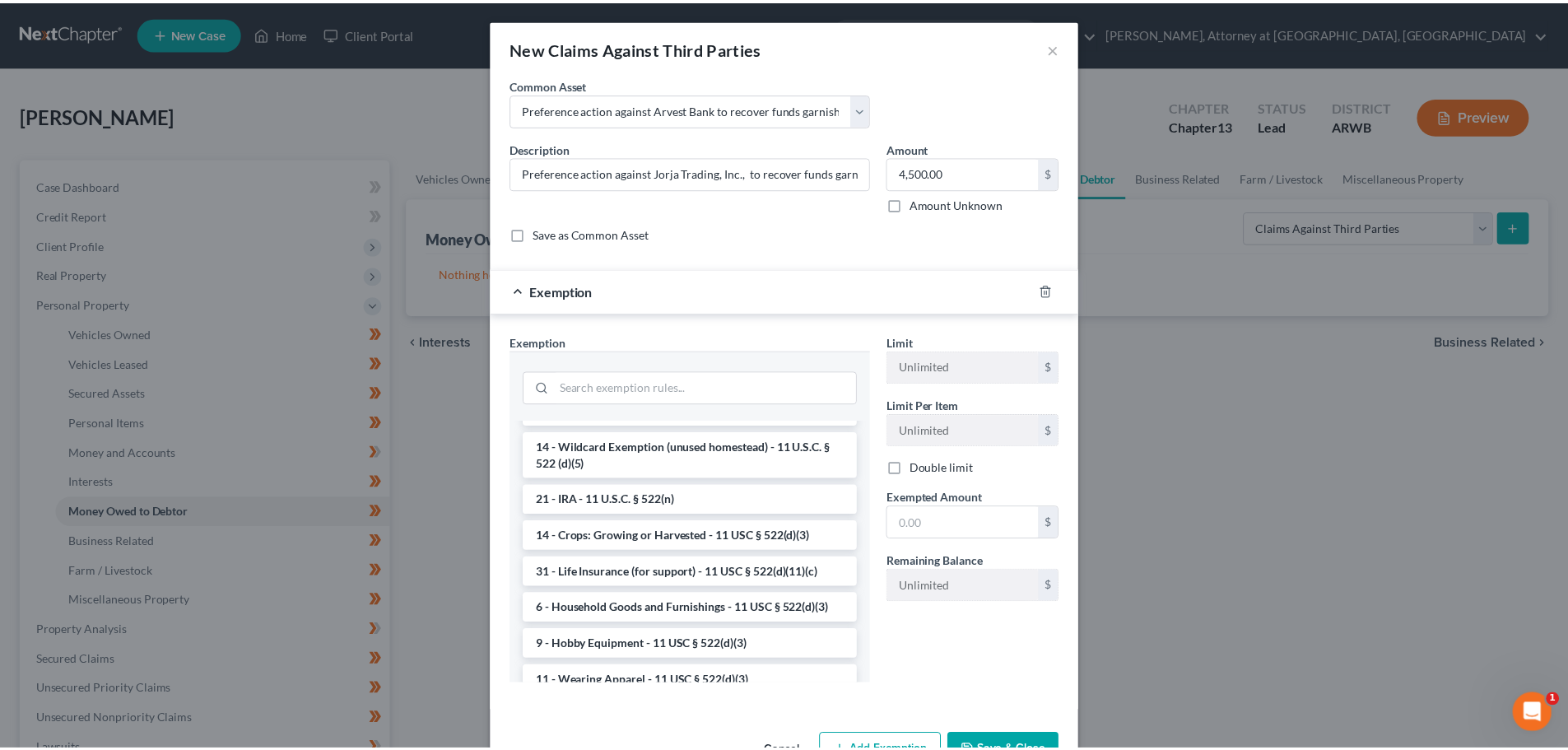
scroll to position [988, 0]
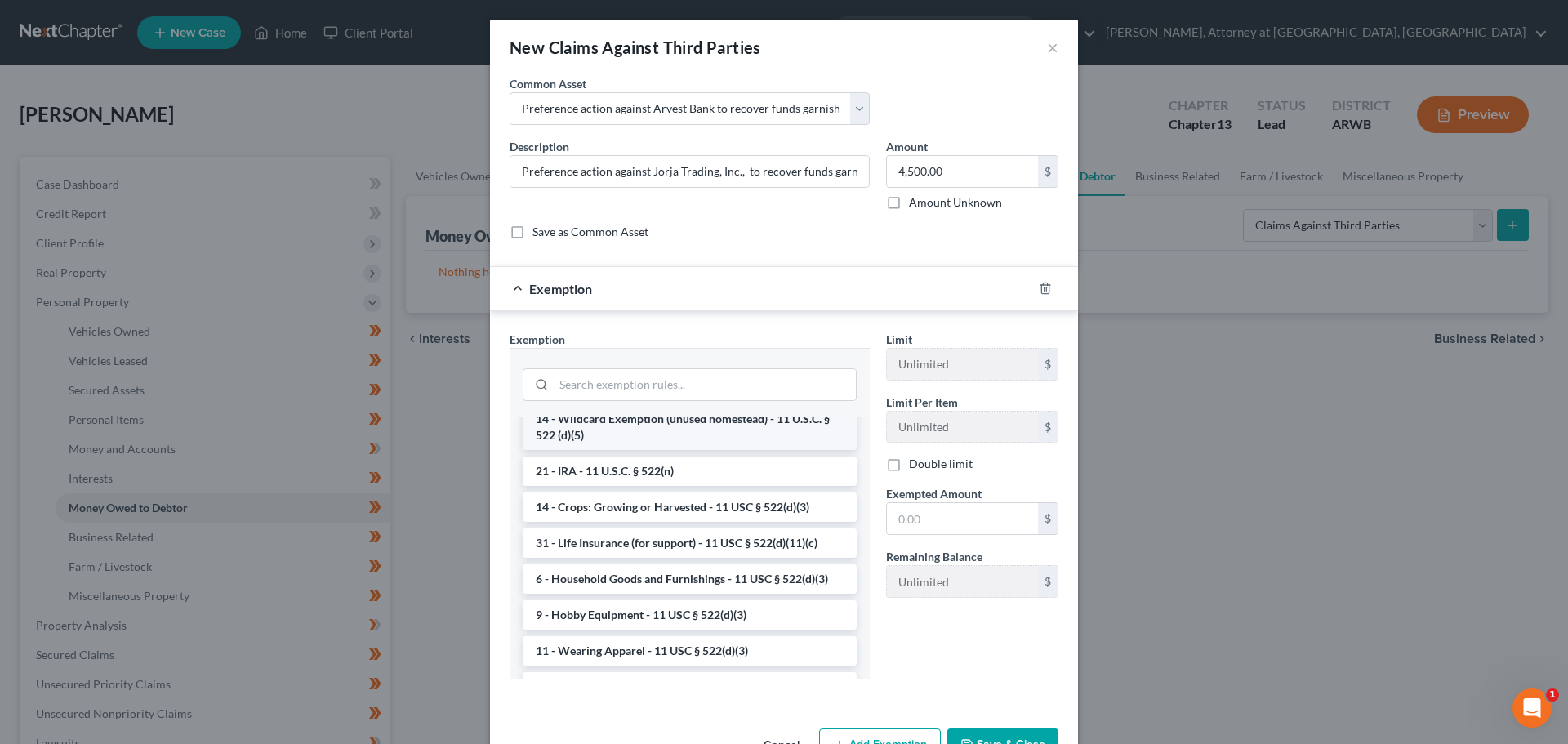
click at [655, 450] on li "14 - Wildcard Exemption (unused homestead) - 11 U.S.C. § 522 (d)(5)" at bounding box center [689, 427] width 333 height 46
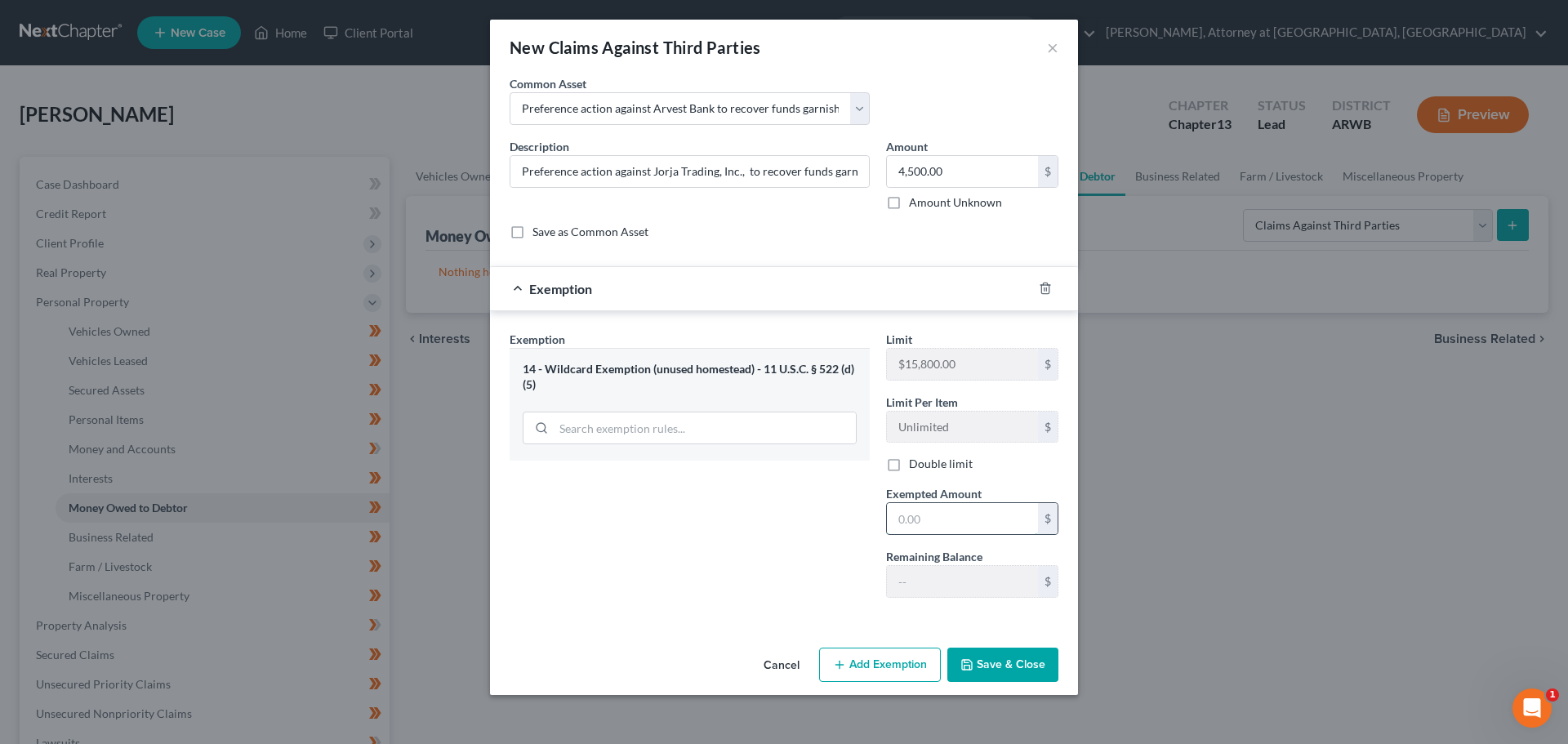
click at [968, 511] on input "text" at bounding box center [961, 519] width 151 height 31
type input "4,500.00"
click at [1002, 664] on button "Save & Close" at bounding box center [1002, 664] width 111 height 34
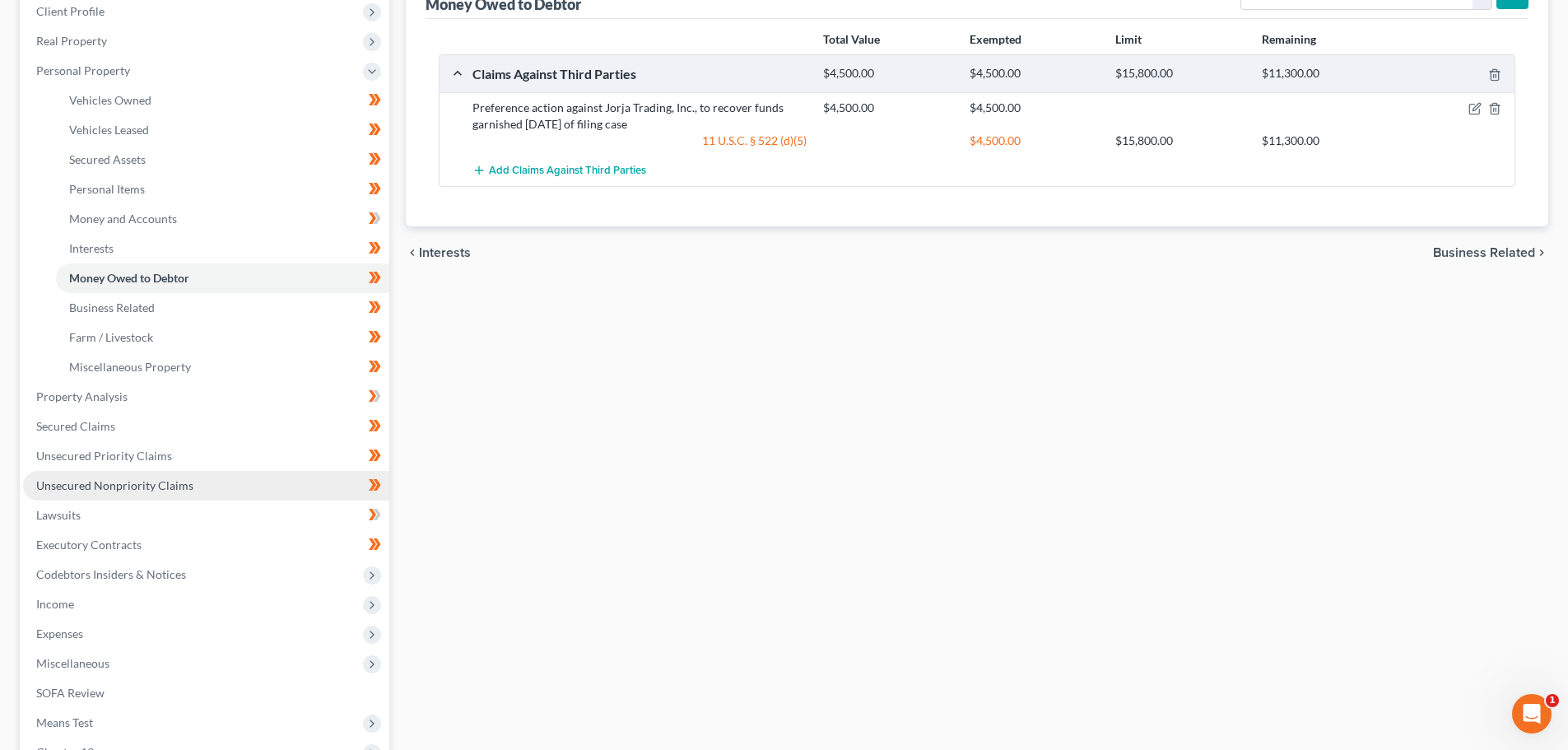
scroll to position [247, 0]
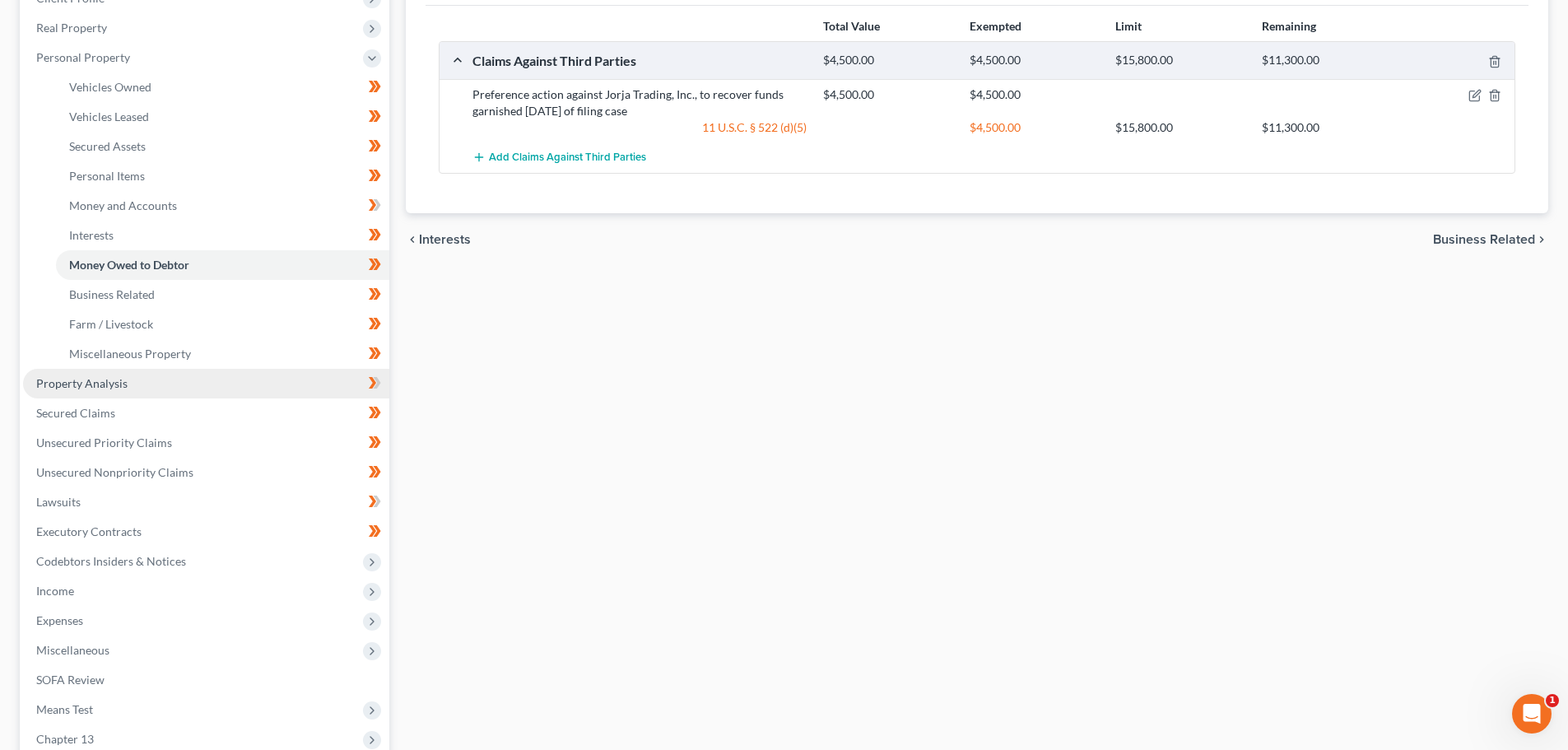
click at [72, 375] on link "Property Analysis" at bounding box center [205, 383] width 367 height 29
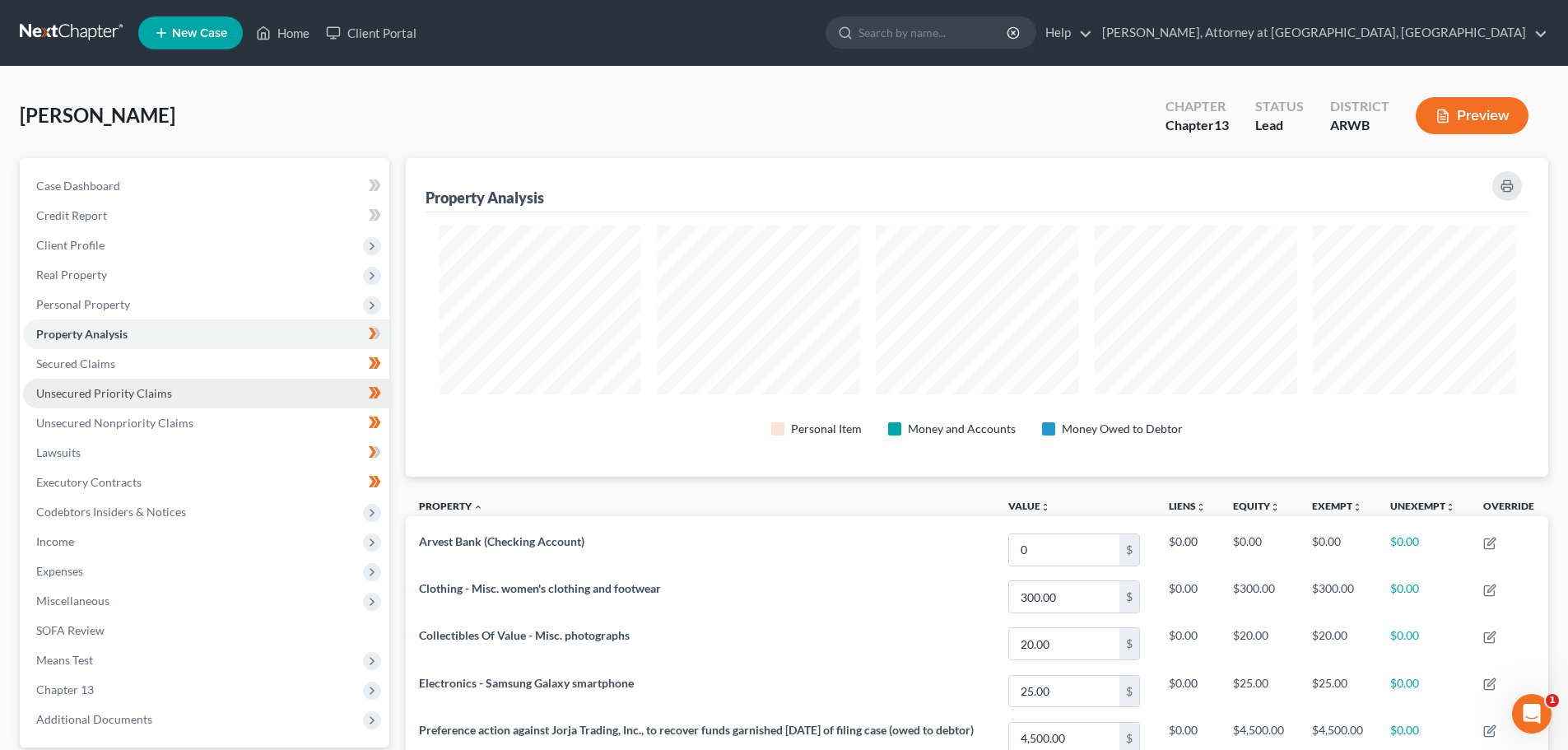
scroll to position [318, 1142]
click at [1511, 184] on icon "button" at bounding box center [1507, 186] width 13 height 13
click at [1545, 35] on link "[PERSON_NAME], Attorney at [GEOGRAPHIC_DATA], [GEOGRAPHIC_DATA]" at bounding box center [1320, 32] width 453 height 29
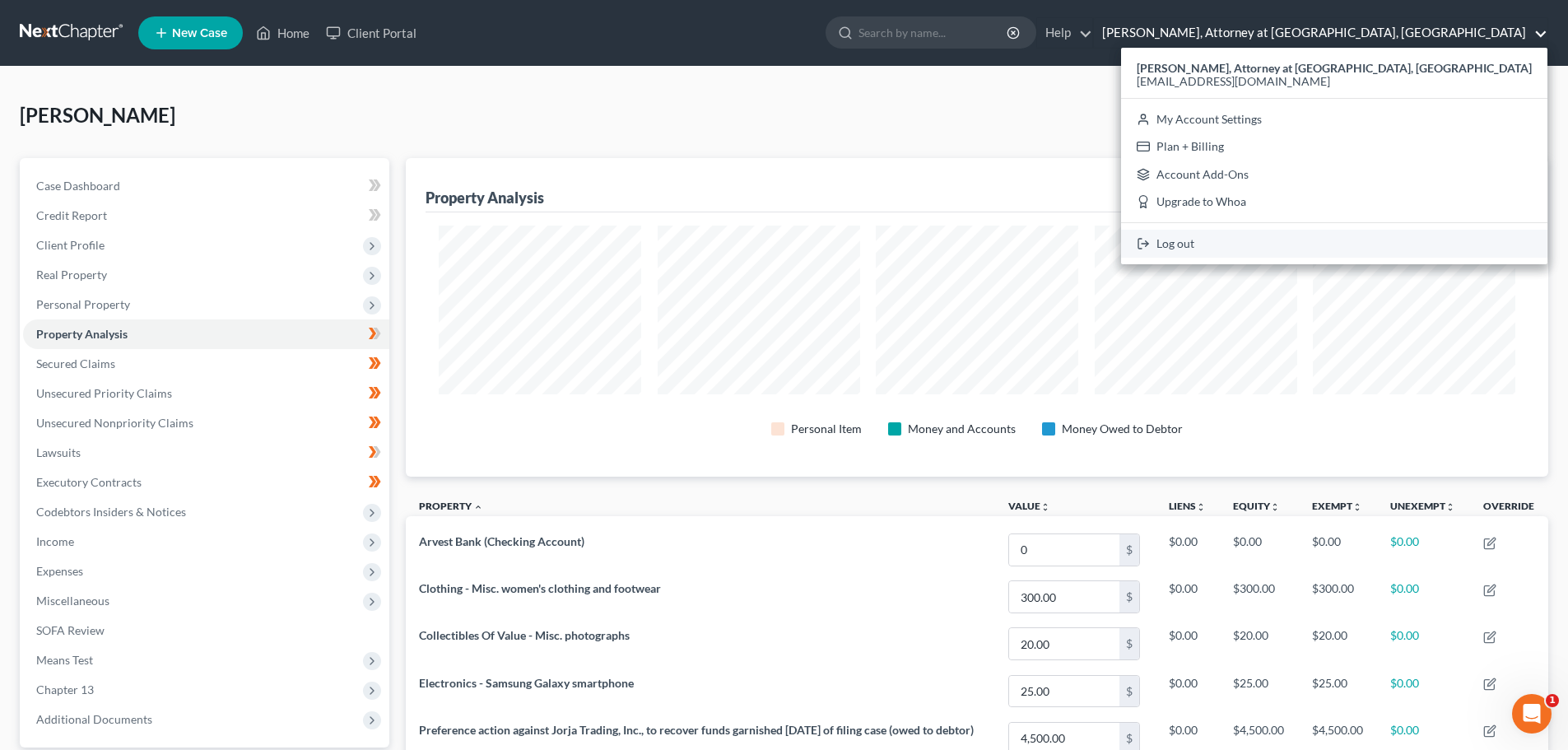
click at [1401, 235] on link "Log out" at bounding box center [1335, 244] width 427 height 28
